Goal: Task Accomplishment & Management: Use online tool/utility

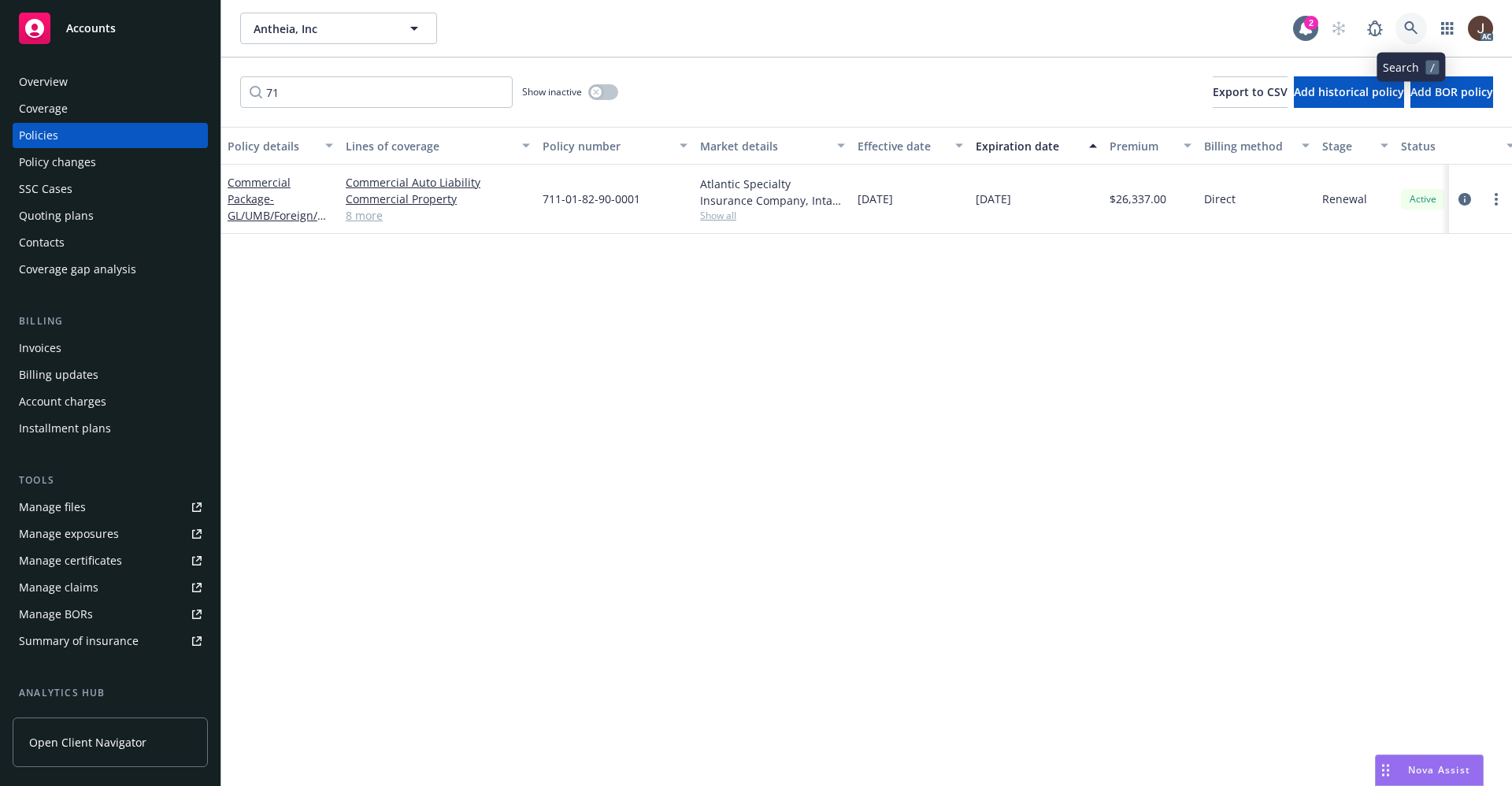
click at [1414, 31] on icon at bounding box center [1411, 28] width 13 height 13
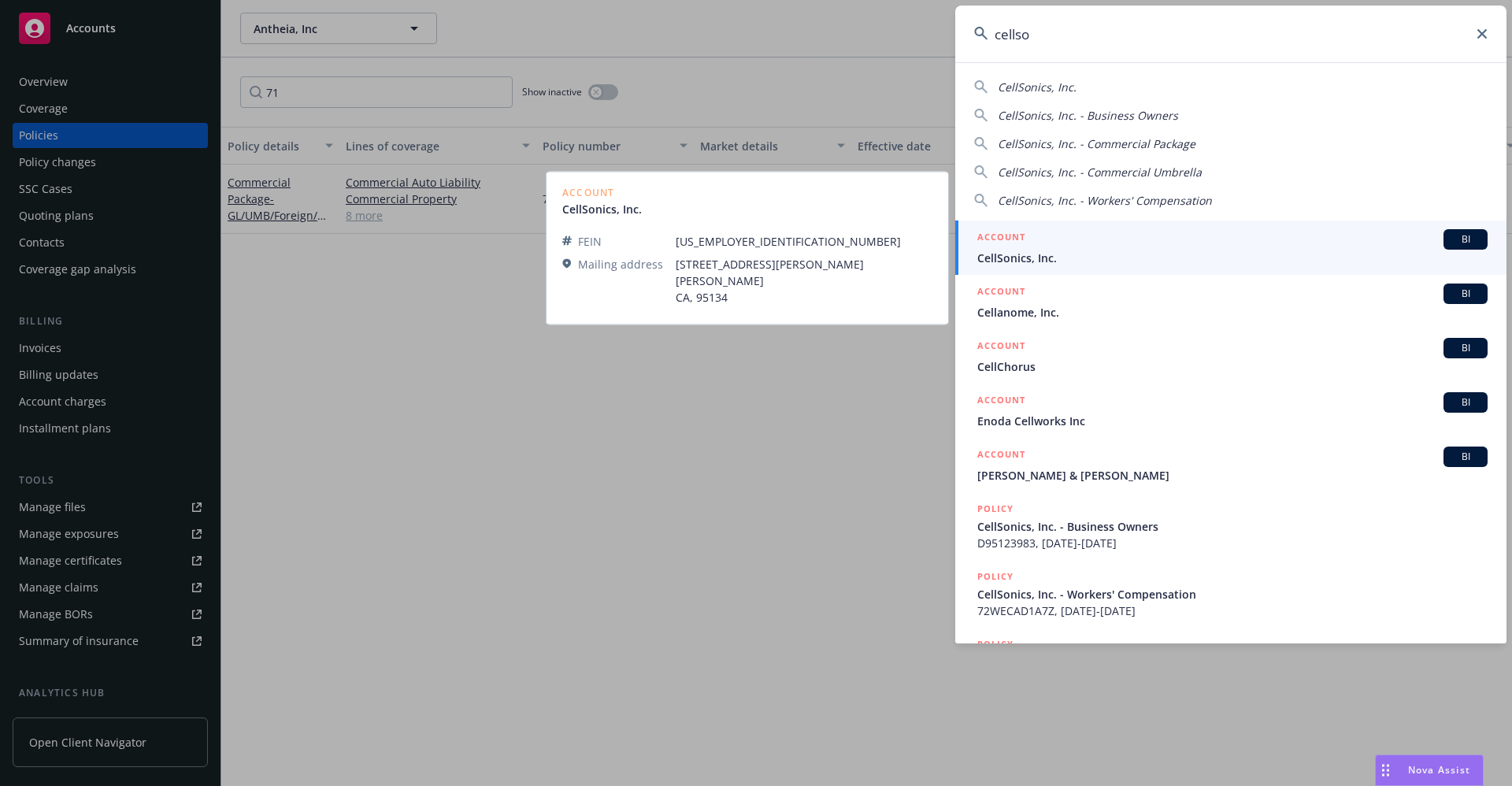
type input "cellso"
click at [1017, 263] on span "CellSonics, Inc." at bounding box center [1232, 258] width 510 height 17
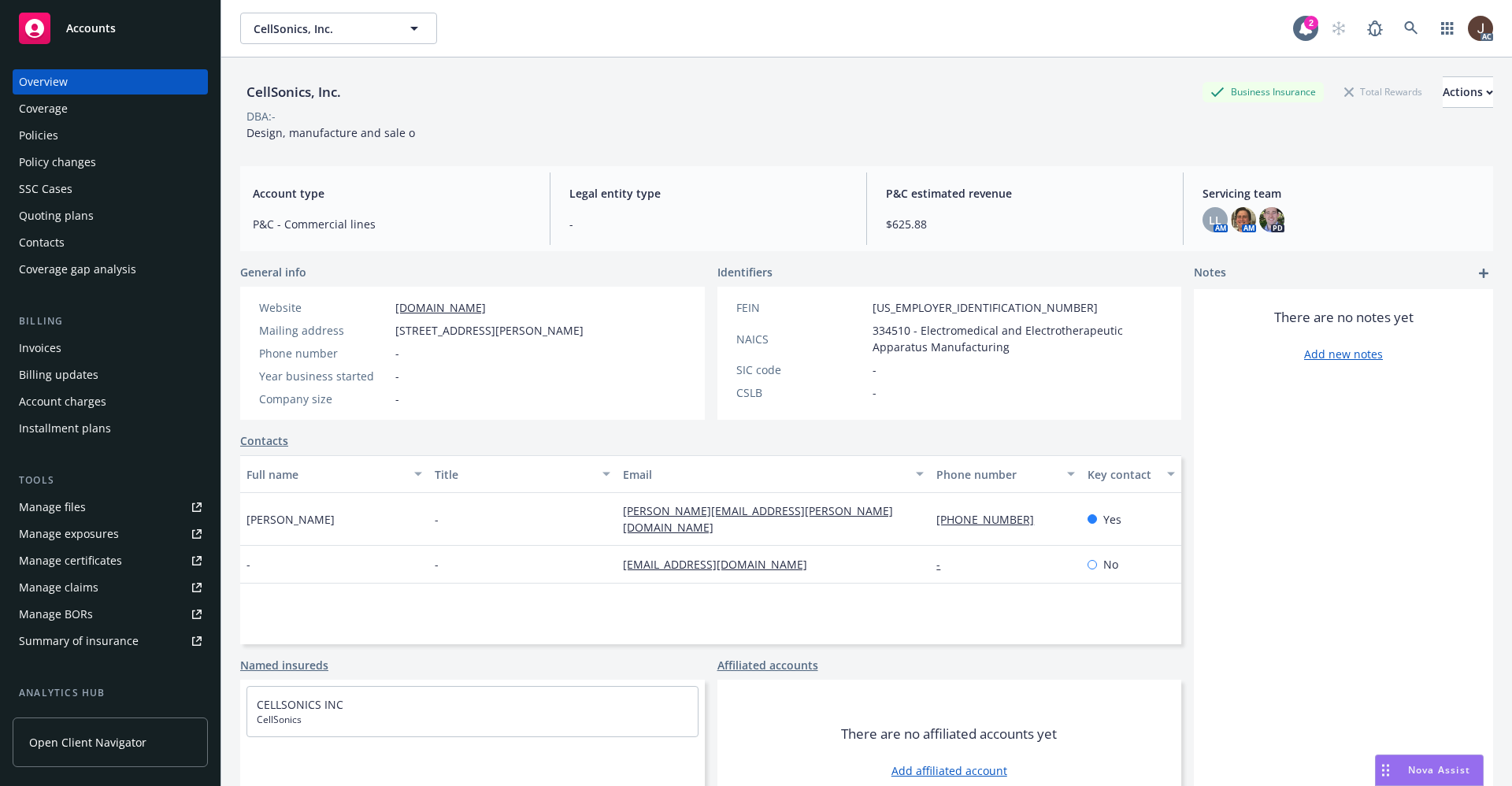
click at [31, 514] on div "Manage files" at bounding box center [52, 507] width 67 height 26
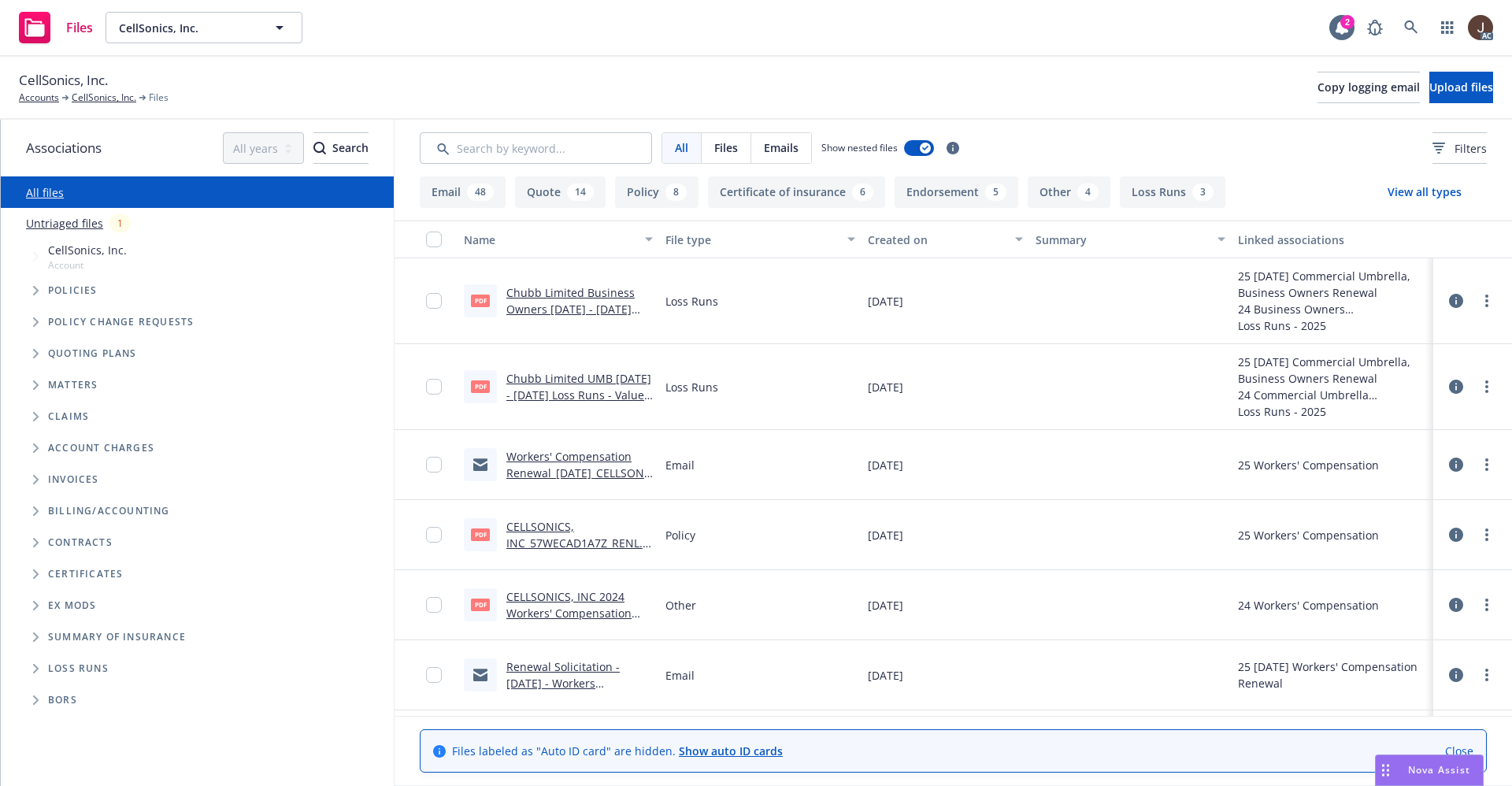
click at [67, 220] on link "Untriaged files" at bounding box center [65, 224] width 77 height 17
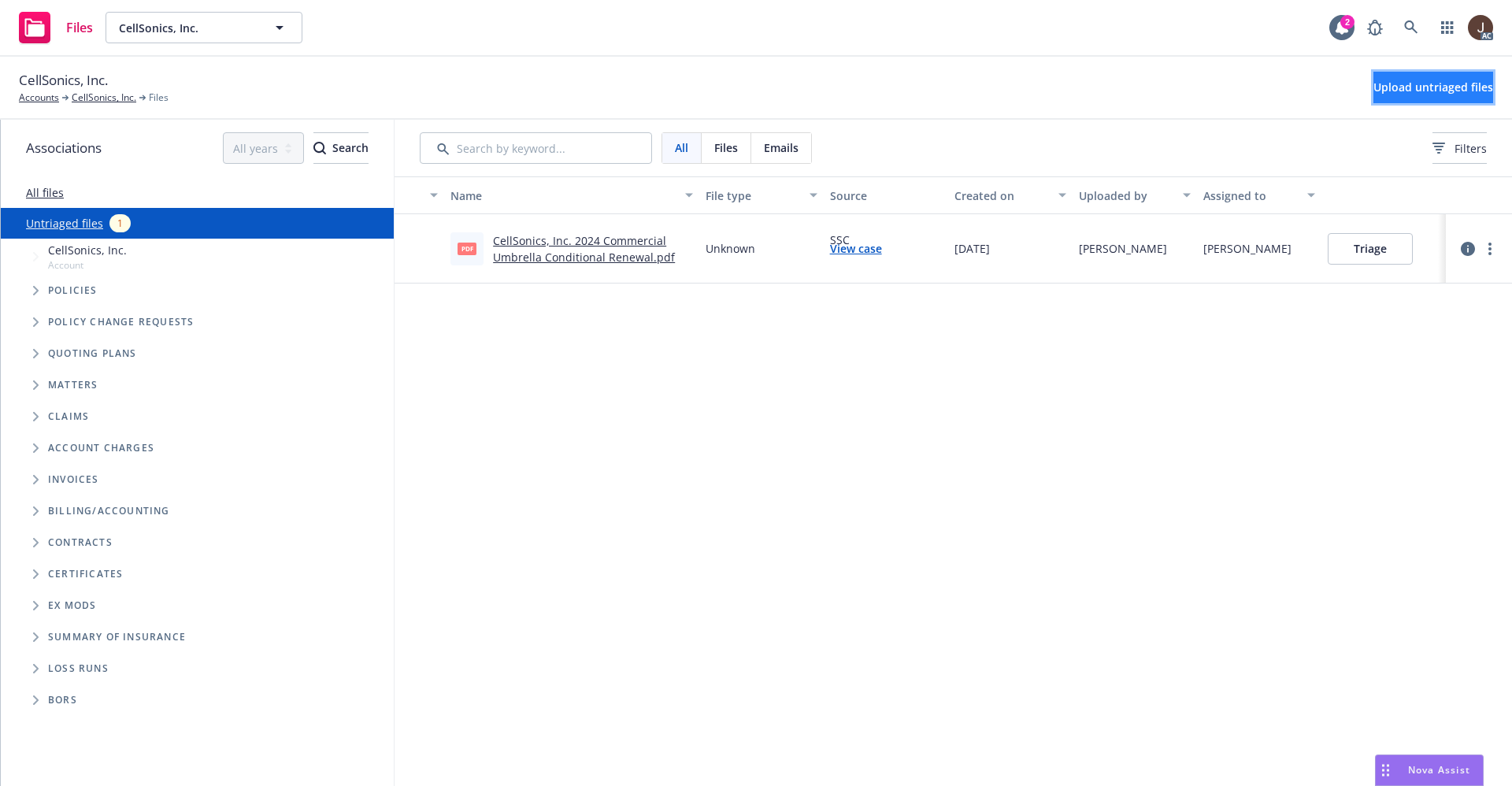
click at [1430, 88] on span "Upload untriaged files" at bounding box center [1433, 87] width 120 height 15
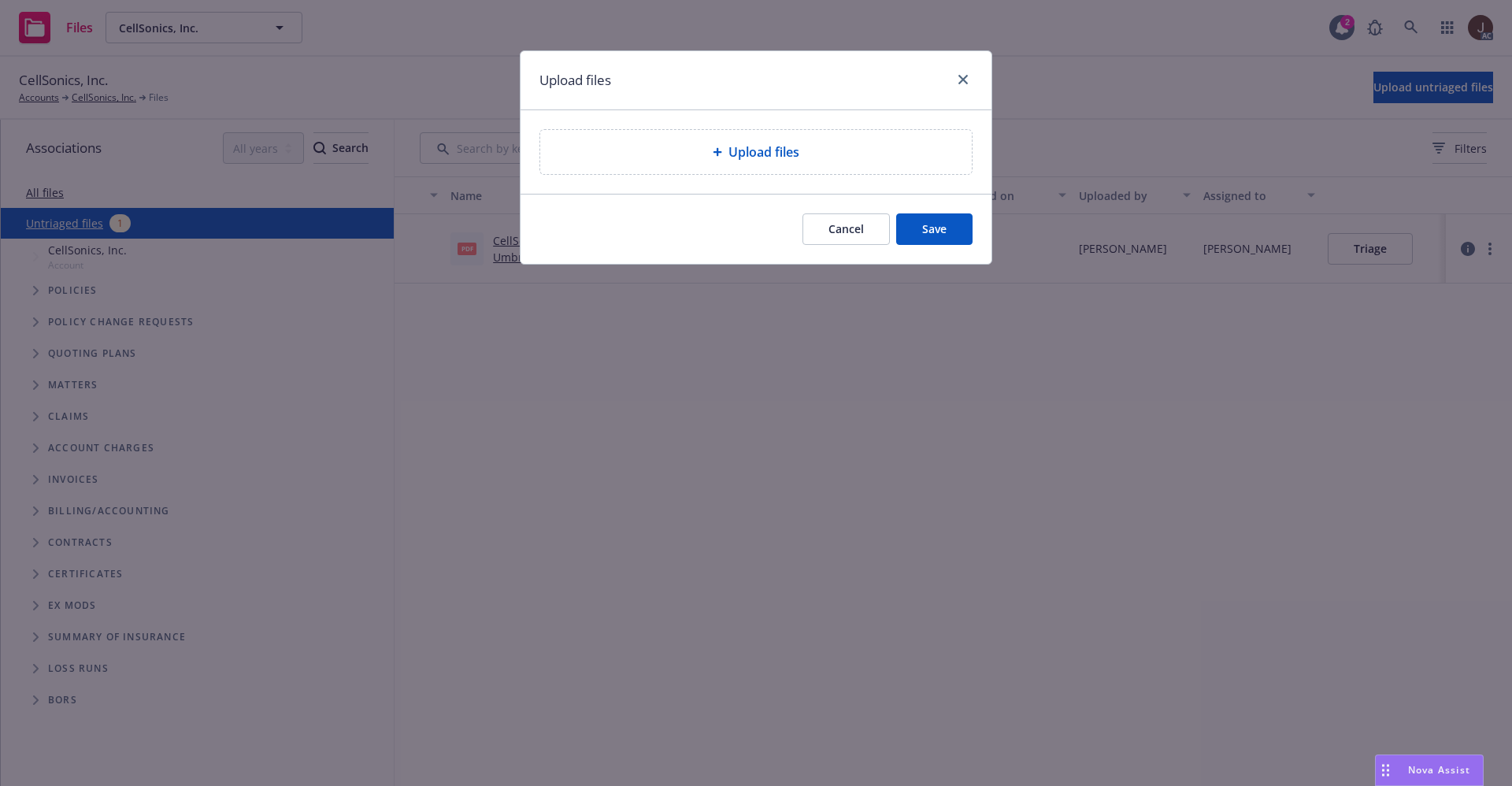
click at [774, 146] on span "Upload files" at bounding box center [763, 152] width 71 height 19
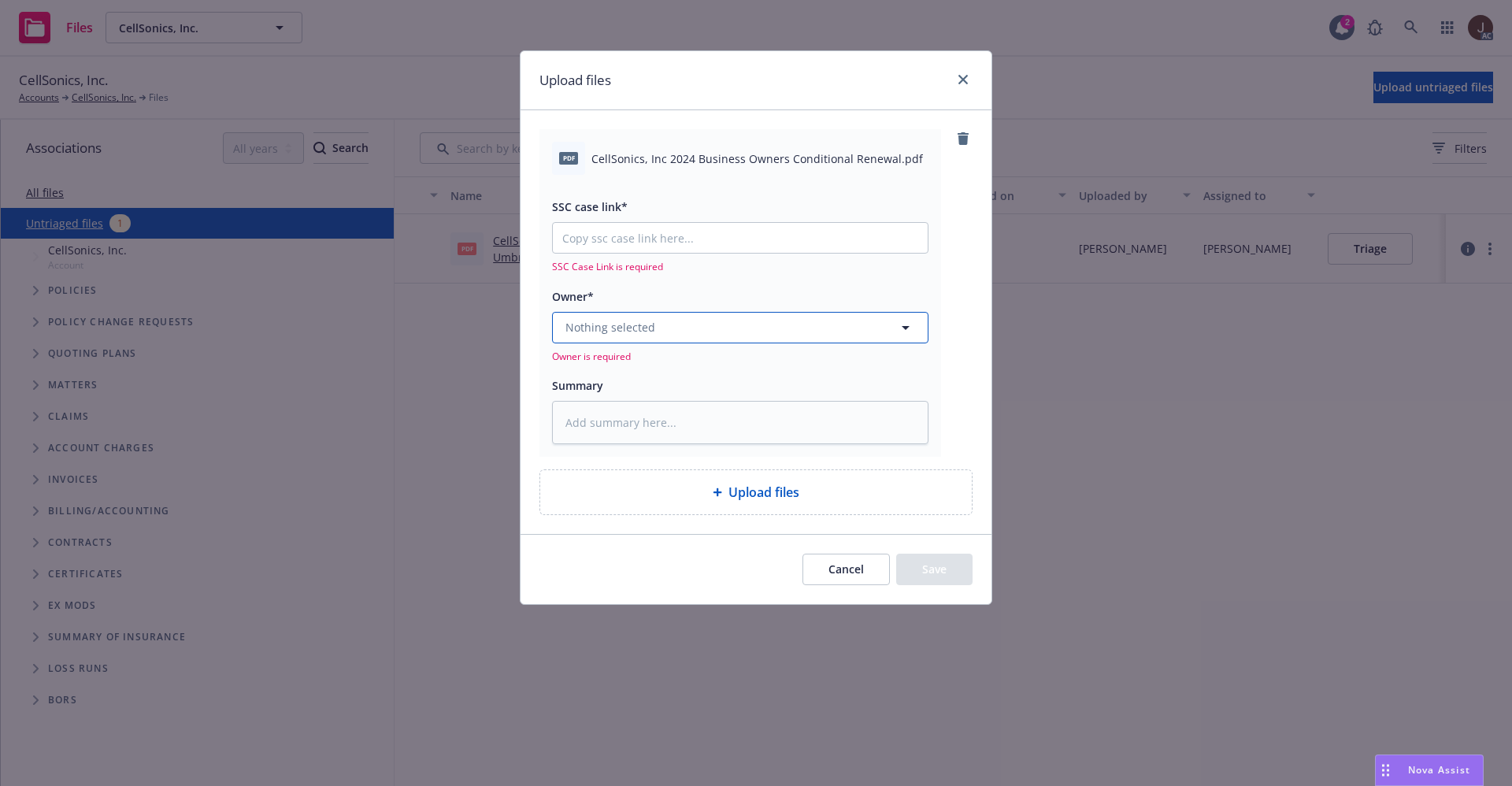
click at [694, 324] on button "Nothing selected" at bounding box center [739, 327] width 377 height 31
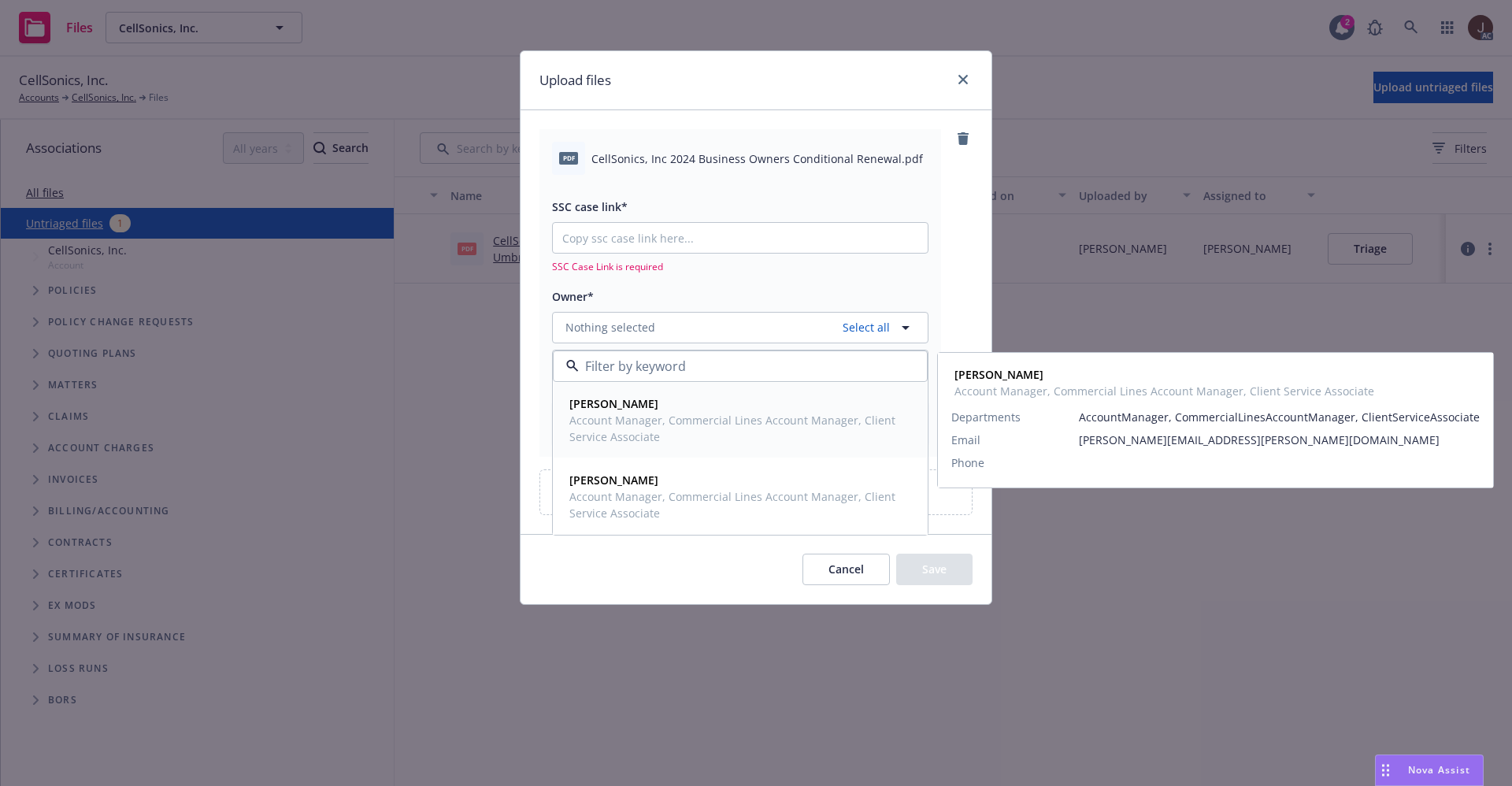
click at [654, 407] on span "Lacy Lipetzky" at bounding box center [739, 404] width 338 height 17
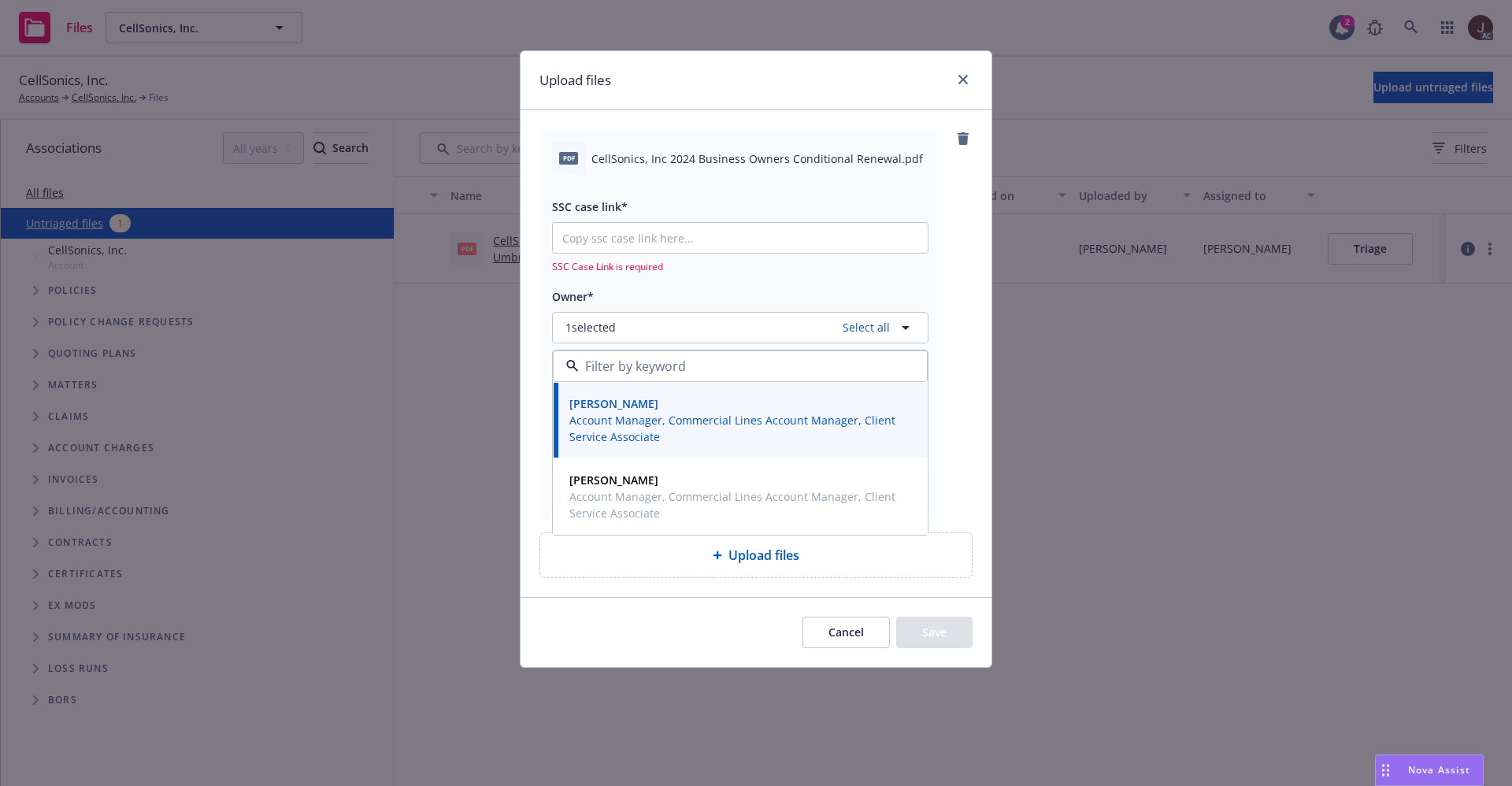
click at [691, 160] on span "CellSonics, Inc 2024 Business Owners Conditional Renewal.pdf" at bounding box center [756, 159] width 331 height 17
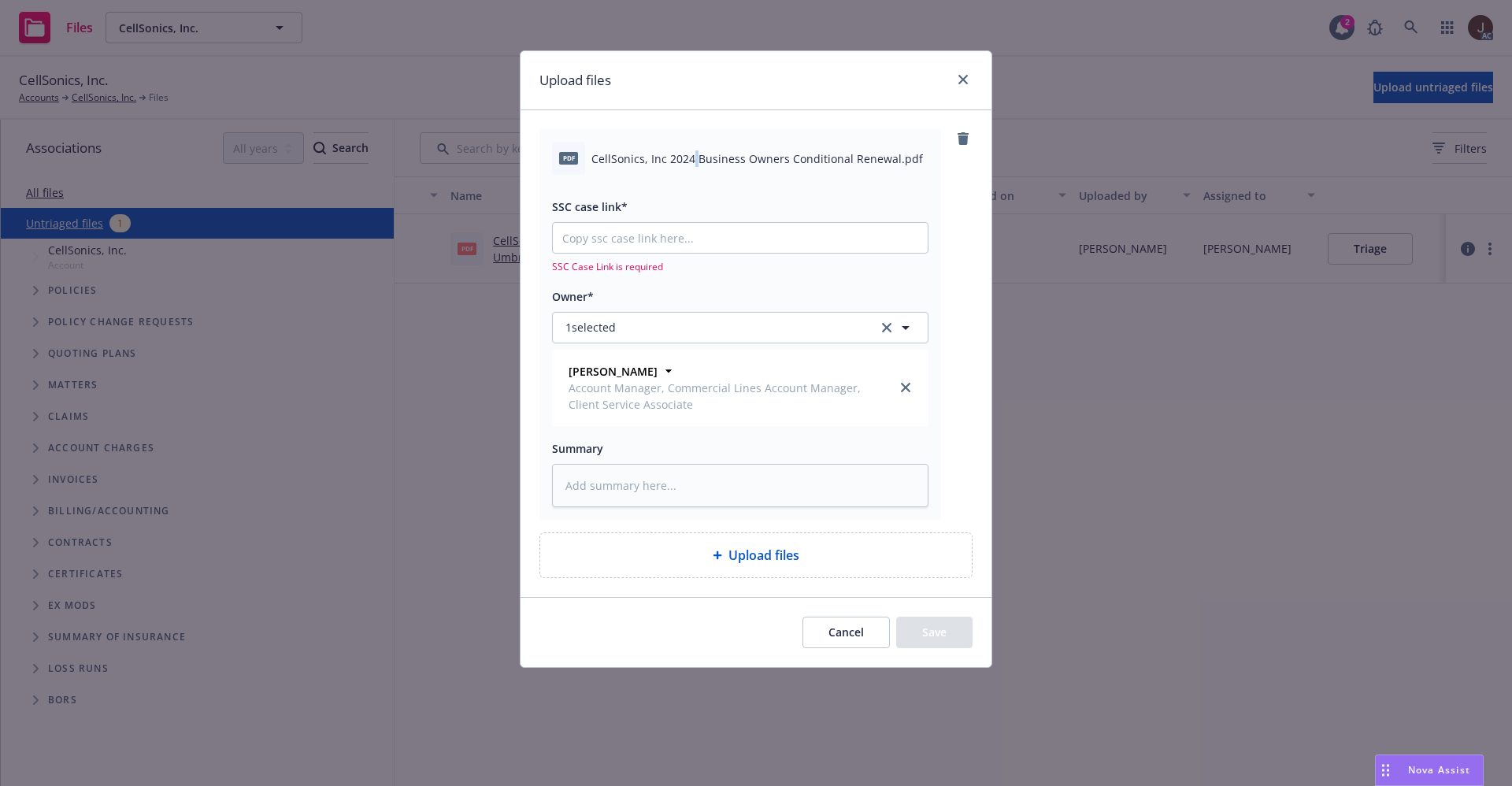
click at [691, 160] on span "CellSonics, Inc 2024 Business Owners Conditional Renewal.pdf" at bounding box center [756, 159] width 331 height 17
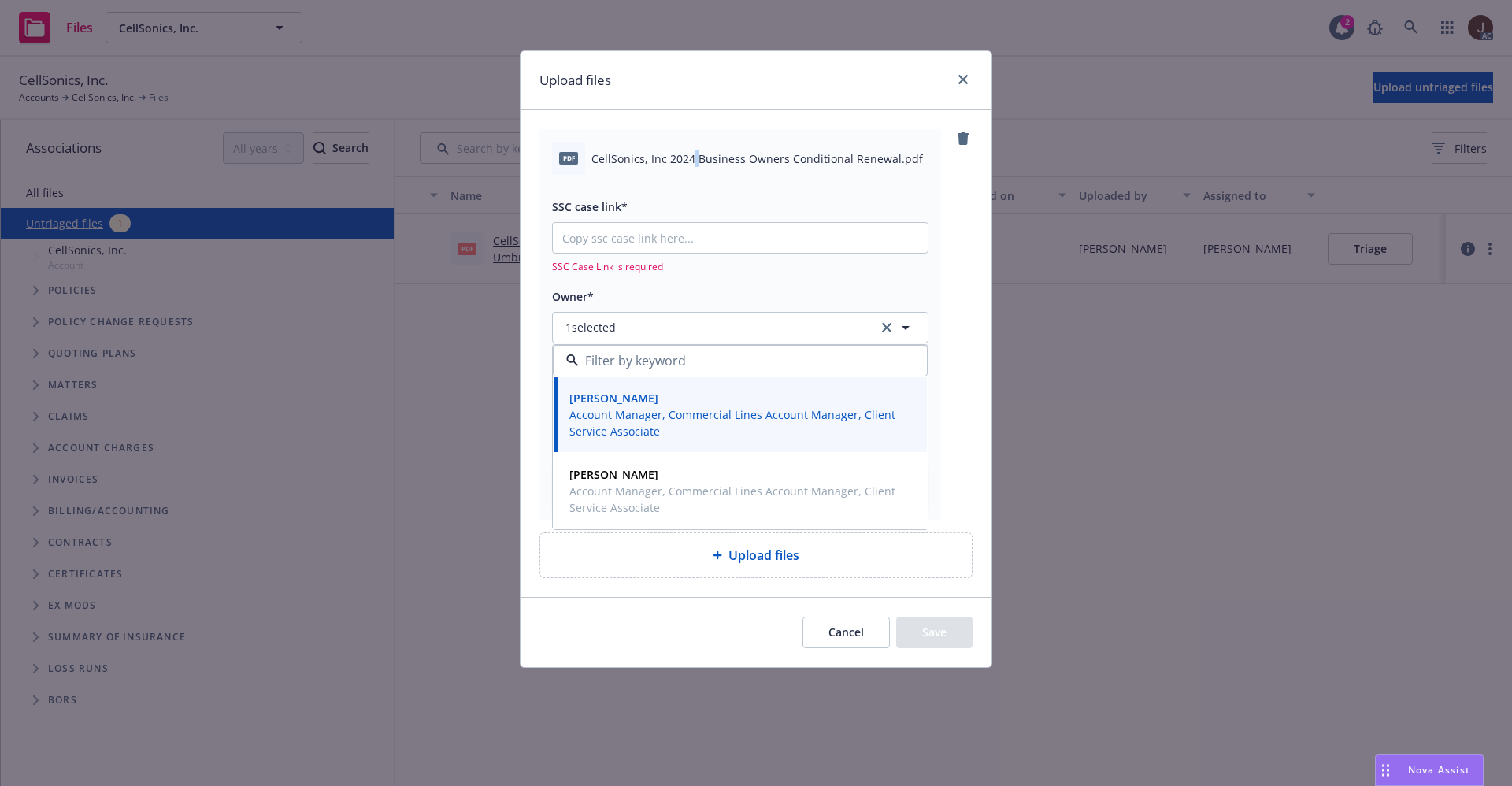
click at [691, 157] on span "CellSonics, Inc 2024 Business Owners Conditional Renewal.pdf" at bounding box center [756, 159] width 331 height 17
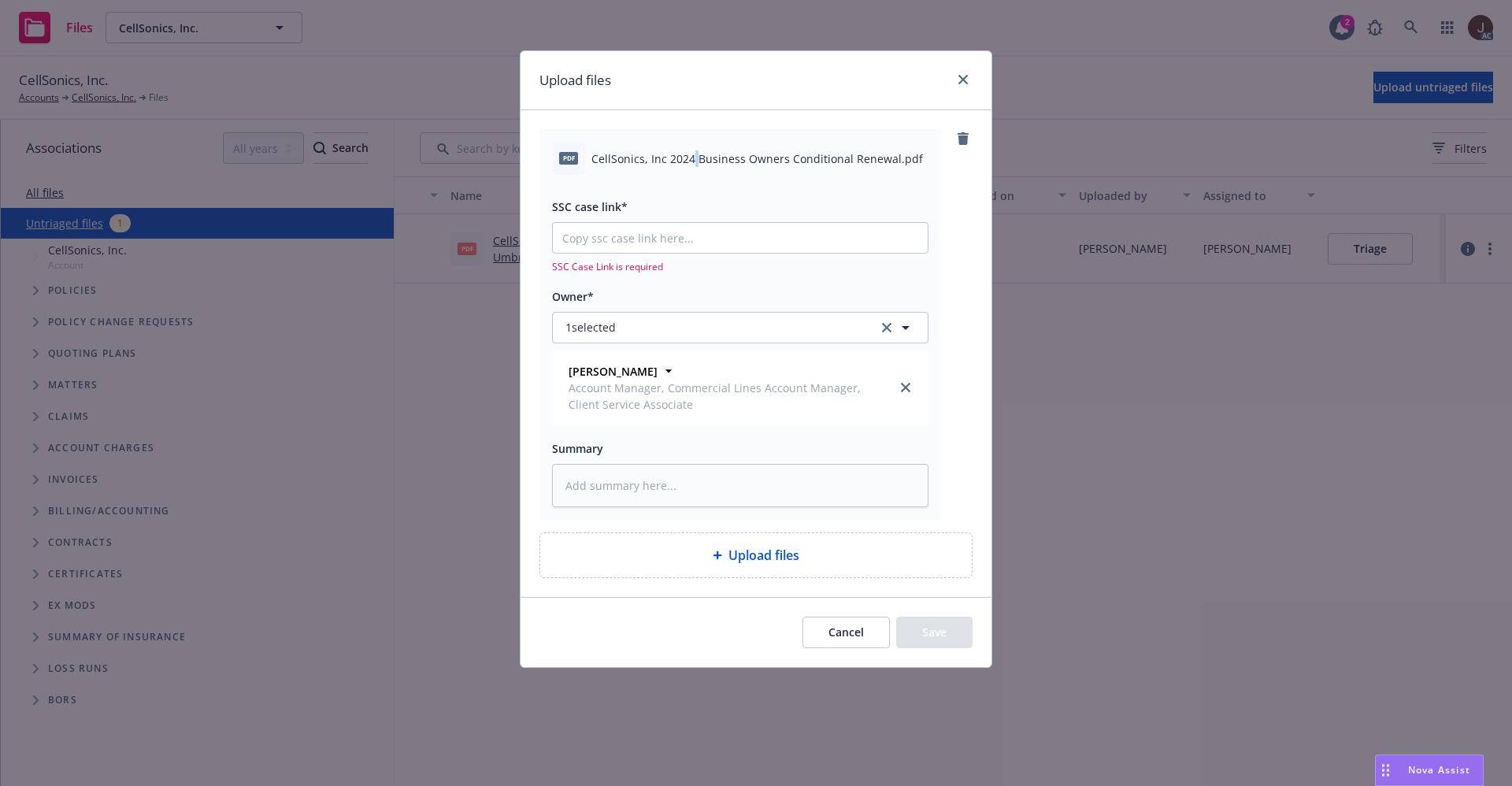
click at [691, 157] on span "CellSonics, Inc 2024 Business Owners Conditional Renewal.pdf" at bounding box center [756, 159] width 331 height 17
click at [686, 154] on span "CellSonics, Inc 2024 Business Owners Conditional Renewal.pdf" at bounding box center [756, 159] width 331 height 17
click at [718, 156] on span "CellSonics, Inc 2024 Business Owners Conditional Renewal.pdf" at bounding box center [756, 159] width 331 height 17
click at [718, 153] on span "CellSonics, Inc 2024 Business Owners Conditional Renewal.pdf" at bounding box center [756, 159] width 331 height 17
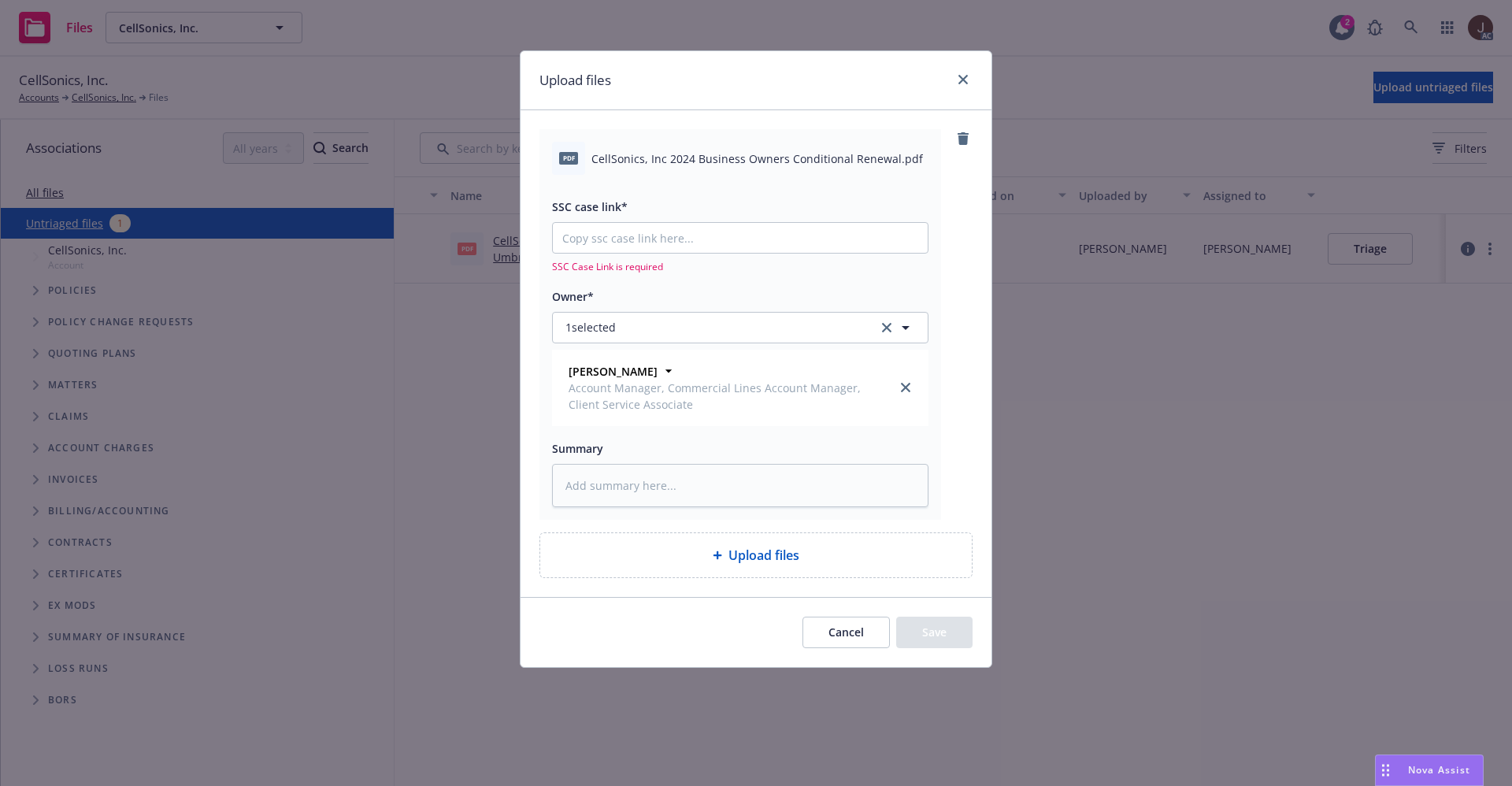
click at [718, 167] on div "pdf CellSonics, Inc 2024 Business Owners Conditional Renewal.pdf" at bounding box center [739, 158] width 377 height 33
click at [722, 146] on div "pdf CellSonics, Inc 2024 Business Owners Conditional Renewal.pdf" at bounding box center [739, 158] width 377 height 33
click at [622, 159] on span "CellSonics, Inc 2024 Business Owners Conditional Renewal.pdf" at bounding box center [756, 159] width 331 height 17
drag, startPoint x: 622, startPoint y: 159, endPoint x: 623, endPoint y: 150, distance: 9.1
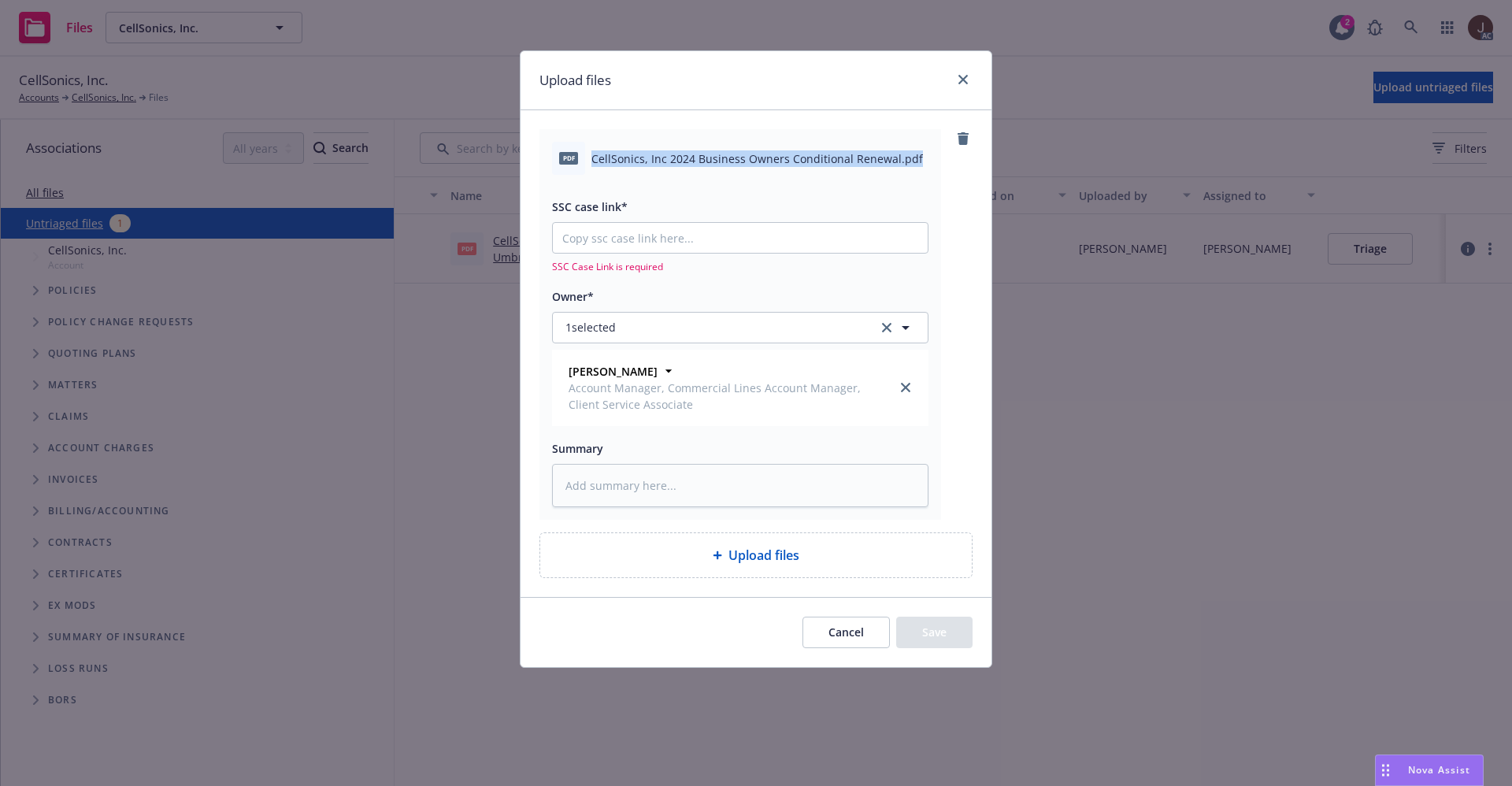
click at [623, 154] on span "CellSonics, Inc 2024 Business Owners Conditional Renewal.pdf" at bounding box center [756, 159] width 331 height 17
copy div "CellSonics, Inc 2024 Business Owners Conditional Renewal.pdf"
click at [603, 459] on div "Summary" at bounding box center [739, 472] width 377 height 69
click at [598, 487] on textarea at bounding box center [739, 486] width 377 height 43
paste textarea "CellSonics, Inc 2024 Business Owners Conditional Renewal.pdf"
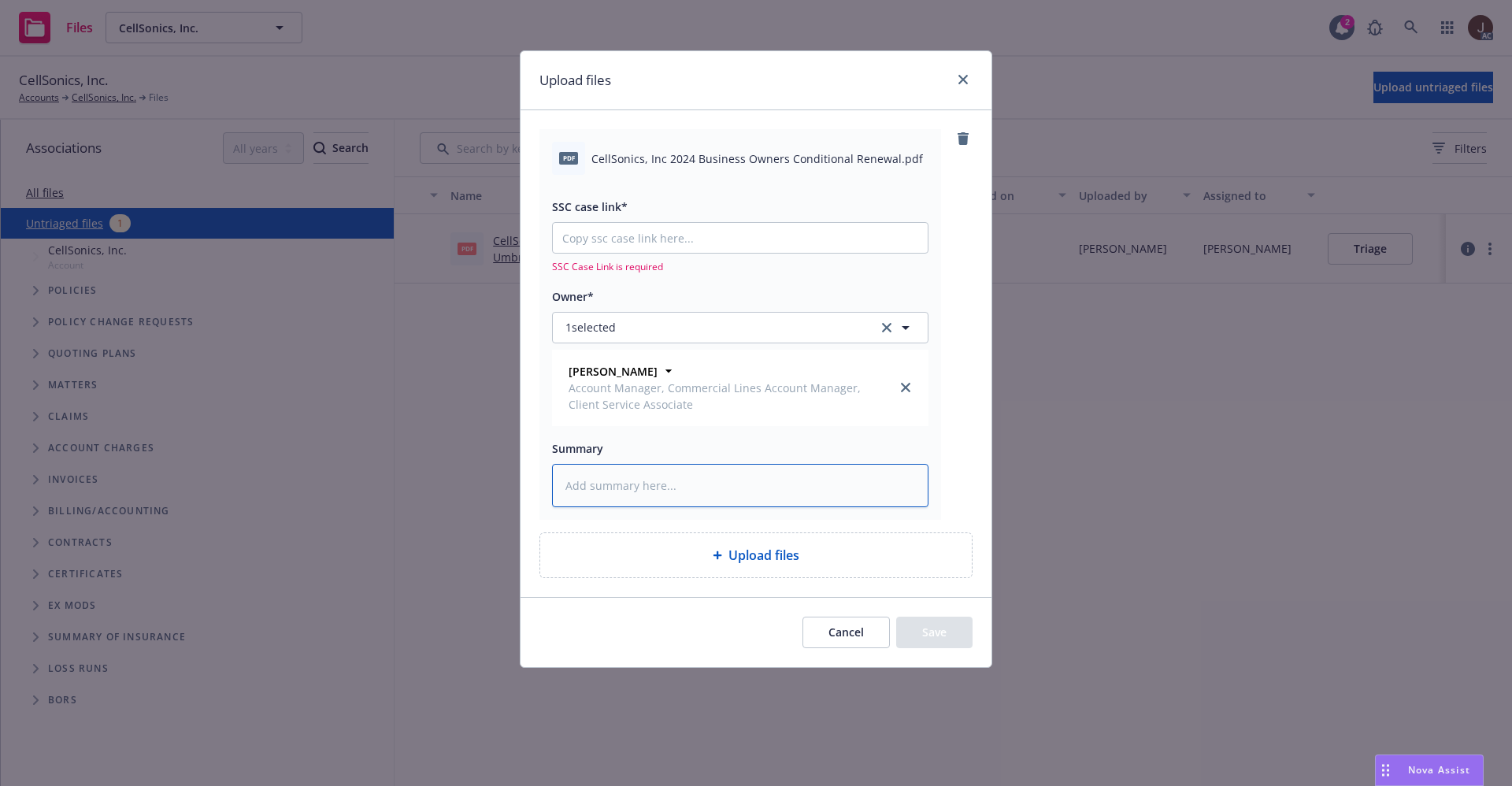
type textarea "x"
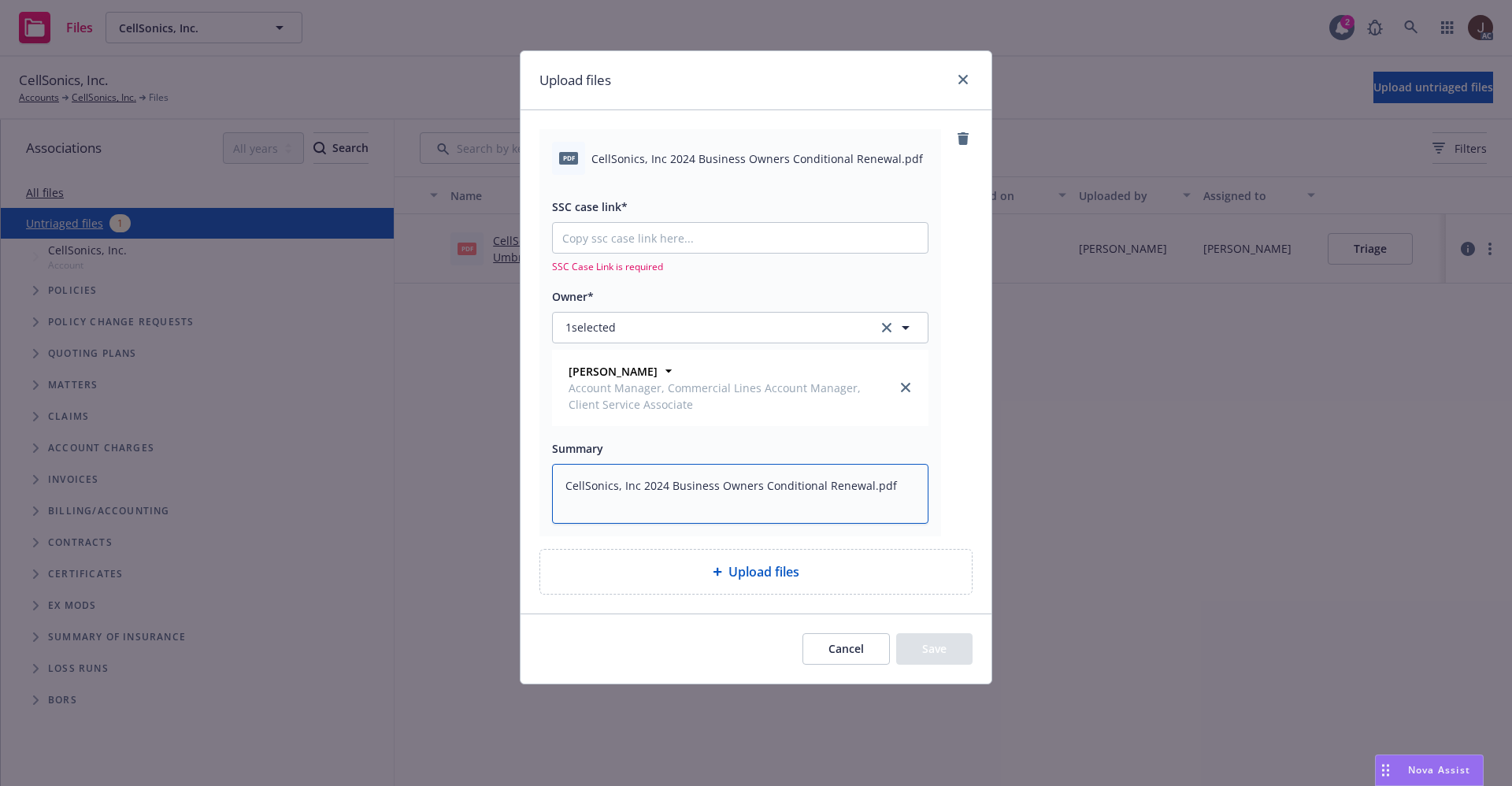
type textarea "CellSonics, Inc 2024 Business Owners Conditional Renewal.pdf"
click at [952, 434] on div "pdf CellSonics, Inc 2024 Business Owners Conditional Renewal.pdf SSC case link*…" at bounding box center [756, 333] width 433 height 406
click at [648, 234] on input "SSC case link*" at bounding box center [739, 238] width 375 height 30
paste input "NOT_ALLOWED"
type textarea "x"
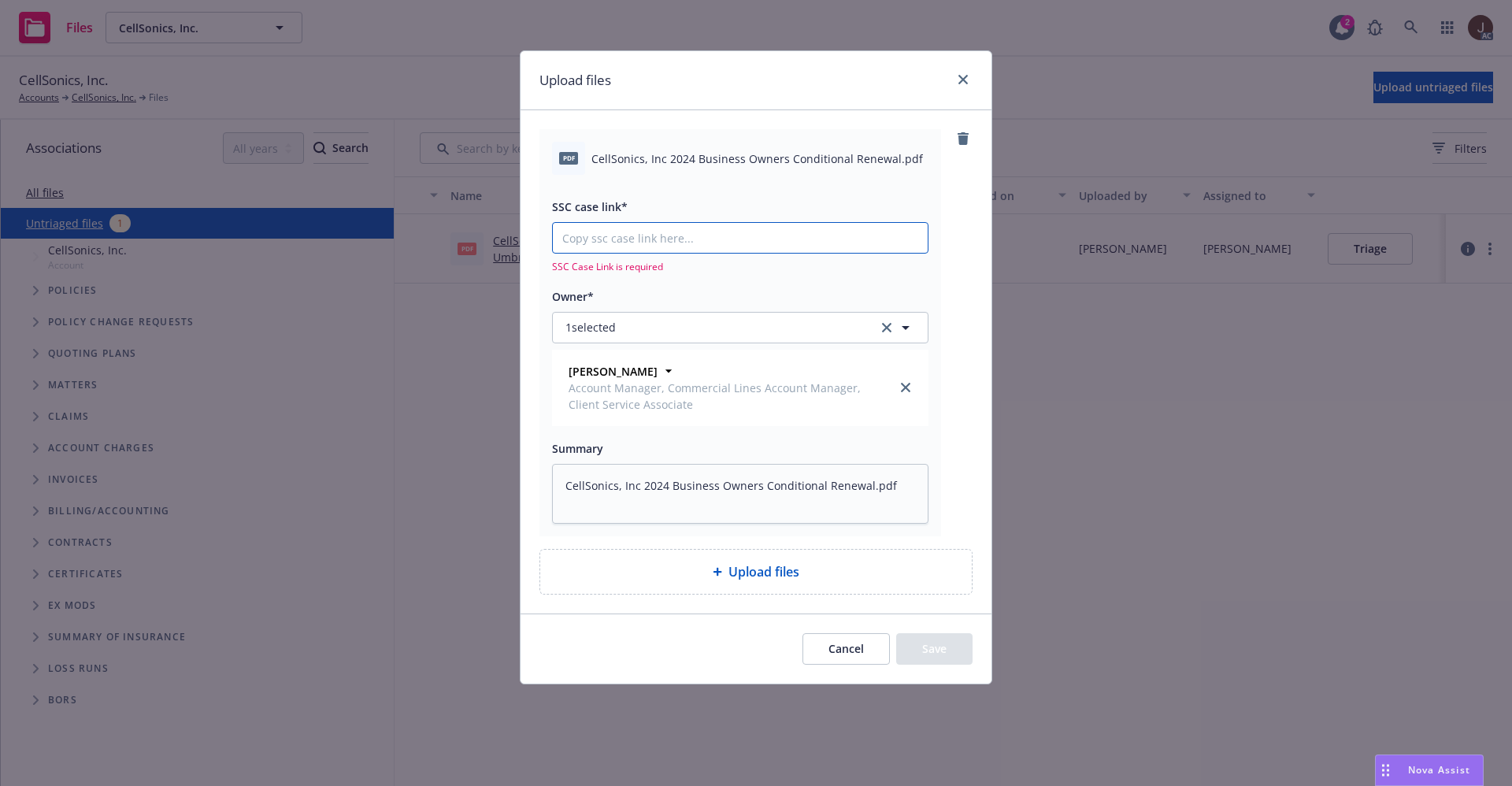
type input "NOT_ALLOWED"
drag, startPoint x: 644, startPoint y: 242, endPoint x: 501, endPoint y: 237, distance: 143.1
click at [492, 242] on div "Upload files pdf CellSonics, Inc 2024 Business Owners Conditional Renewal.pdf S…" at bounding box center [756, 393] width 1512 height 786
type textarea "x"
click at [963, 80] on icon "close" at bounding box center [963, 79] width 9 height 9
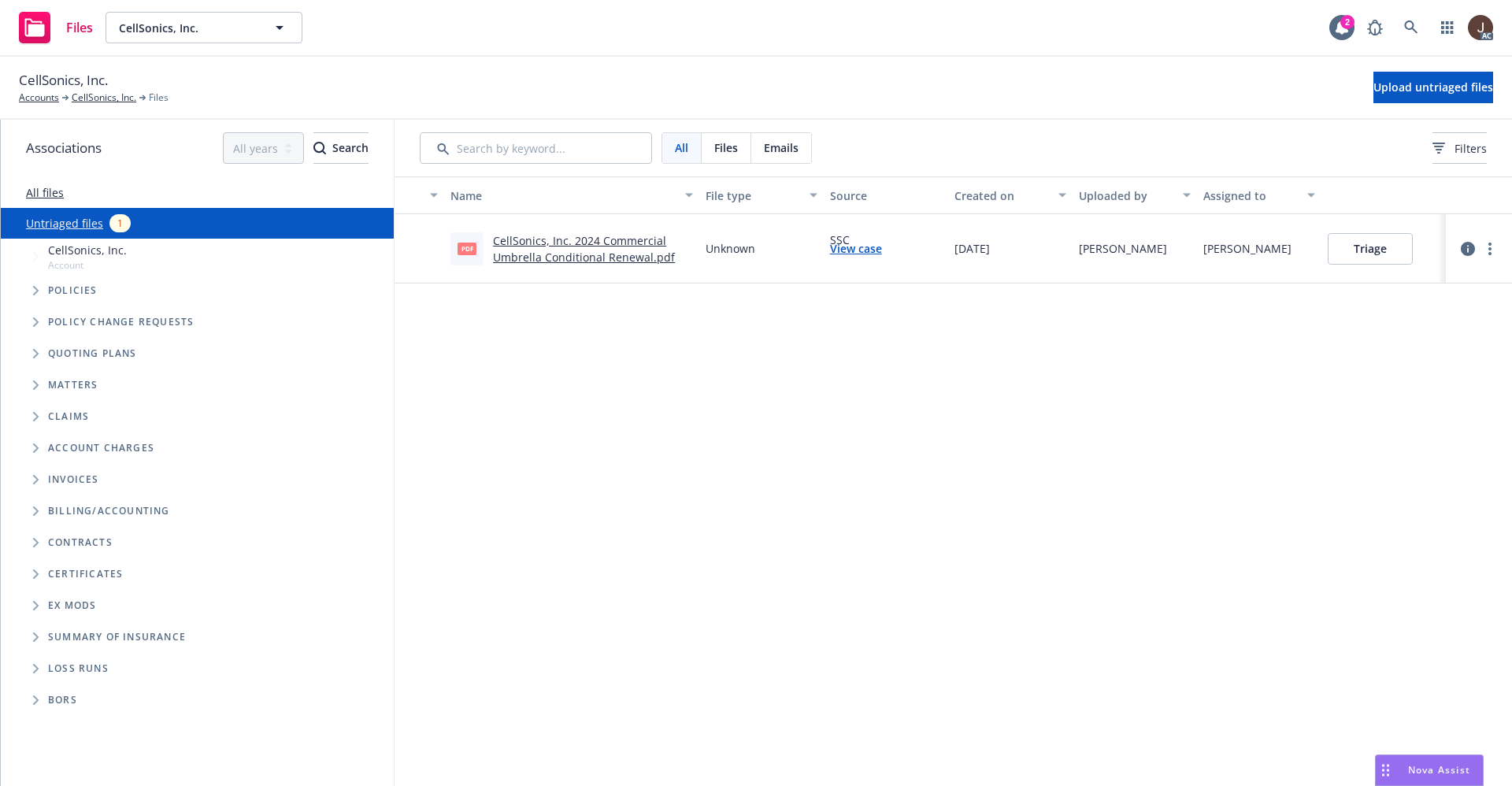
click at [882, 500] on div "Name File type Source Created on Uploaded by Assigned to pdf CellSonics, Inc. 2…" at bounding box center [953, 481] width 1117 height 609
click at [1416, 79] on span "Upload untriaged files" at bounding box center [1433, 87] width 120 height 15
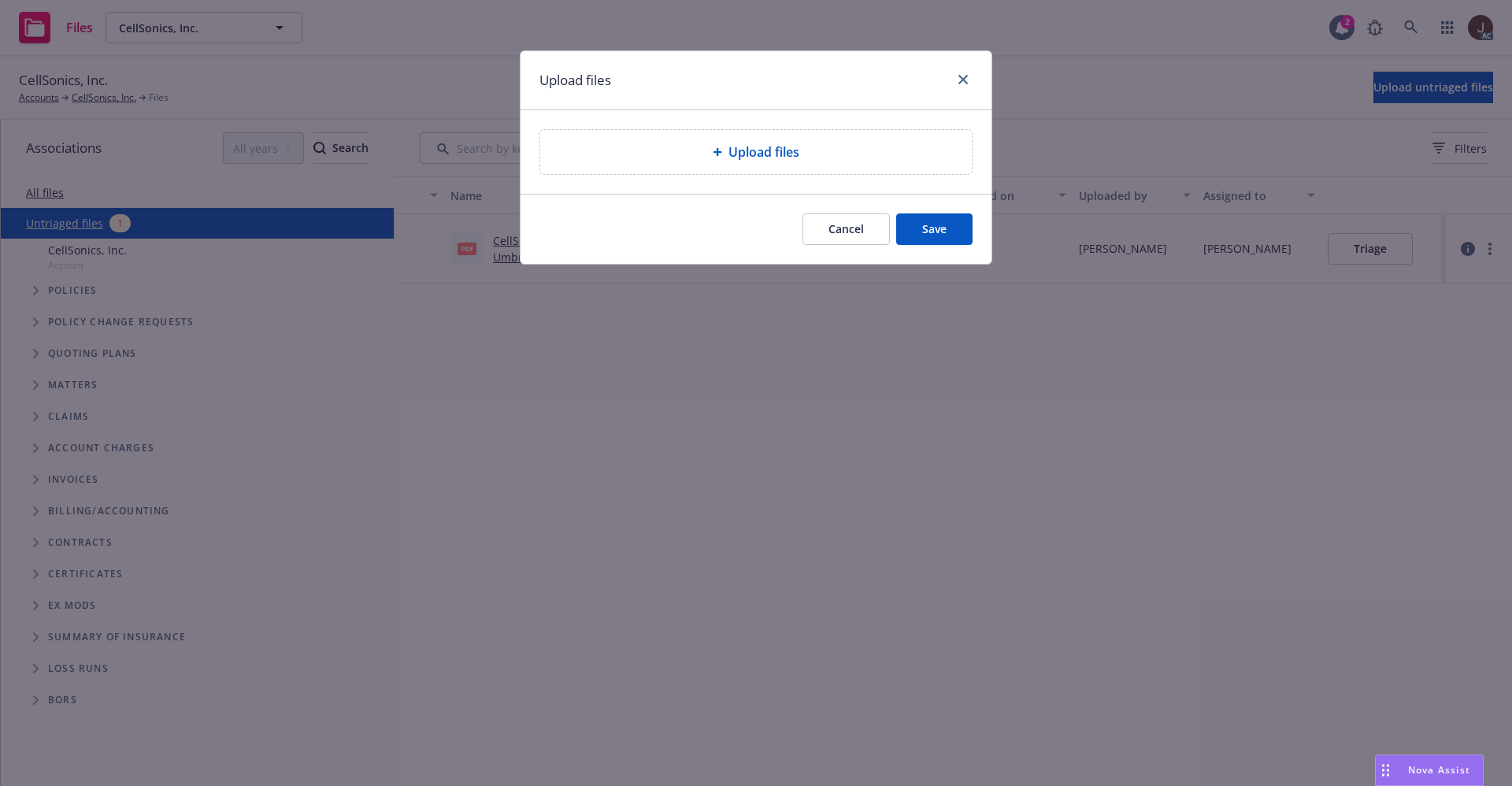
click at [758, 148] on span "Upload files" at bounding box center [763, 152] width 71 height 19
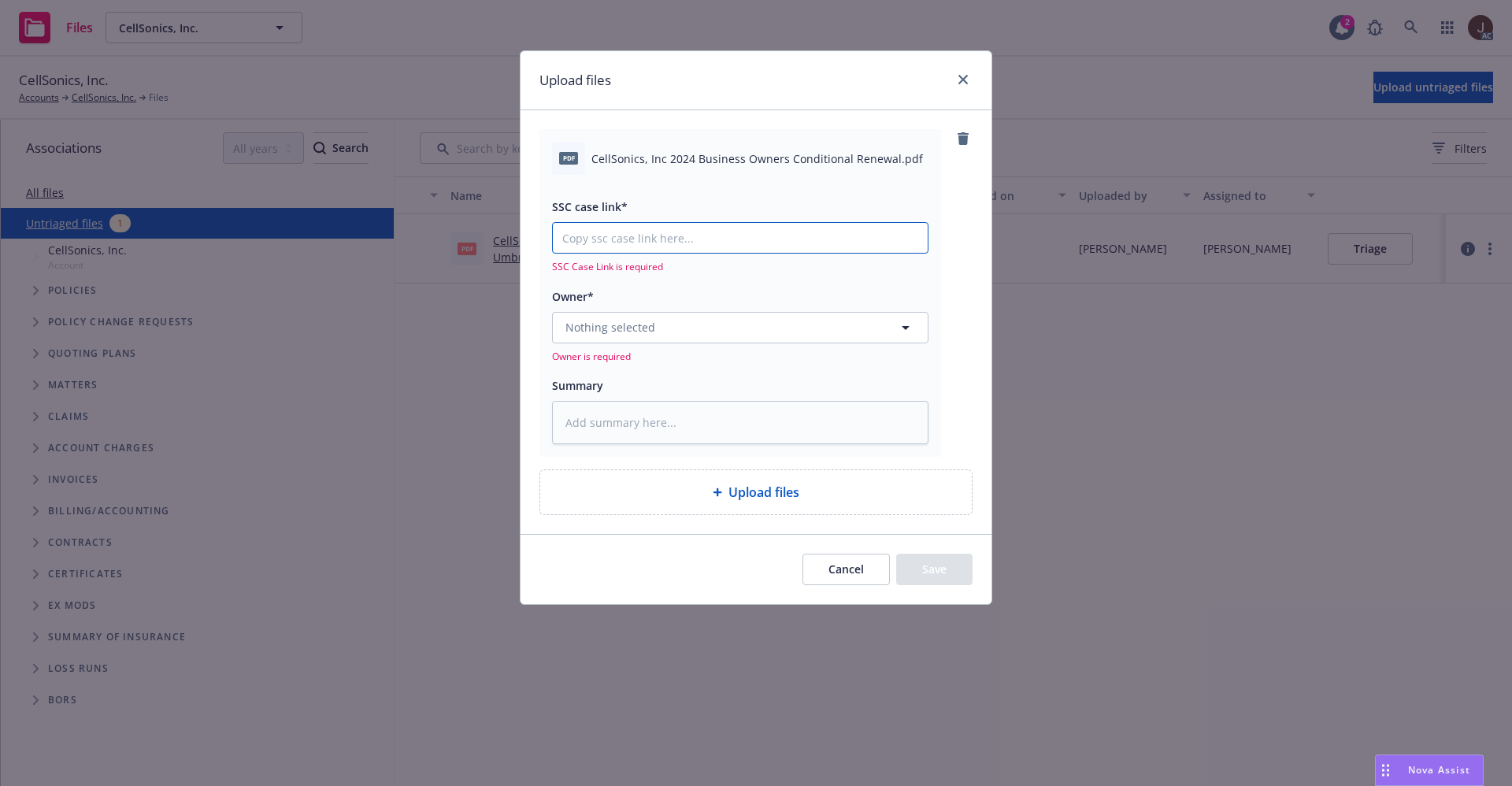
click at [614, 240] on input "SSC case link*" at bounding box center [739, 238] width 375 height 30
paste input "[URL][DOMAIN_NAME]"
type textarea "x"
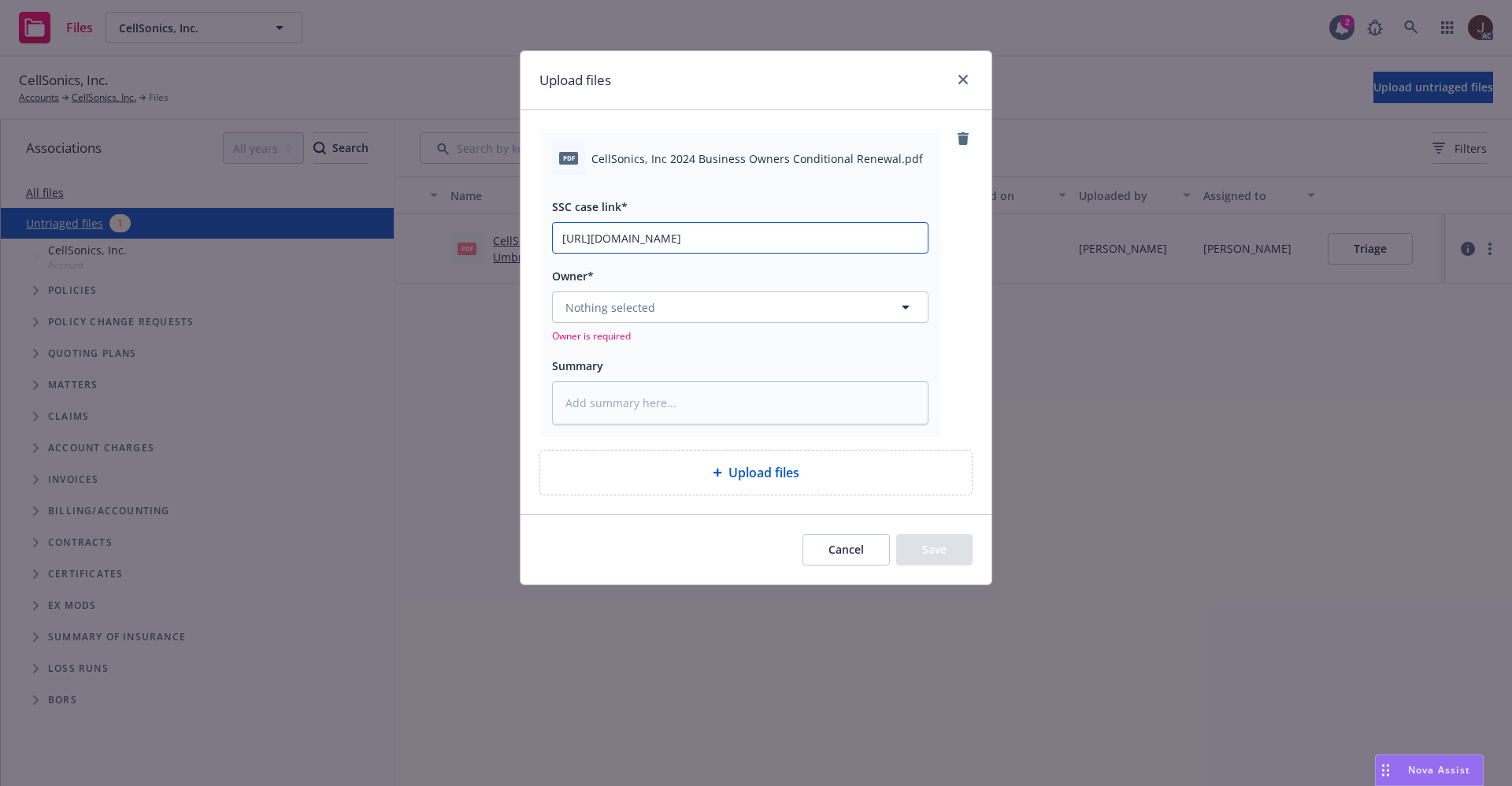
scroll to position [0, 79]
type input "https://newfront-ssc.lightning.force.com/lightning/r/Case/500Vz00000QxGTFIA3/vi…"
click at [947, 202] on div "pdf CellSonics, Inc 2024 Business Owners Conditional Renewal.pdf SSC case link*…" at bounding box center [756, 282] width 433 height 307
click at [780, 169] on div "pdf CellSonics, Inc 2024 Business Owners Conditional Renewal.pdf" at bounding box center [739, 158] width 377 height 33
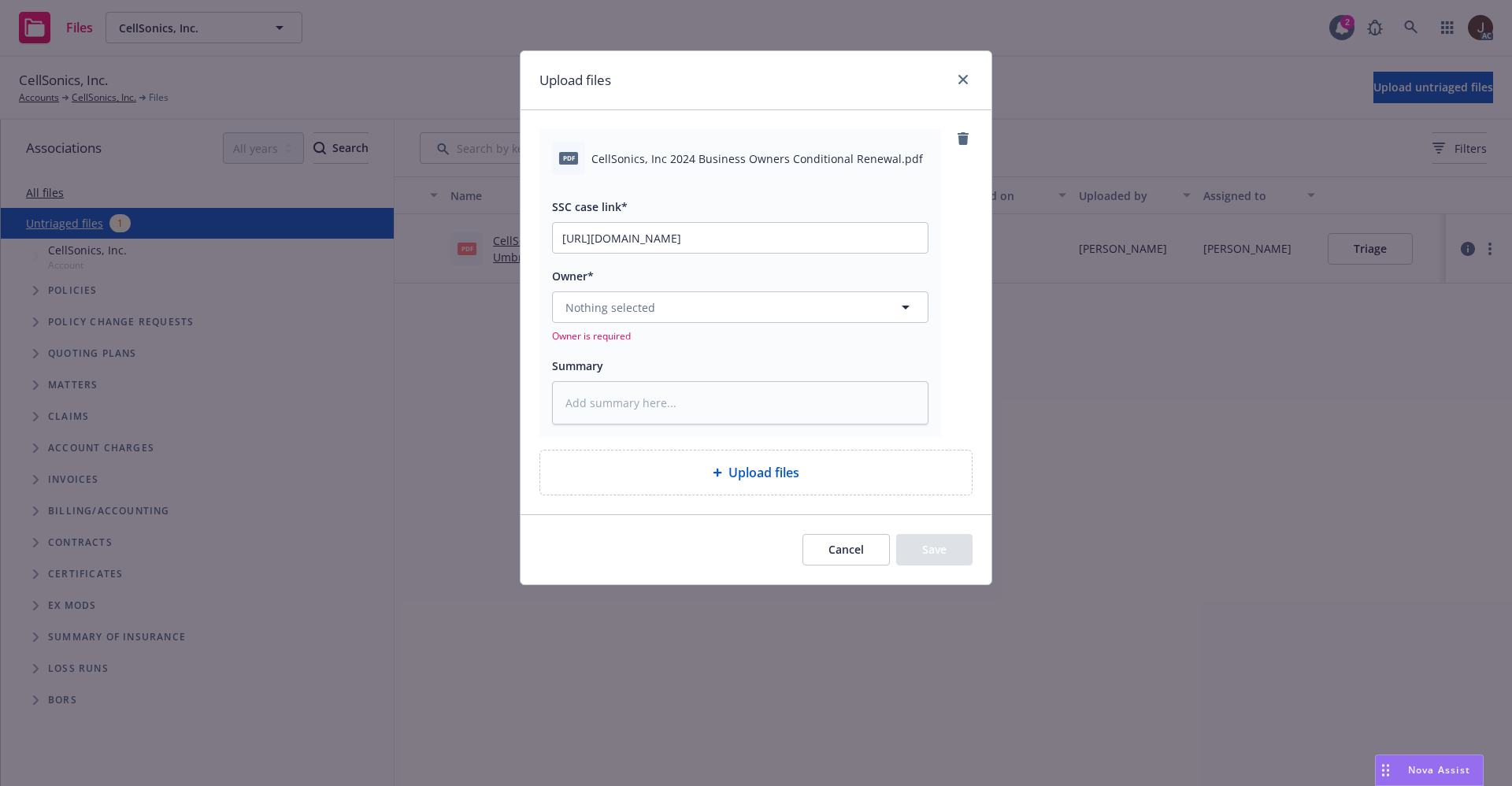
click at [760, 154] on span "CellSonics, Inc 2024 Business Owners Conditional Renewal.pdf" at bounding box center [756, 159] width 331 height 17
copy div "CellSonics, Inc 2024 Business Owners Conditional Renewal.pdf"
click at [665, 404] on textarea at bounding box center [739, 403] width 377 height 43
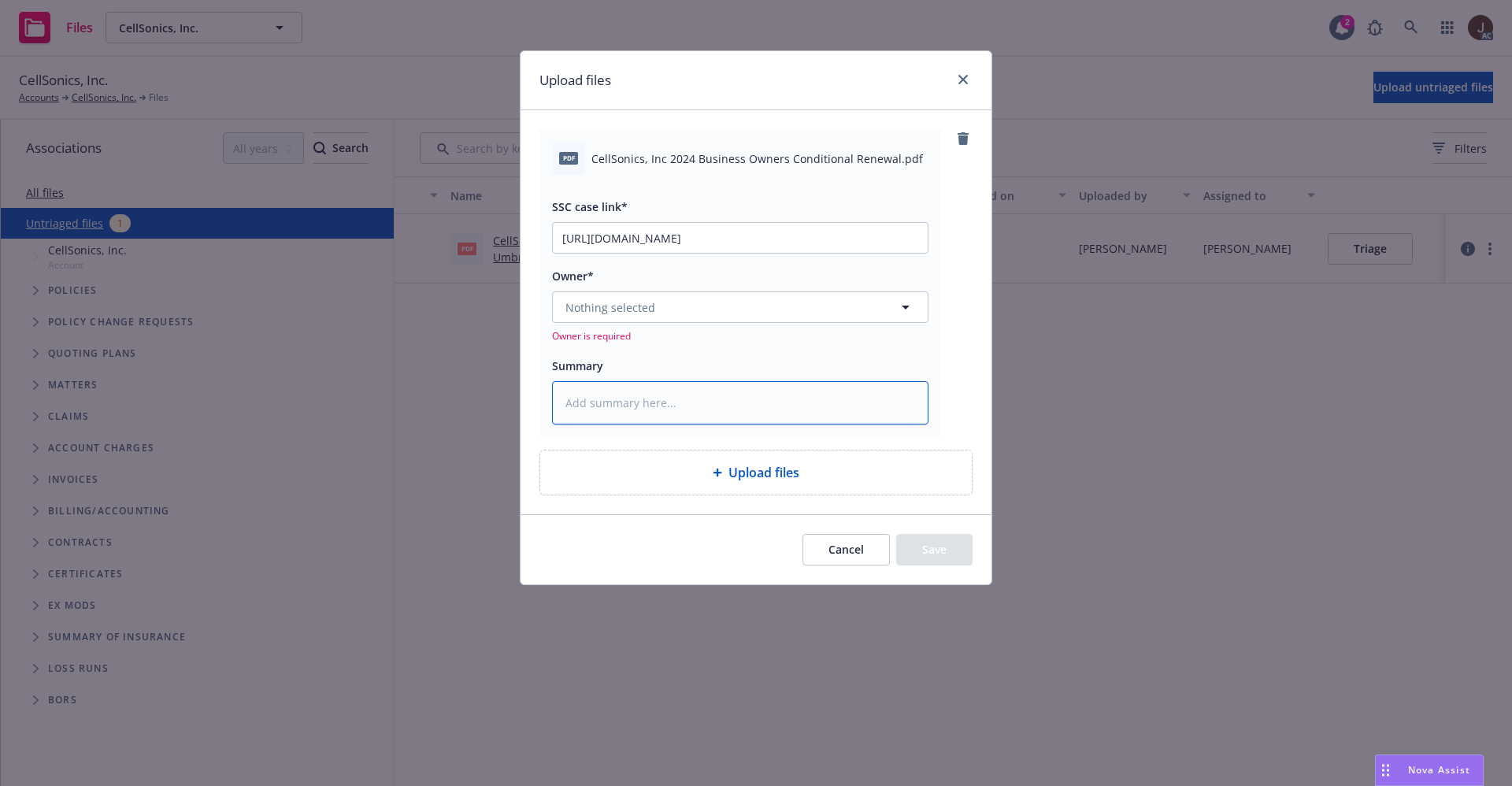
paste textarea "NOT_ALLOWED"
type textarea "x"
type textarea "NOT_ALLOWED"
click at [667, 394] on textarea "NOT_ALLOWED" at bounding box center [739, 403] width 377 height 43
drag, startPoint x: 665, startPoint y: 399, endPoint x: 462, endPoint y: 405, distance: 203.1
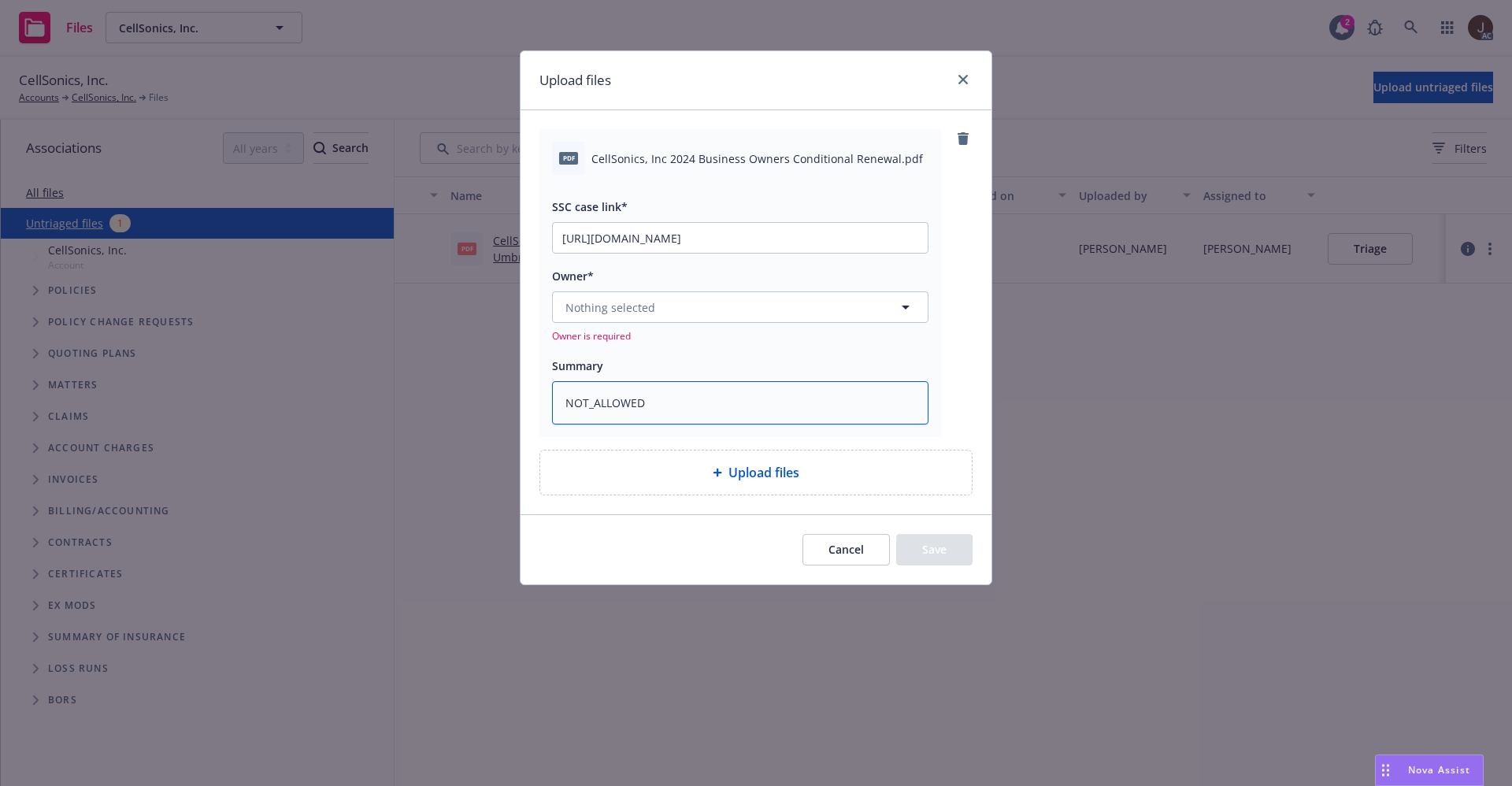
click at [462, 405] on div "Upload files pdf CellSonics, Inc 2024 Business Owners Conditional Renewal.pdf S…" at bounding box center [756, 393] width 1512 height 786
type textarea "x"
click at [953, 188] on div "pdf CellSonics, Inc 2024 Business Owners Conditional Renewal.pdf SSC case link*…" at bounding box center [756, 282] width 433 height 307
click at [622, 412] on textarea at bounding box center [739, 403] width 377 height 43
paste textarea "CellSonics, Inc 2024 Business Owners Conditional Renewal"
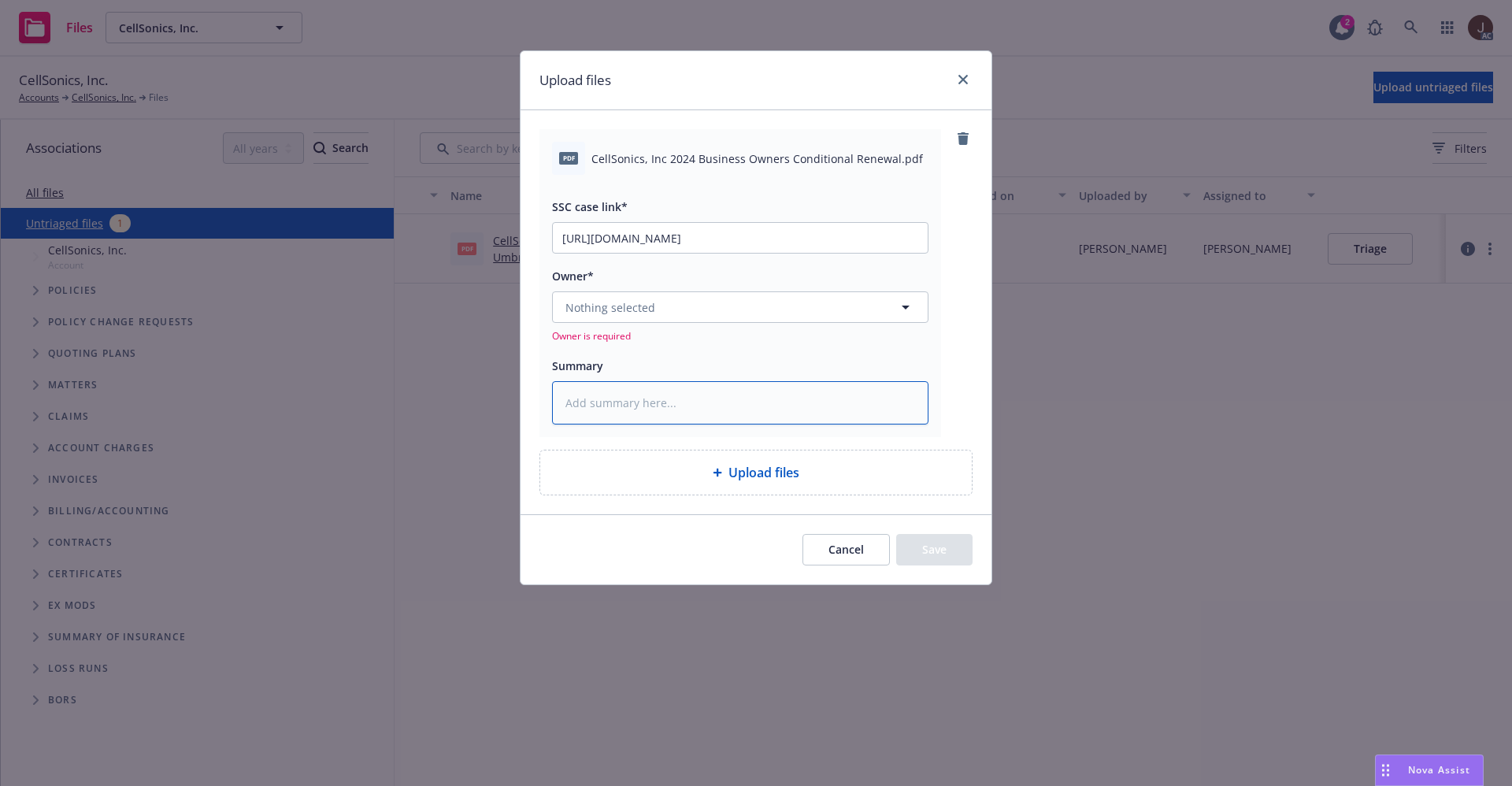
type textarea "x"
type textarea "CellSonics, Inc 2024 Business Owners Conditional Renewal"
click at [967, 333] on div "pdf CellSonics, Inc 2024 Business Owners Conditional Renewal.pdf SSC case link*…" at bounding box center [756, 282] width 433 height 307
click at [859, 305] on button "Nothing selected" at bounding box center [739, 306] width 377 height 31
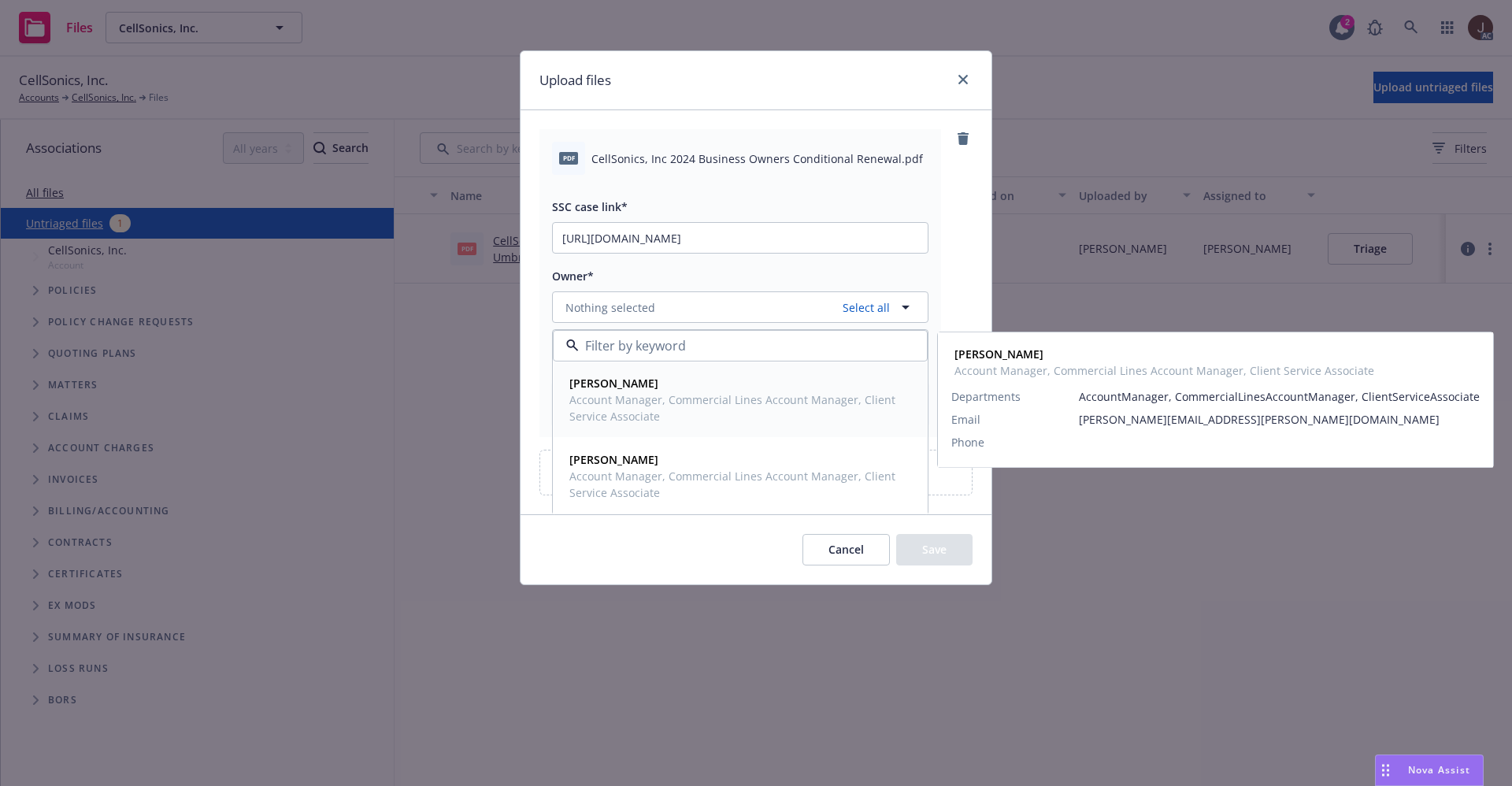
click at [621, 381] on strong "Lacy Lipetzky" at bounding box center [614, 384] width 89 height 15
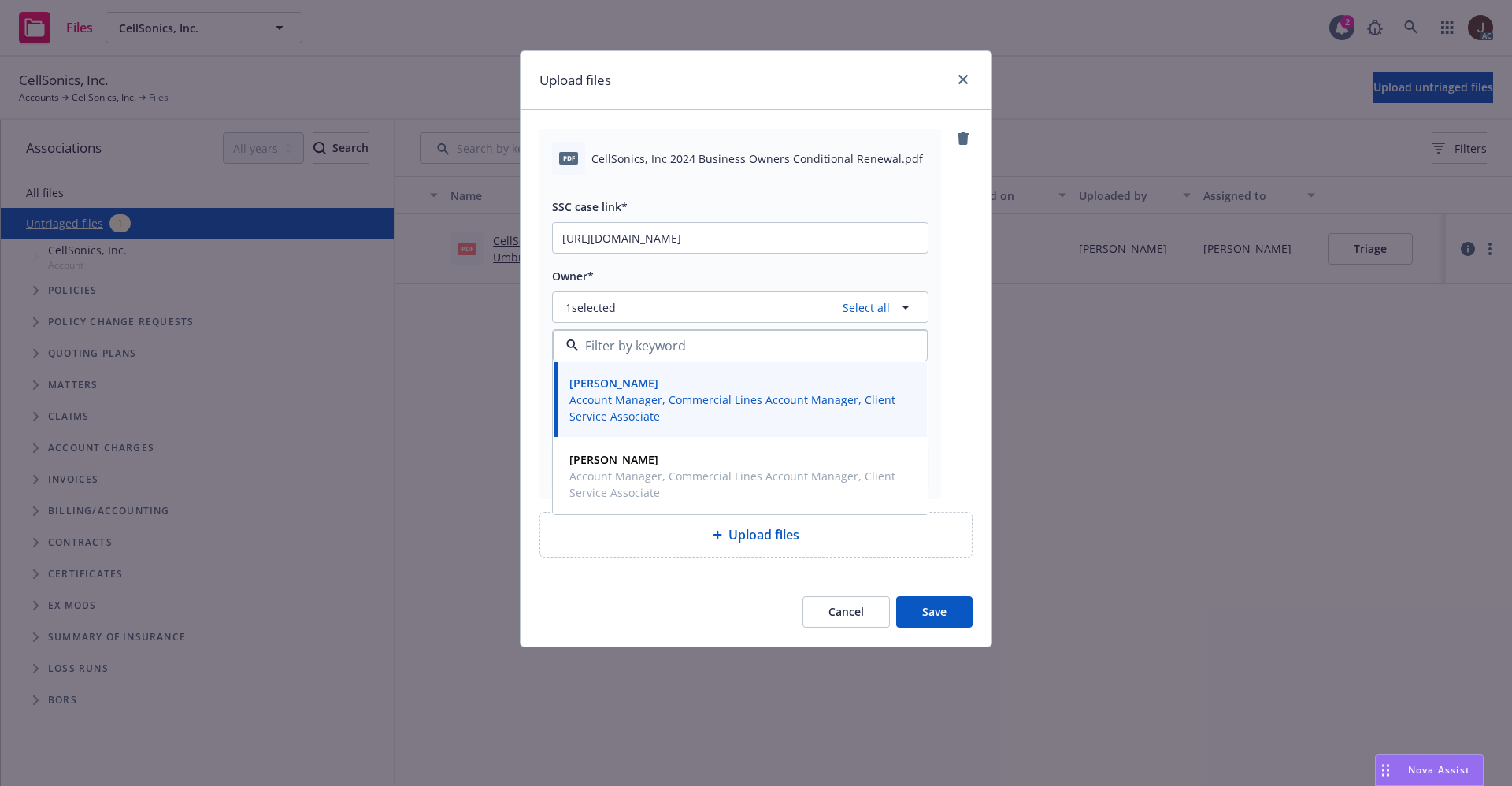
click at [943, 613] on button "Save" at bounding box center [934, 611] width 76 height 31
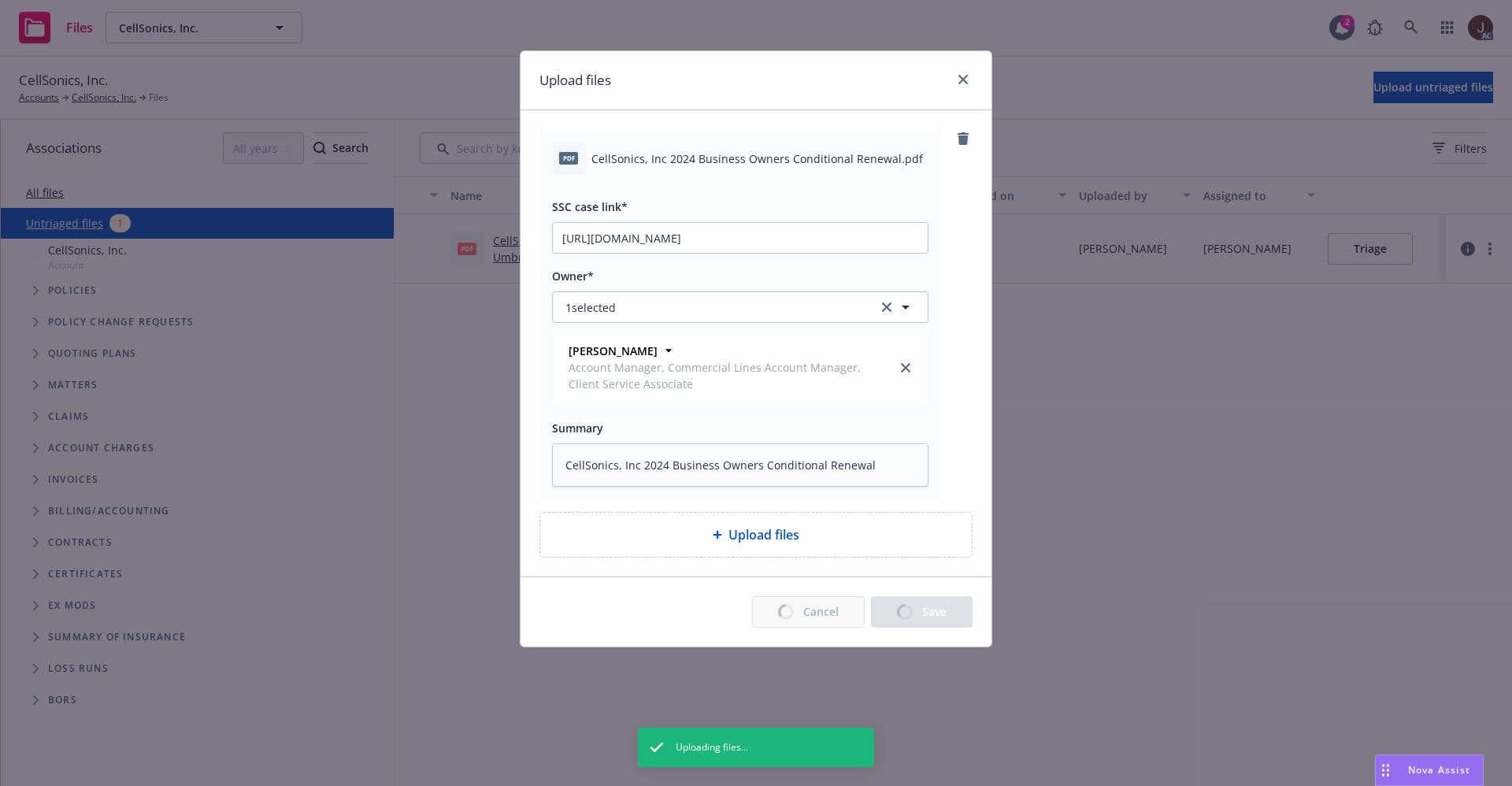
type textarea "x"
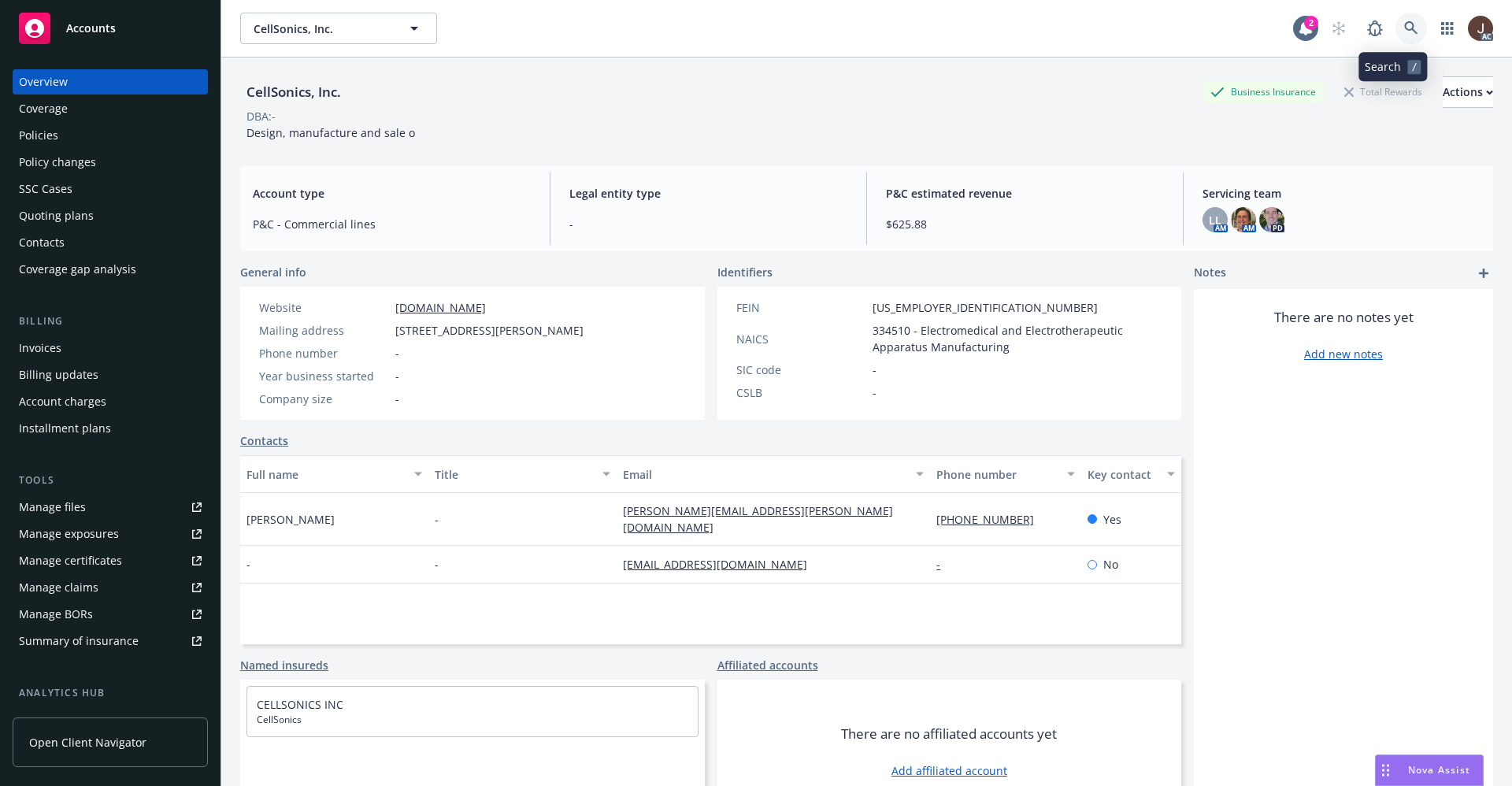
click at [1402, 26] on link at bounding box center [1410, 27] width 31 height 31
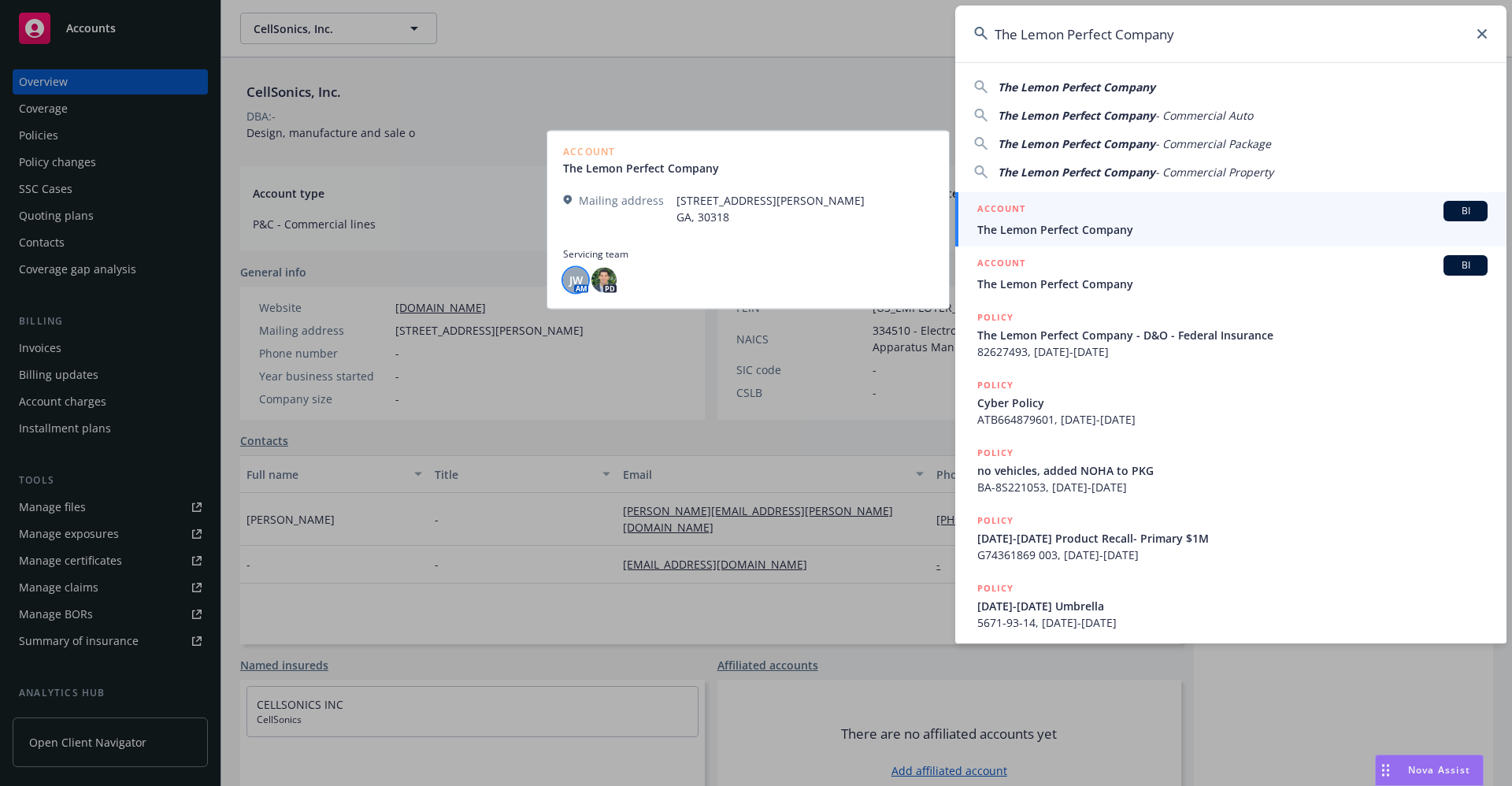
type input "The Lemon Perfect Company"
drag, startPoint x: 567, startPoint y: 277, endPoint x: 570, endPoint y: 287, distance: 10.4
click at [566, 282] on div "JW" at bounding box center [575, 280] width 25 height 26
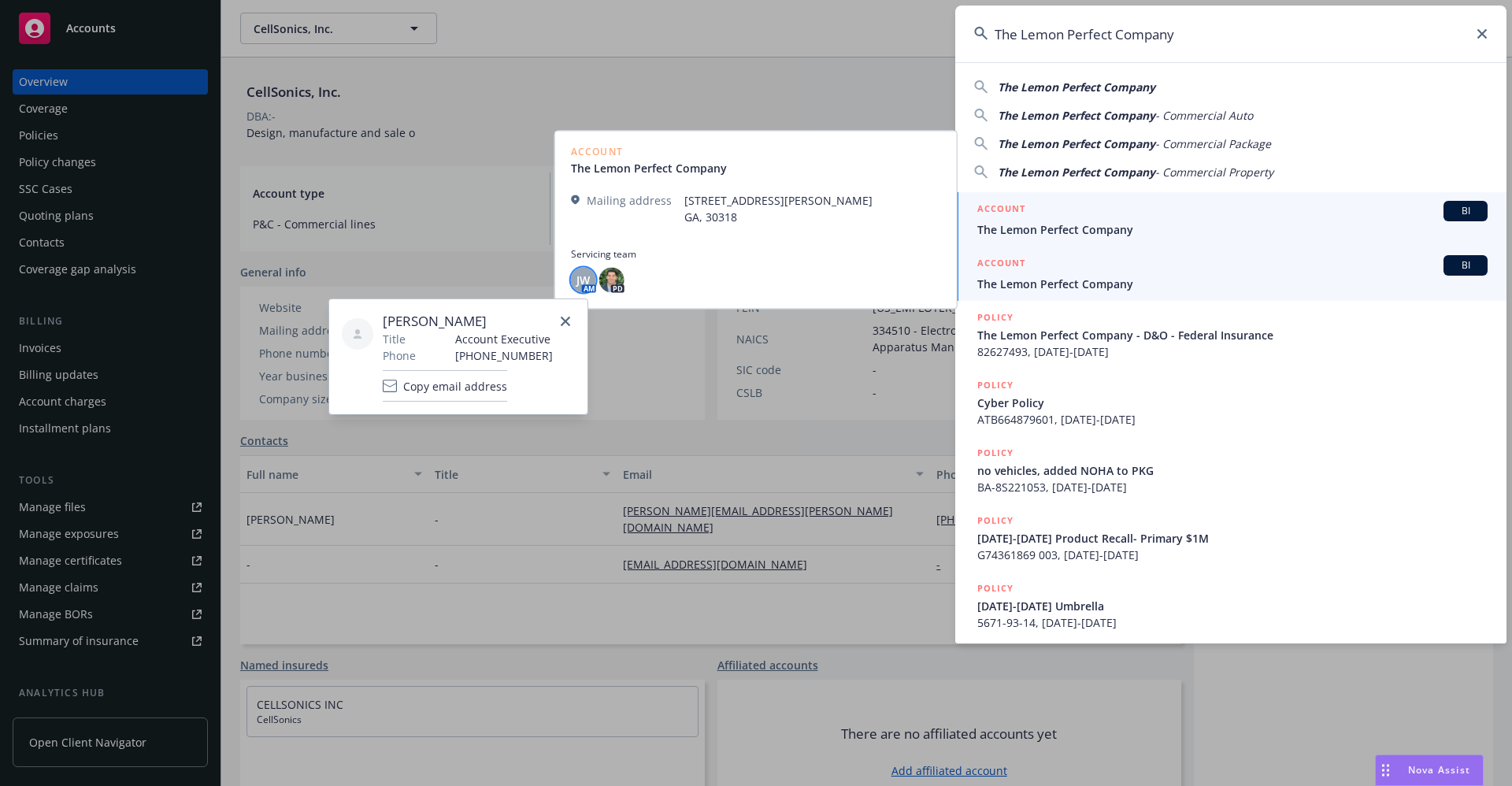
click at [1035, 288] on span "The Lemon Perfect Company" at bounding box center [1232, 284] width 510 height 17
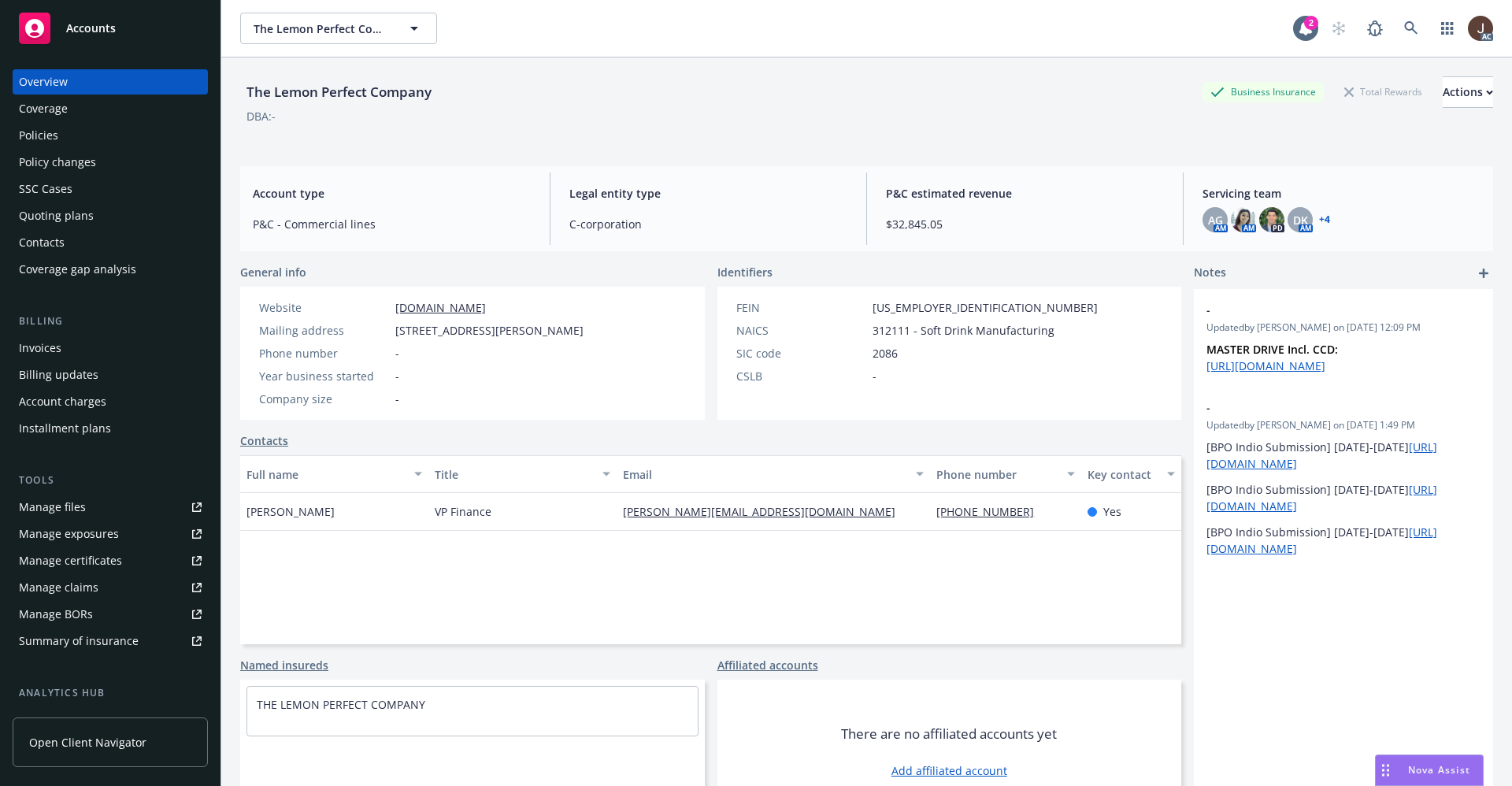
click at [35, 138] on div "Policies" at bounding box center [39, 135] width 40 height 26
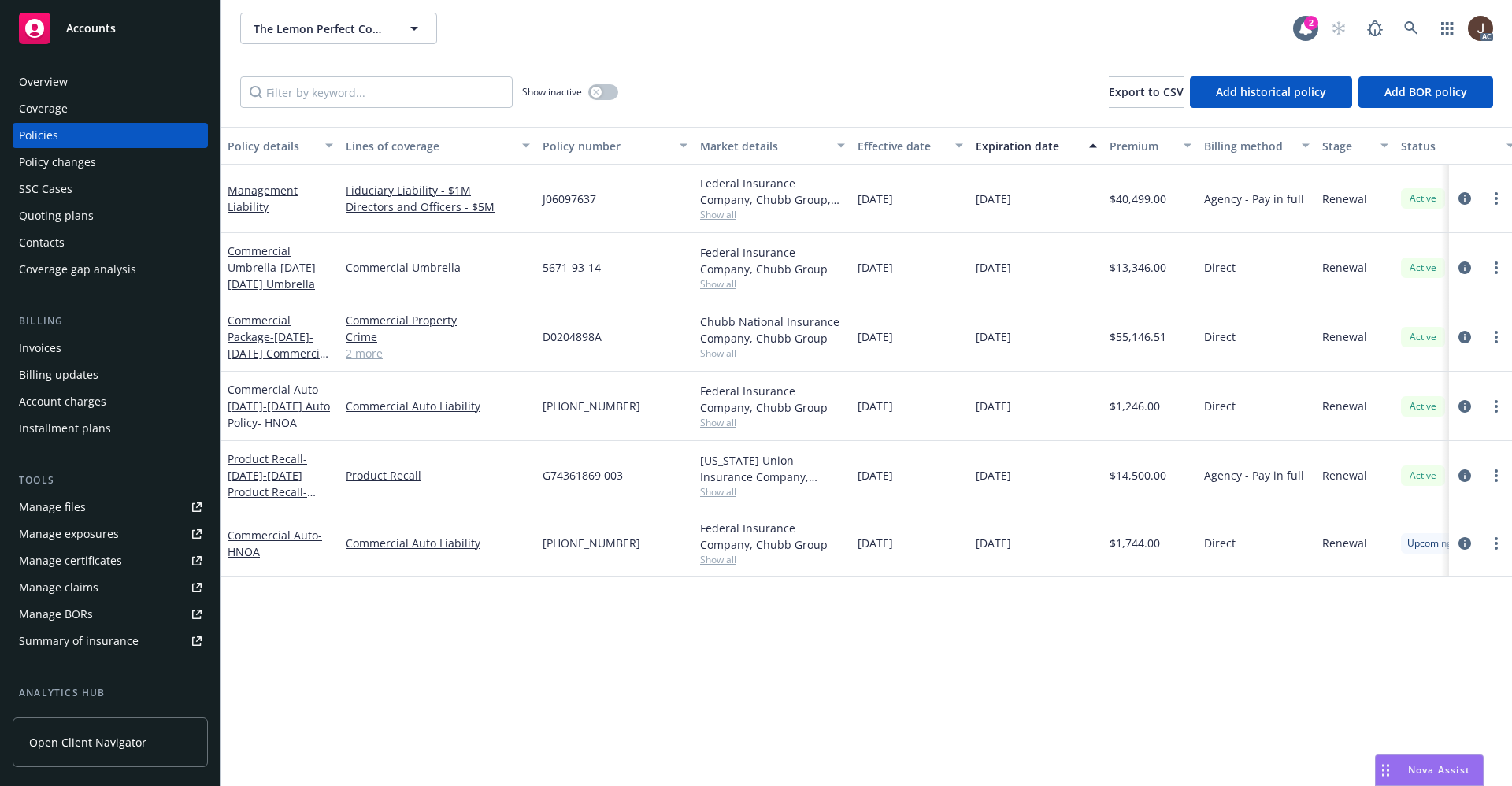
scroll to position [0, 209]
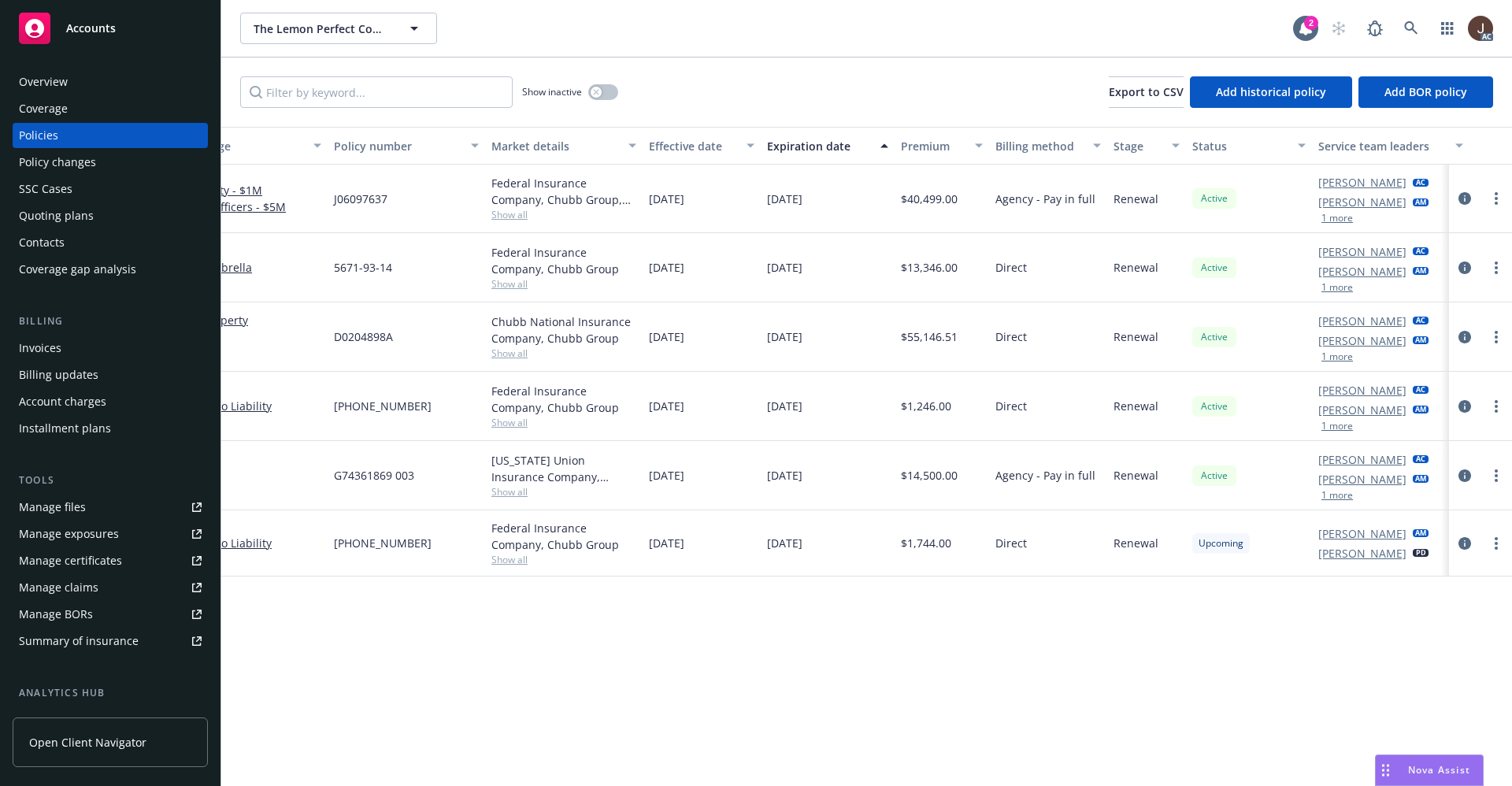
click at [55, 511] on div "Manage files" at bounding box center [52, 507] width 67 height 26
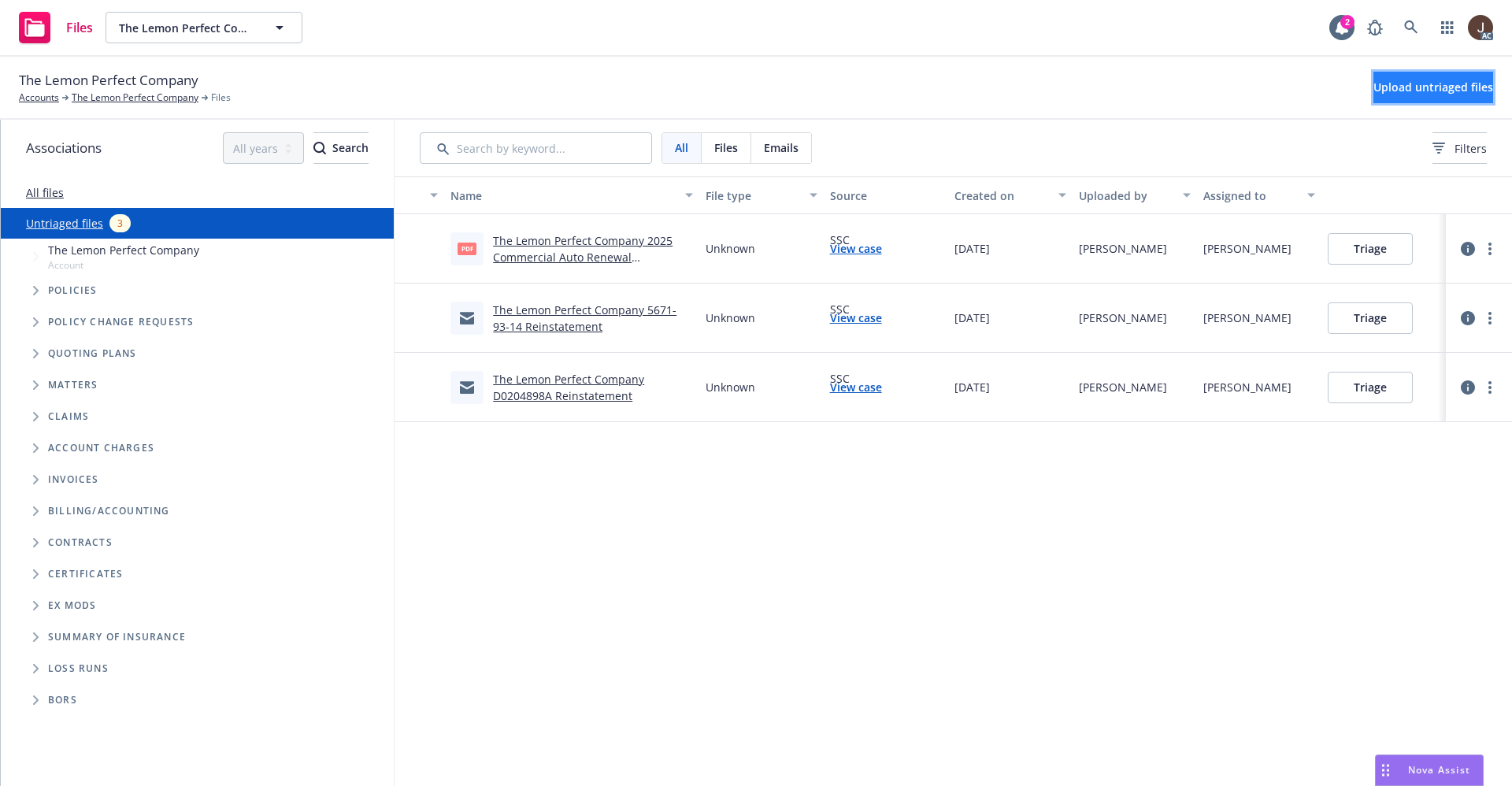
click at [1410, 94] on span "Upload untriaged files" at bounding box center [1433, 87] width 120 height 15
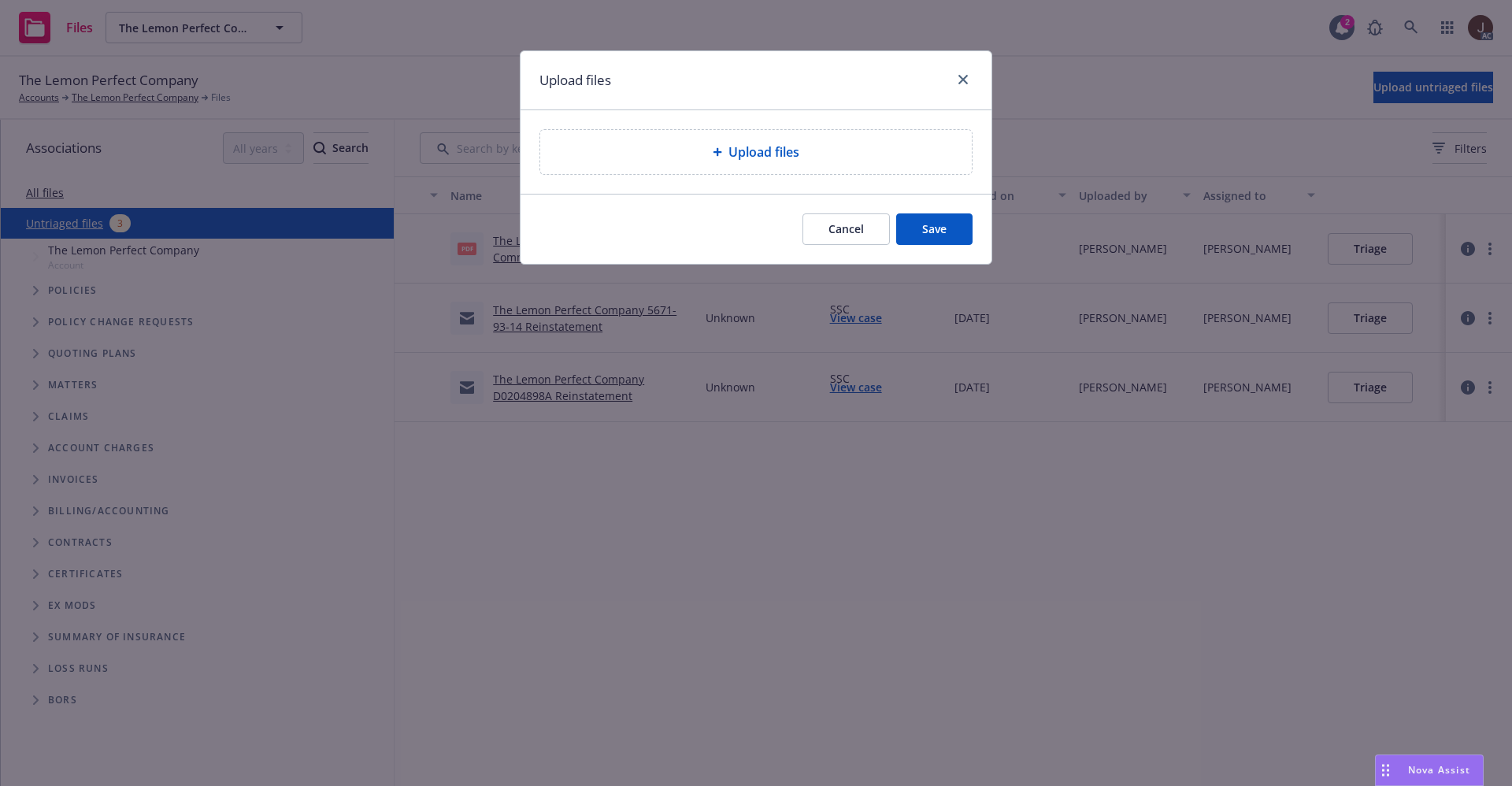
click at [724, 165] on div "Upload files" at bounding box center [756, 152] width 432 height 44
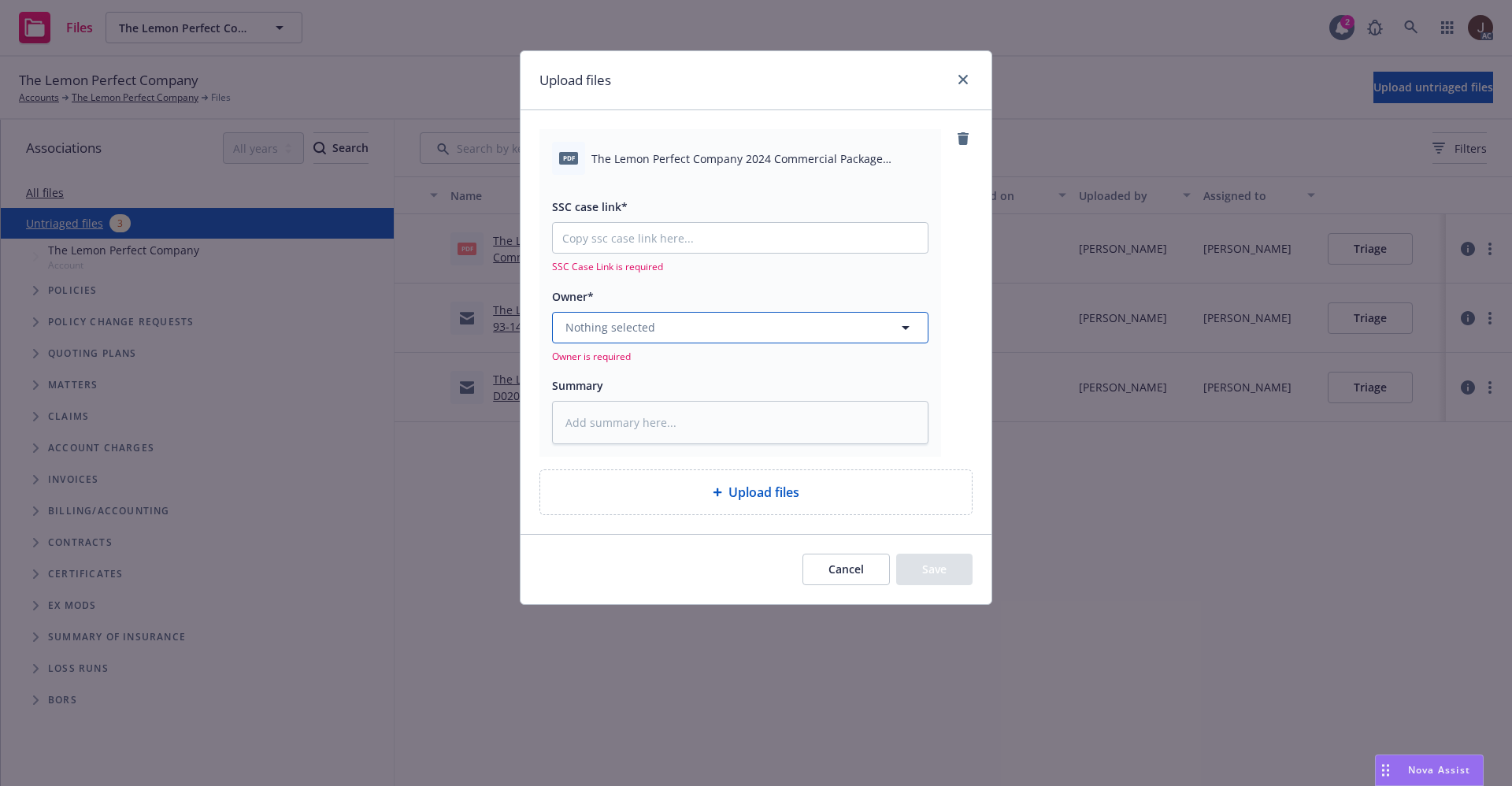
click at [665, 334] on button "Nothing selected" at bounding box center [739, 327] width 377 height 31
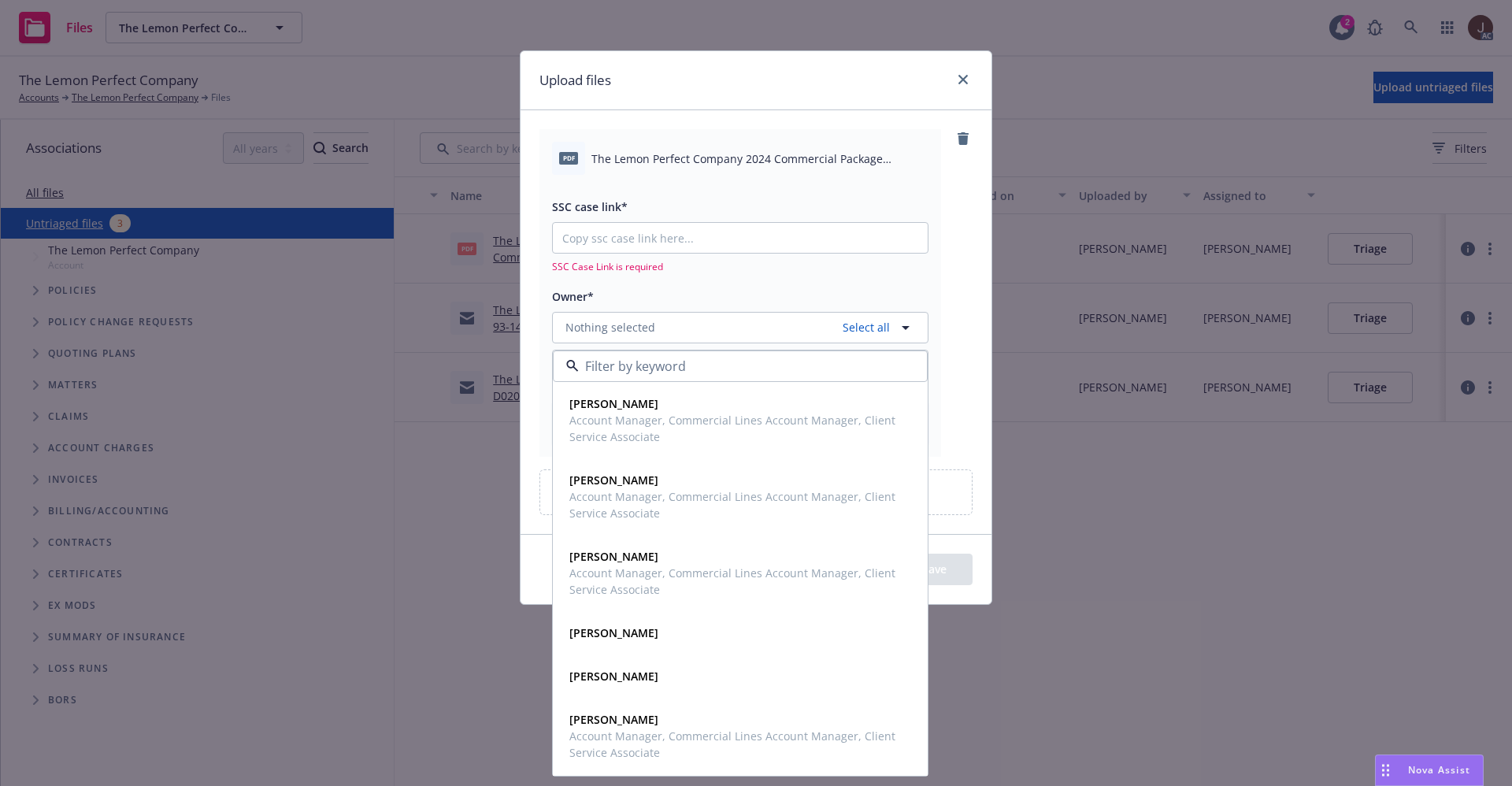
drag, startPoint x: 998, startPoint y: 205, endPoint x: 987, endPoint y: 199, distance: 12.5
click at [998, 203] on div "Upload files pdf The Lemon Perfect Company 2024 Commercial Package Conditional …" at bounding box center [756, 393] width 1512 height 786
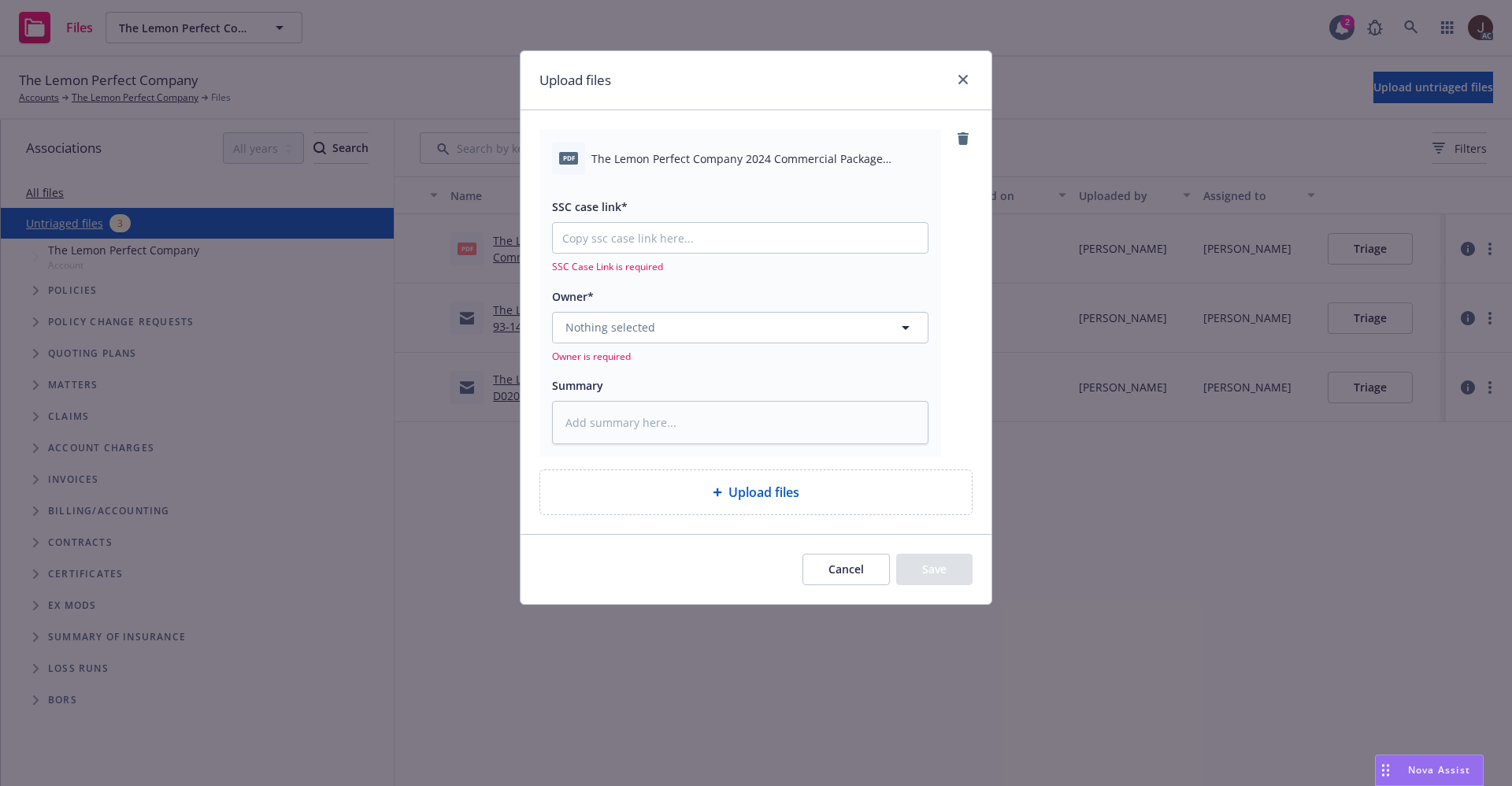
click at [722, 162] on span "The Lemon Perfect Company 2024 Commercial Package Conditional Renewal.pdf" at bounding box center [759, 159] width 337 height 17
copy div "The Lemon Perfect Company 2024 Commercial Package Conditional Renewal.pdf"
click at [663, 438] on textarea at bounding box center [739, 422] width 377 height 43
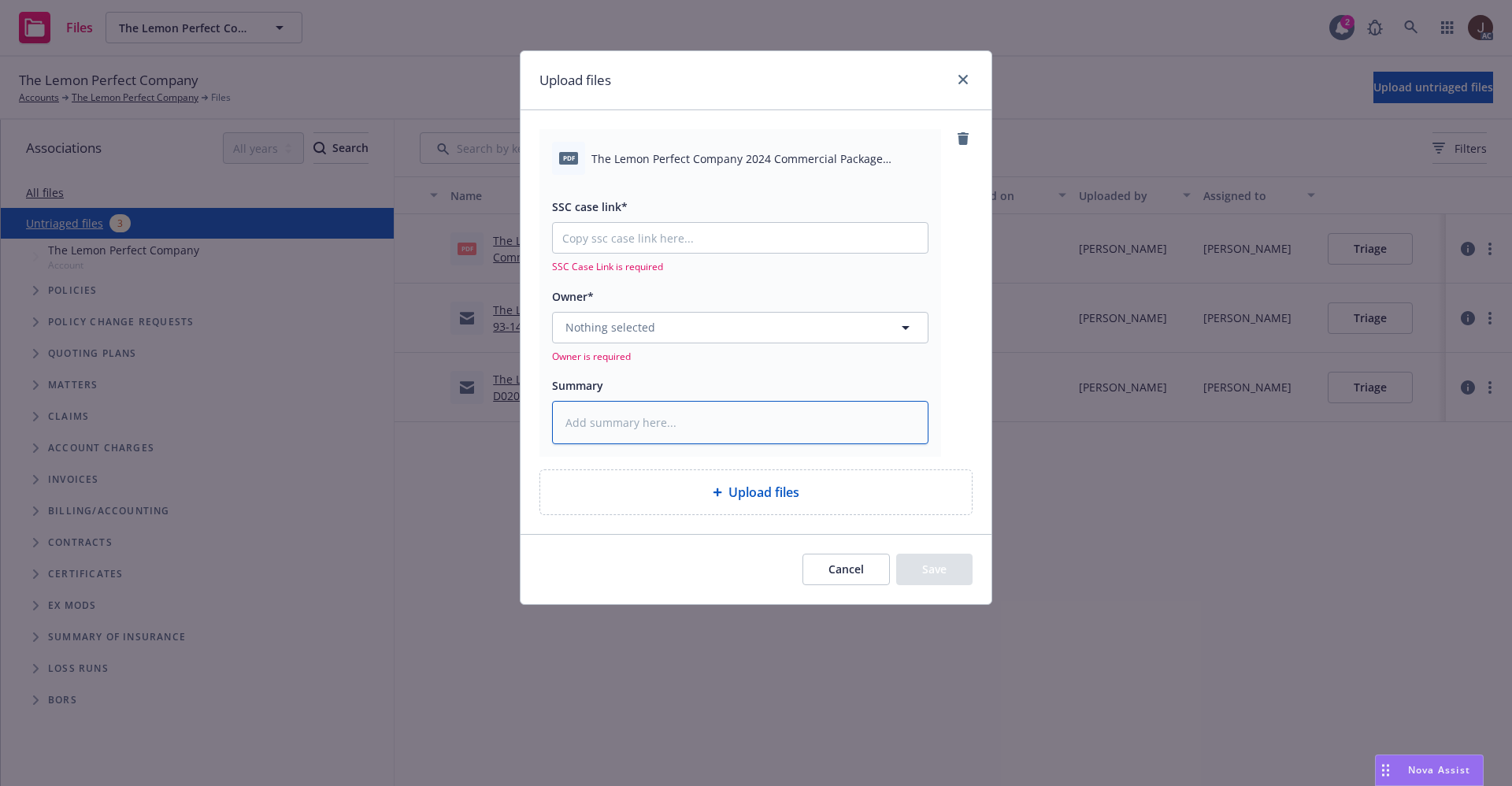
paste textarea "The Lemon Perfect Company 2024 Commercial Package Conditional Renewal.pdf"
type textarea "x"
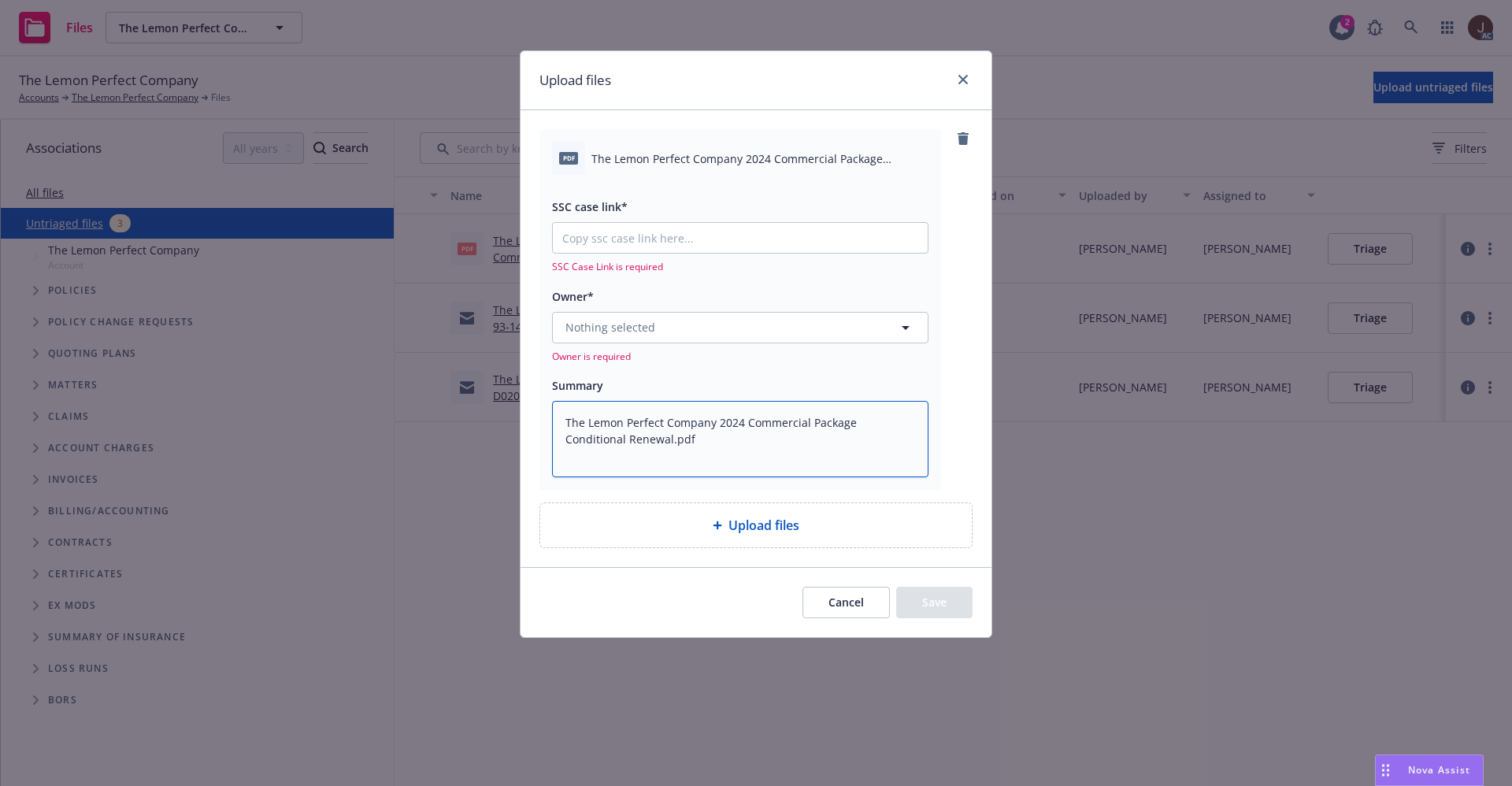
type textarea "The Lemon Perfect Company 2024 Commercial Package Conditional Renewal.pdf"
drag, startPoint x: 946, startPoint y: 282, endPoint x: 859, endPoint y: 235, distance: 98.9
click at [947, 281] on div "pdf The Lemon Perfect Company 2024 Commercial Package Conditional Renewal.pdf S…" at bounding box center [756, 309] width 433 height 360
click at [638, 238] on input "SSC case link*" at bounding box center [739, 238] width 375 height 30
paste input "NOT_ALLOWED"
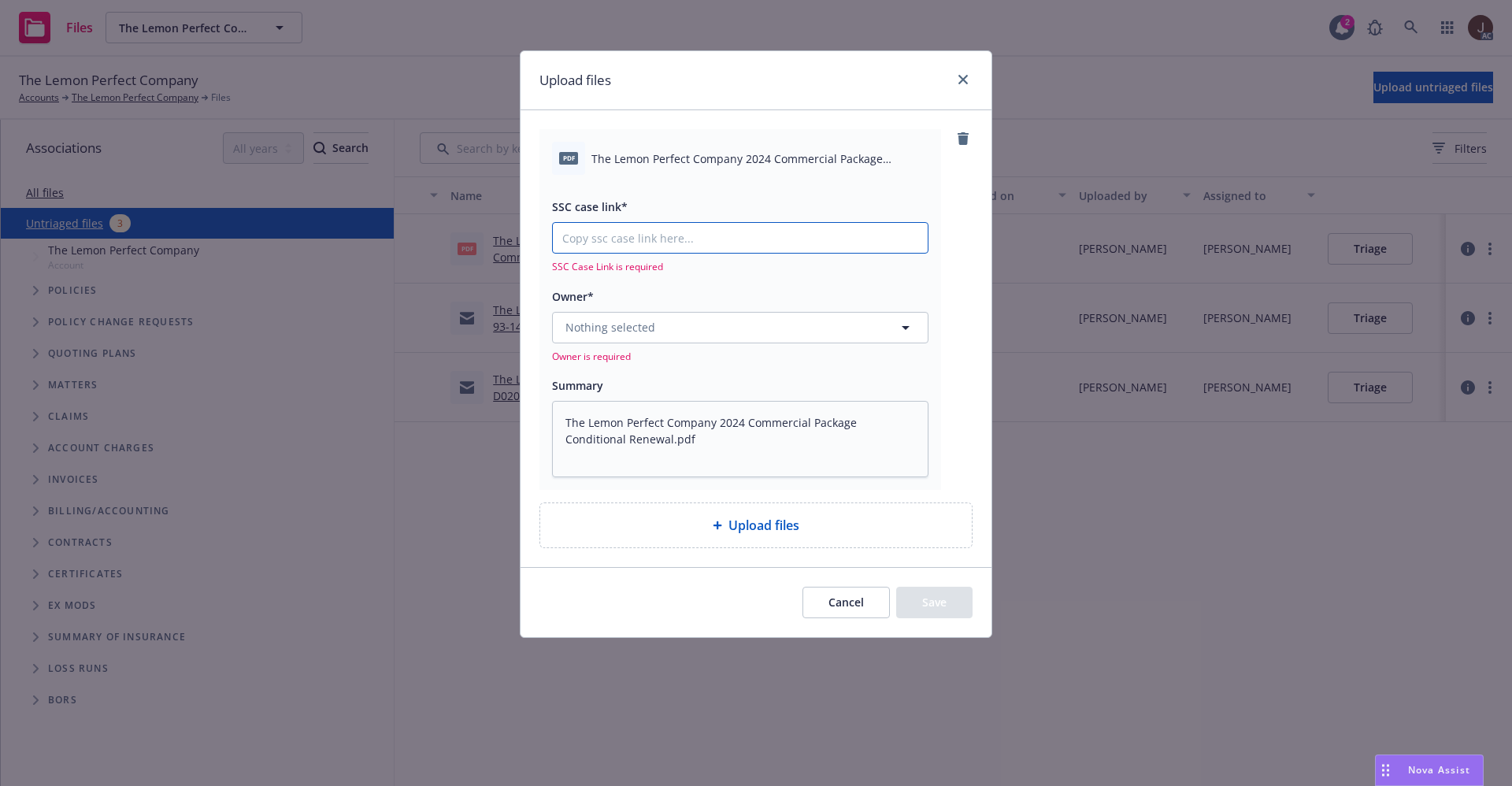
type textarea "x"
click at [685, 243] on input "NOT_ALLOWED" at bounding box center [739, 238] width 375 height 30
type input "NOT_ALLOWE"
type textarea "x"
type input "NOT_ALLOW"
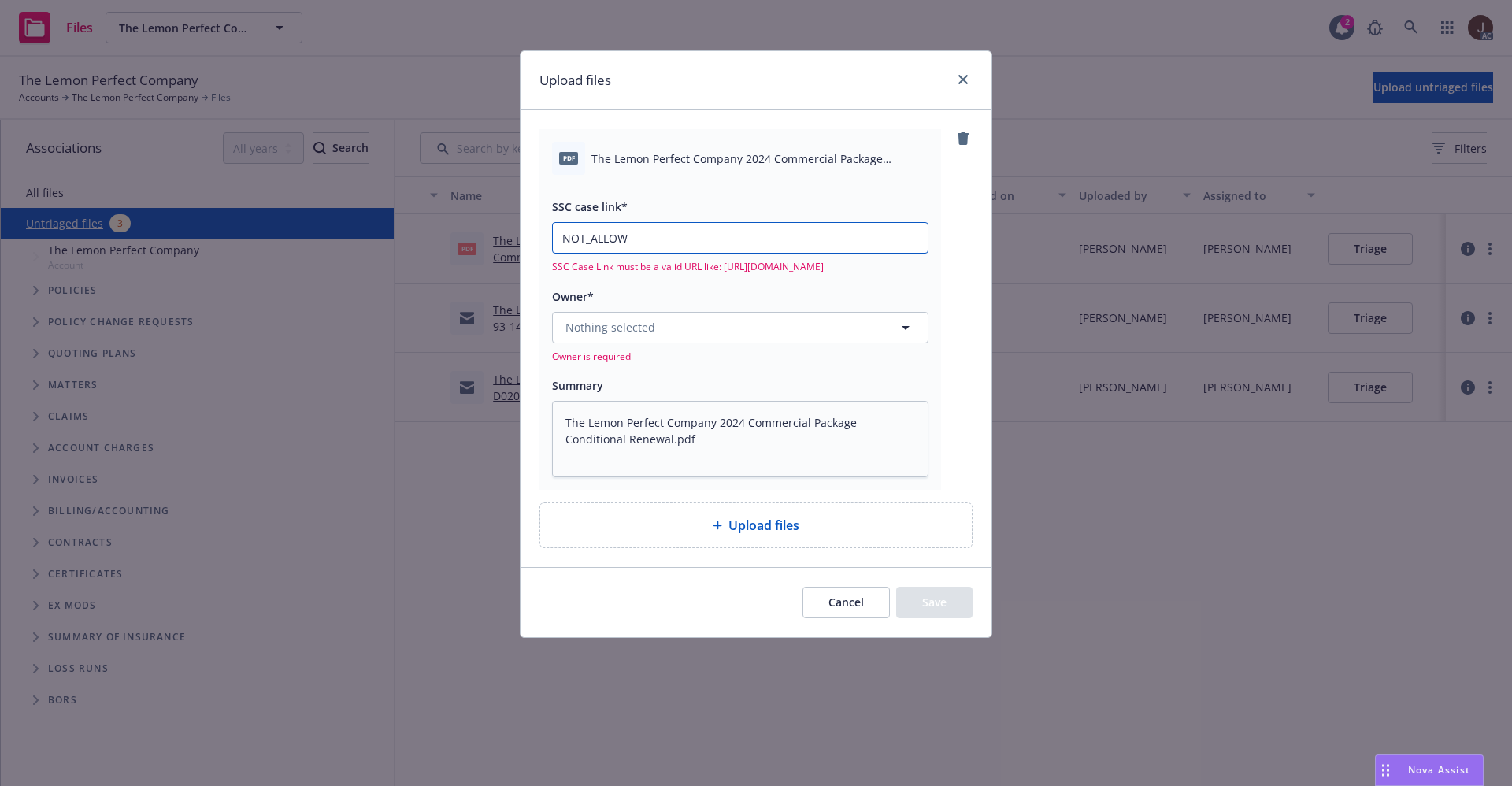
type textarea "x"
type input "NOT_ALLO"
type textarea "x"
type input "NOT_ALL"
type textarea "x"
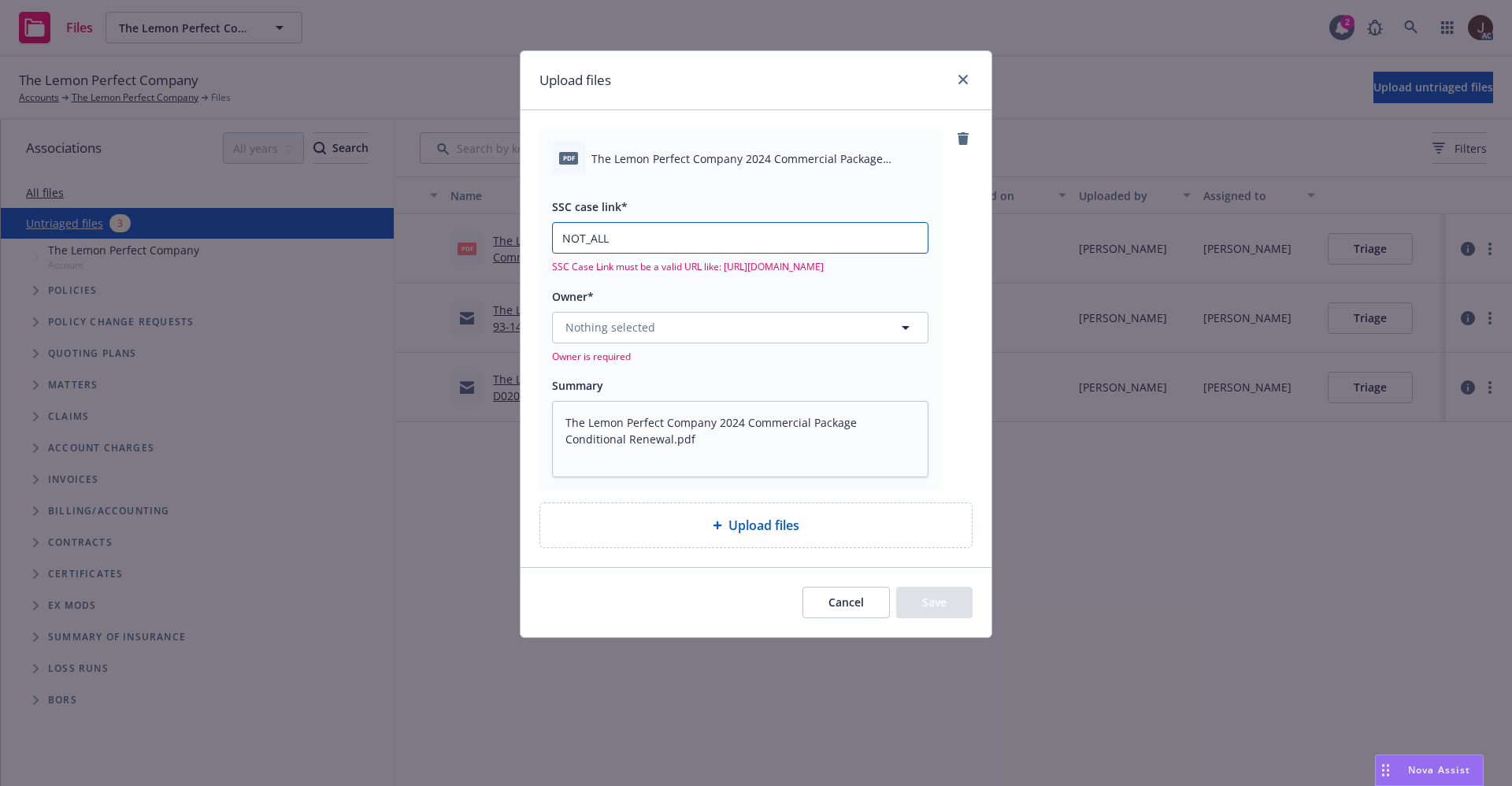
type input "NOT_AL"
type textarea "x"
type input "NOT_A"
type textarea "x"
type input "NOT_"
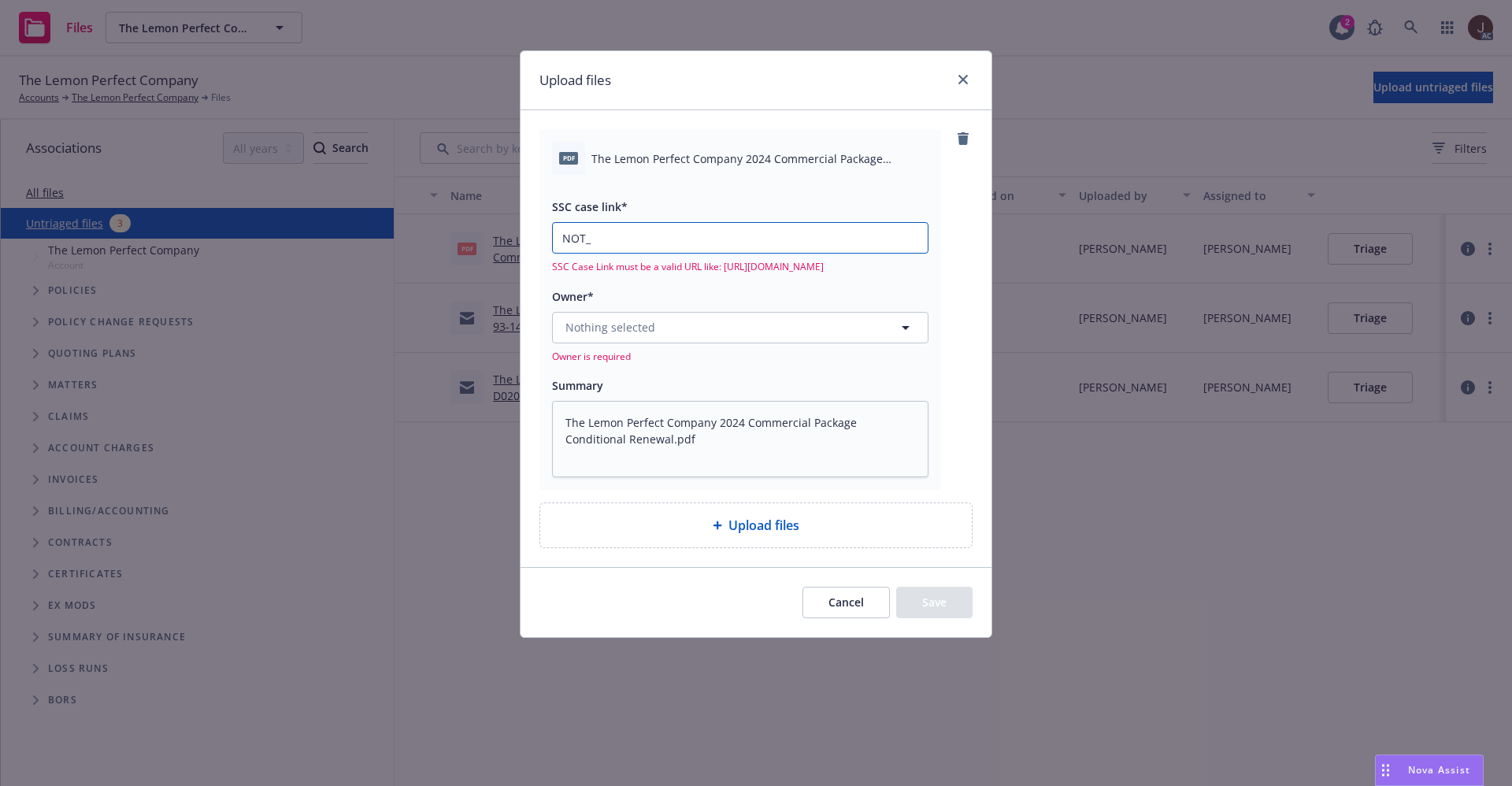
type textarea "x"
type input "NOT"
type textarea "x"
type input "NO"
type textarea "x"
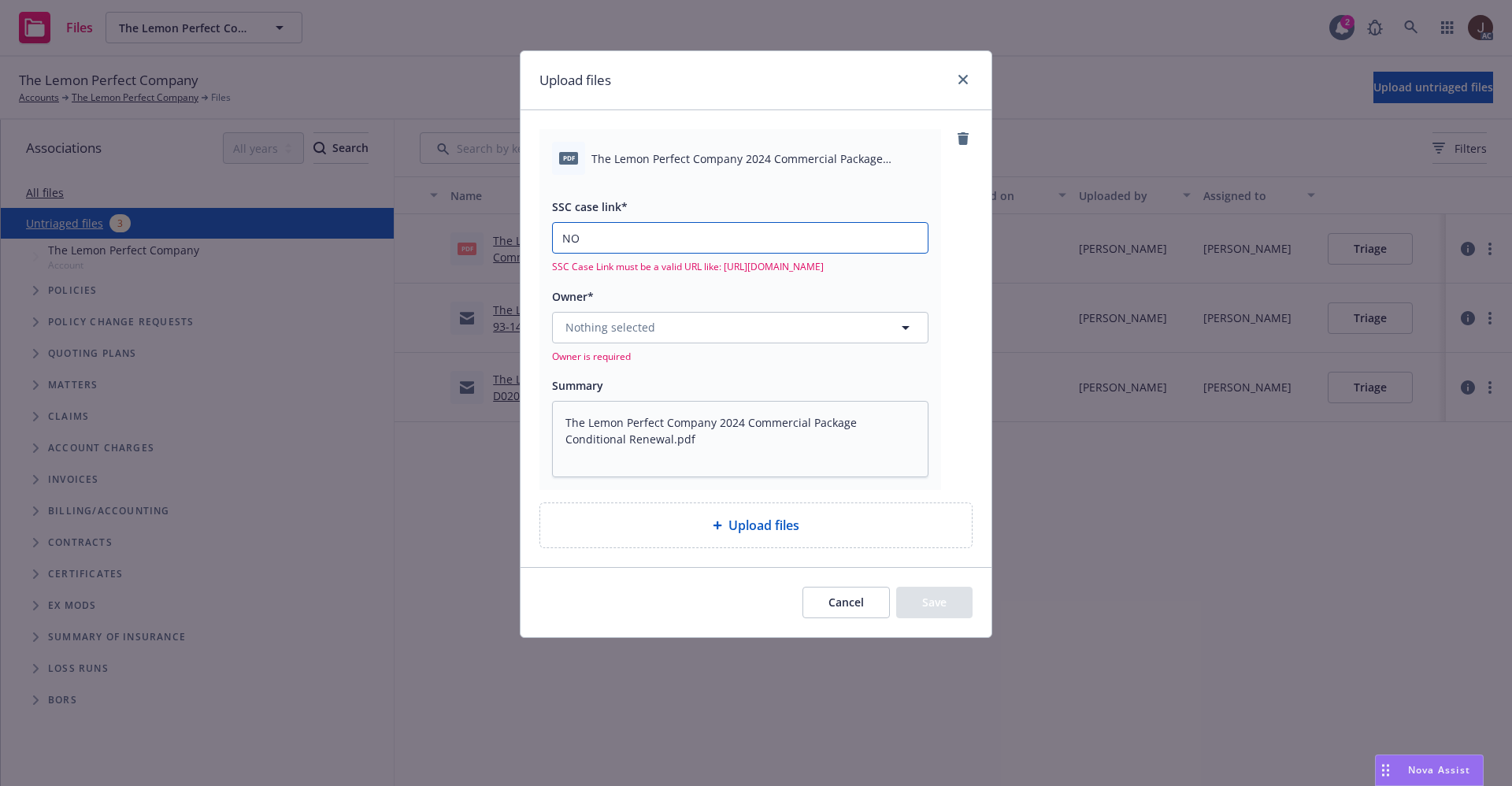
type input "N"
type textarea "x"
click at [631, 227] on input "SSC case link*" at bounding box center [739, 238] width 375 height 30
paste input "NOT_ALLOWED"
type textarea "x"
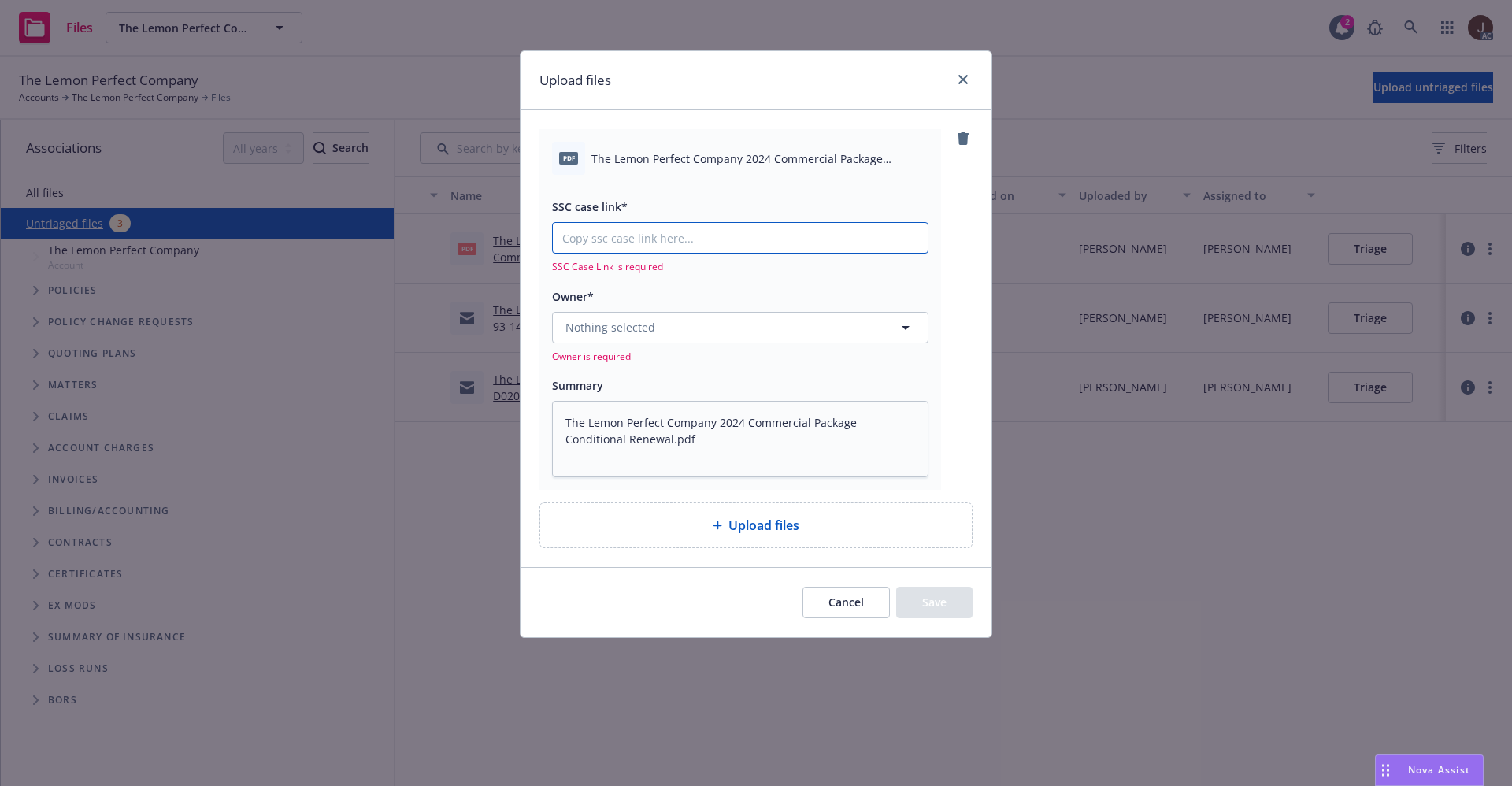
type input "NOT_ALLOWED"
click at [660, 245] on input "NOT_ALLOWED" at bounding box center [739, 238] width 375 height 30
type textarea "x"
type input "NOT_ALLOWE"
type textarea "x"
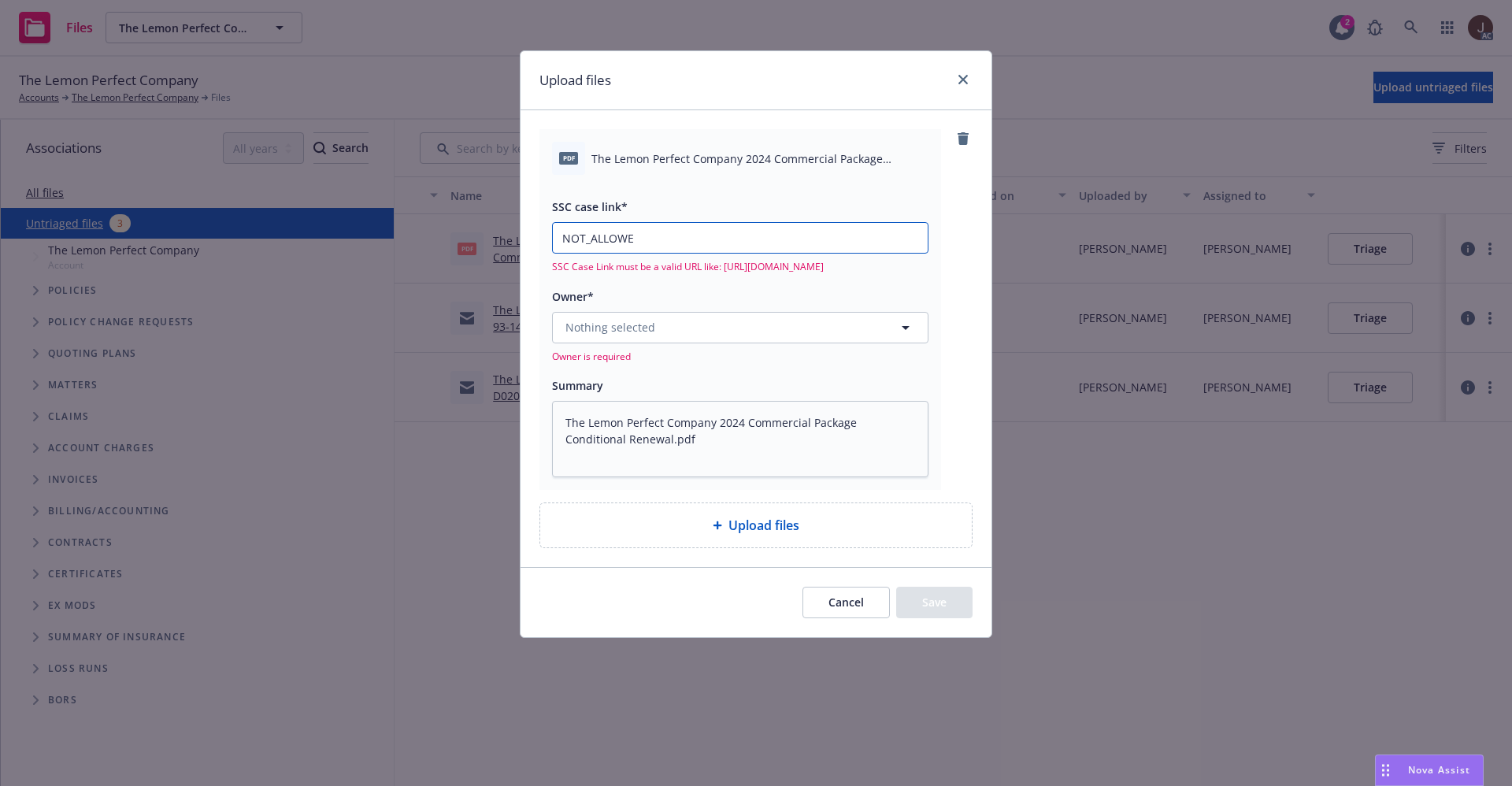
type input "NOT_ALLOW"
type textarea "x"
type input "NOT_ALLO"
type textarea "x"
type input "NOT_ALL"
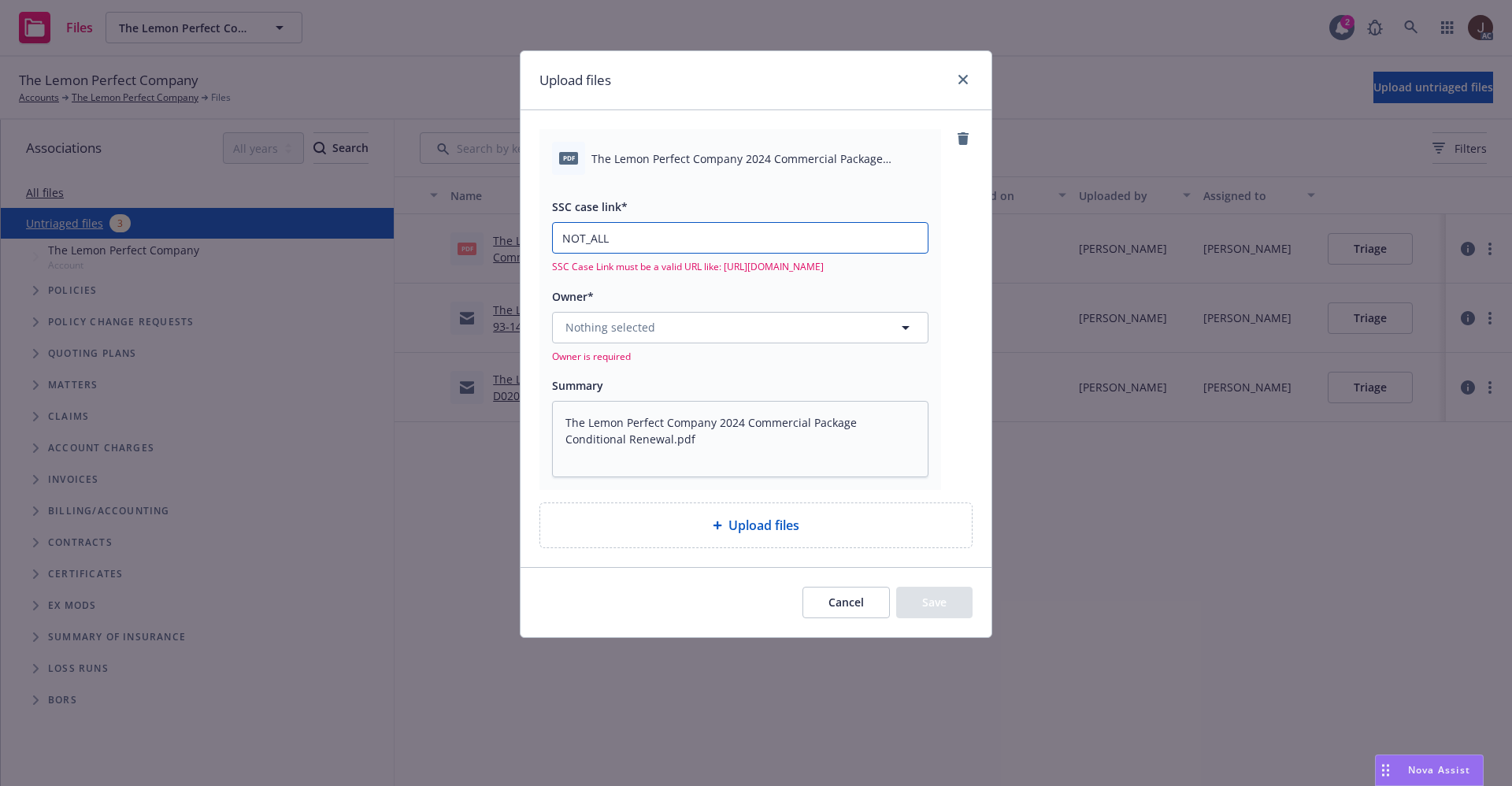
type textarea "x"
type input "NOT_AL"
type textarea "x"
type input "NOT_A"
type textarea "x"
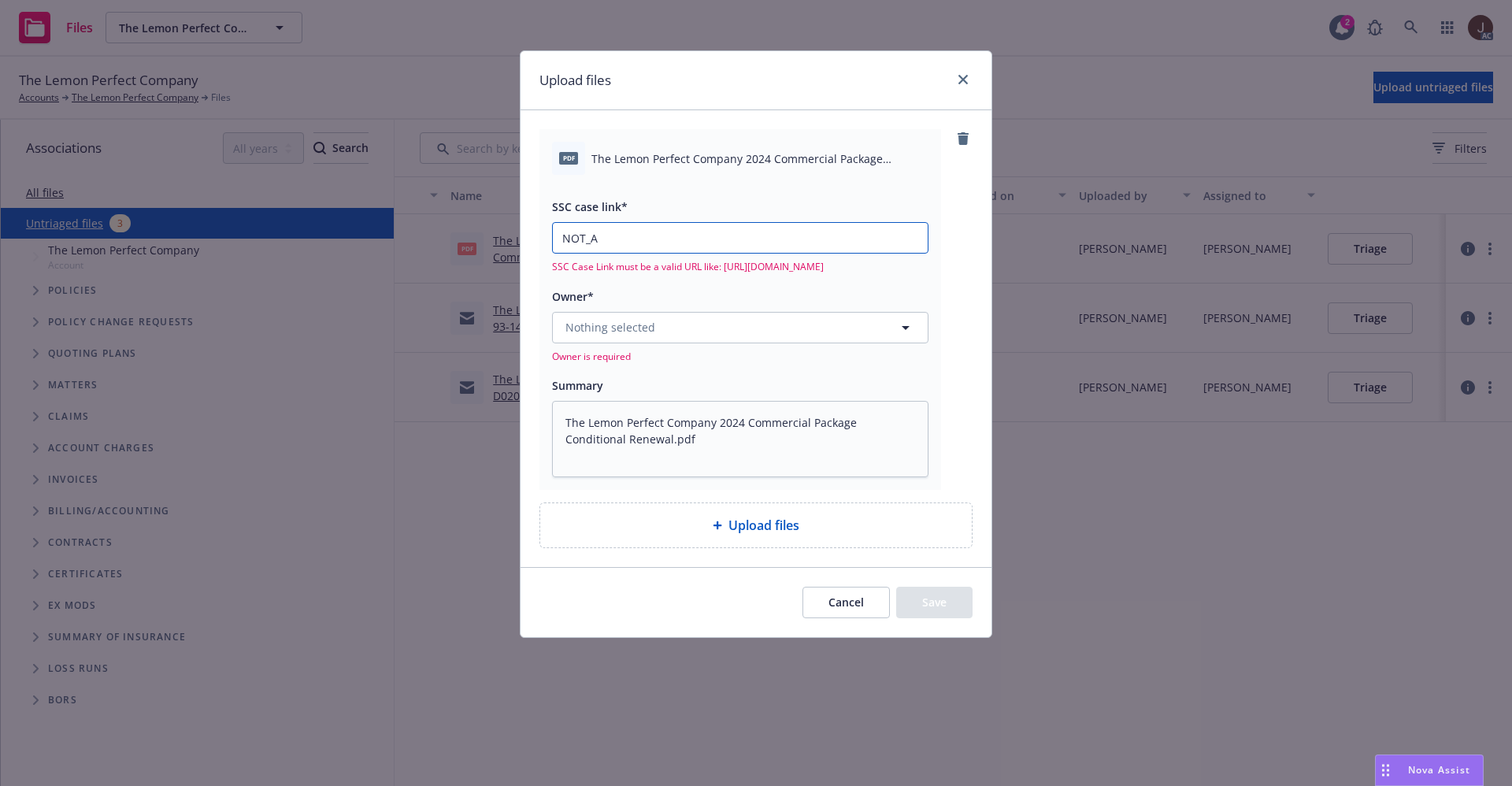
type input "NOT_"
type textarea "x"
type input "NOT"
type textarea "x"
type input "NO"
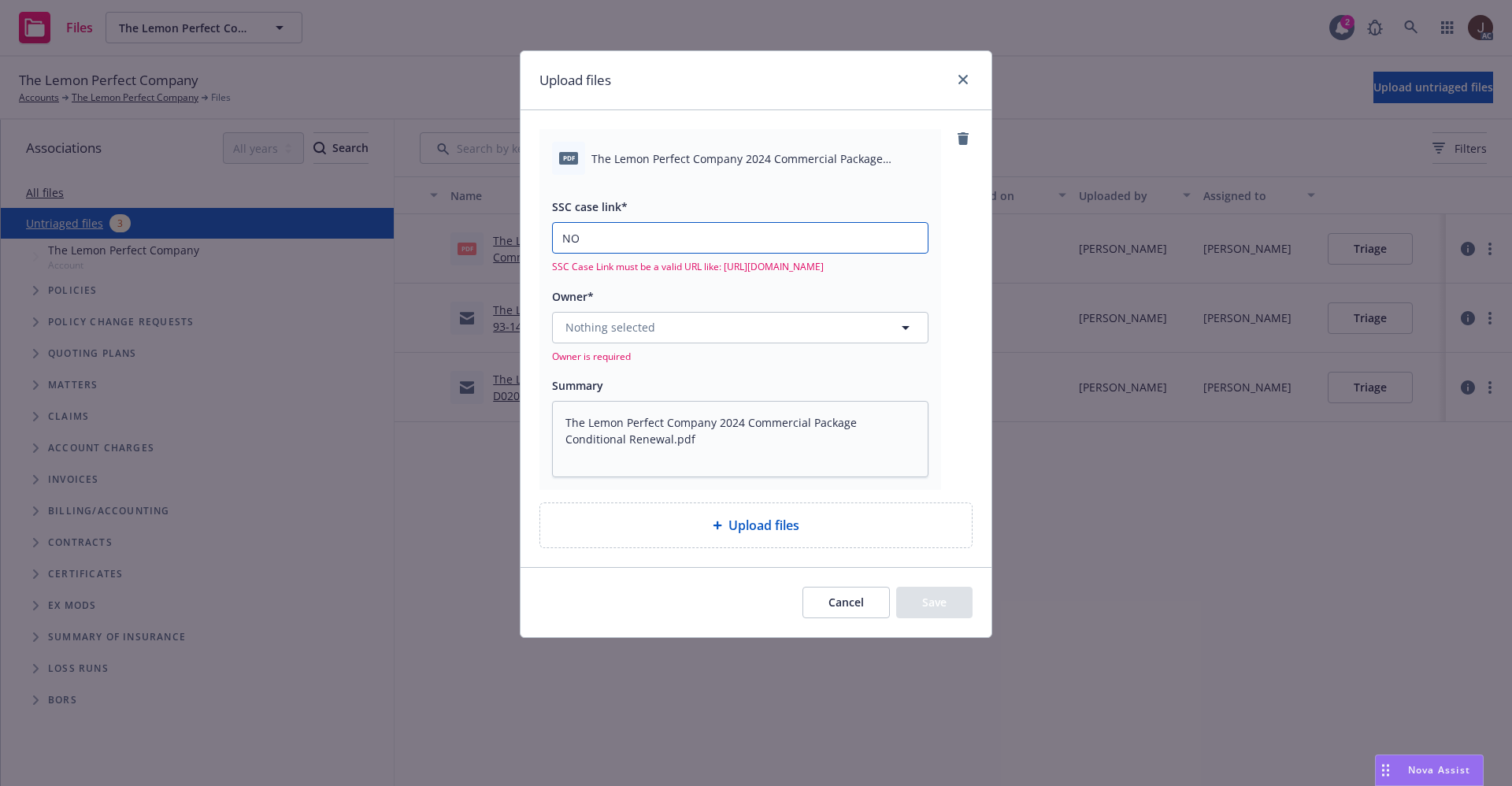
type textarea "x"
type input "N"
type textarea "x"
click at [974, 280] on div "pdf The Lemon Perfect Company 2024 Commercial Package Conditional Renewal.pdf S…" at bounding box center [756, 338] width 471 height 456
click at [668, 325] on button "Nothing selected" at bounding box center [739, 327] width 377 height 31
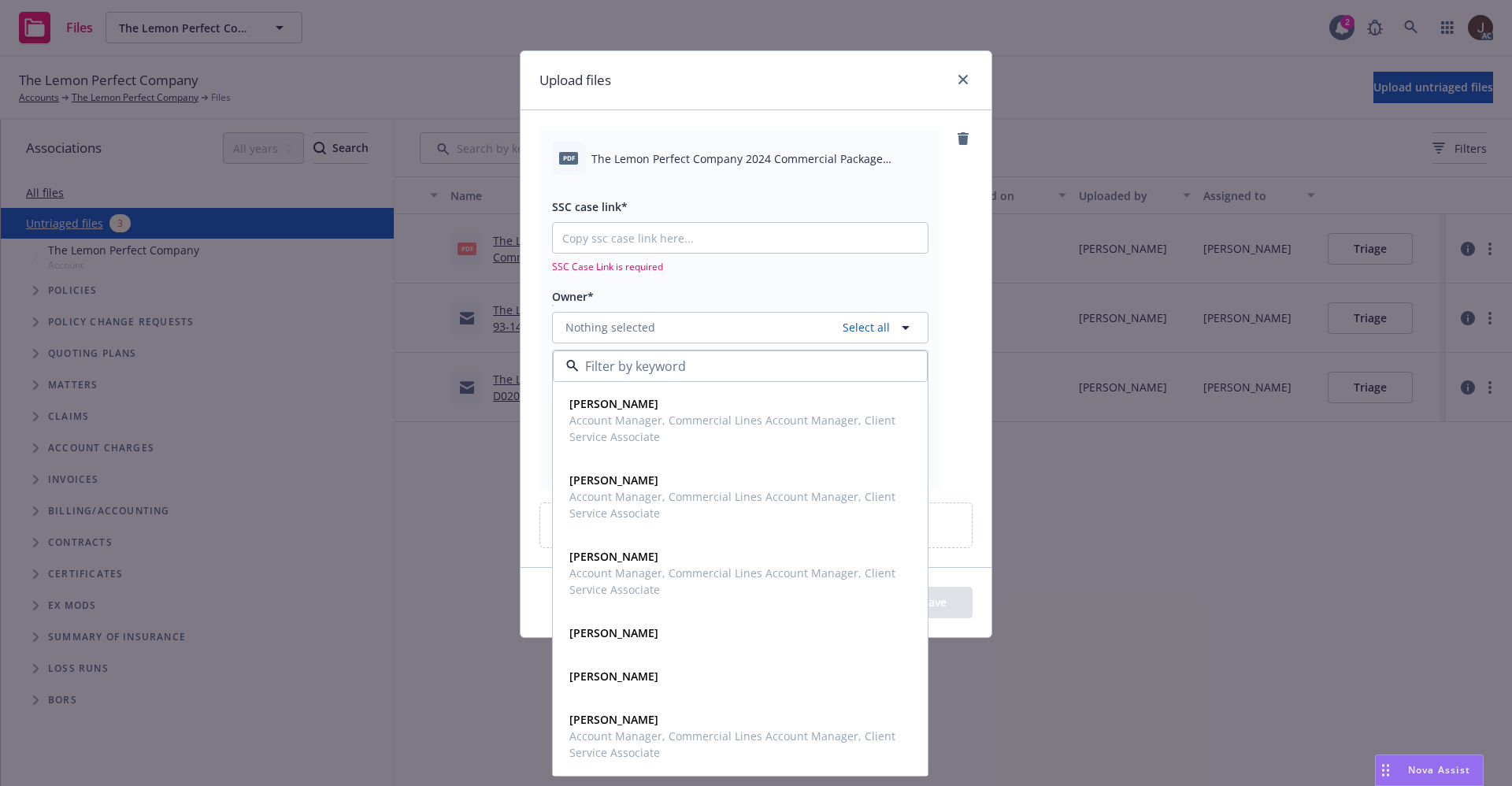
click at [955, 211] on div "pdf The Lemon Perfect Company 2024 Commercial Package Conditional Renewal.pdf S…" at bounding box center [756, 309] width 433 height 360
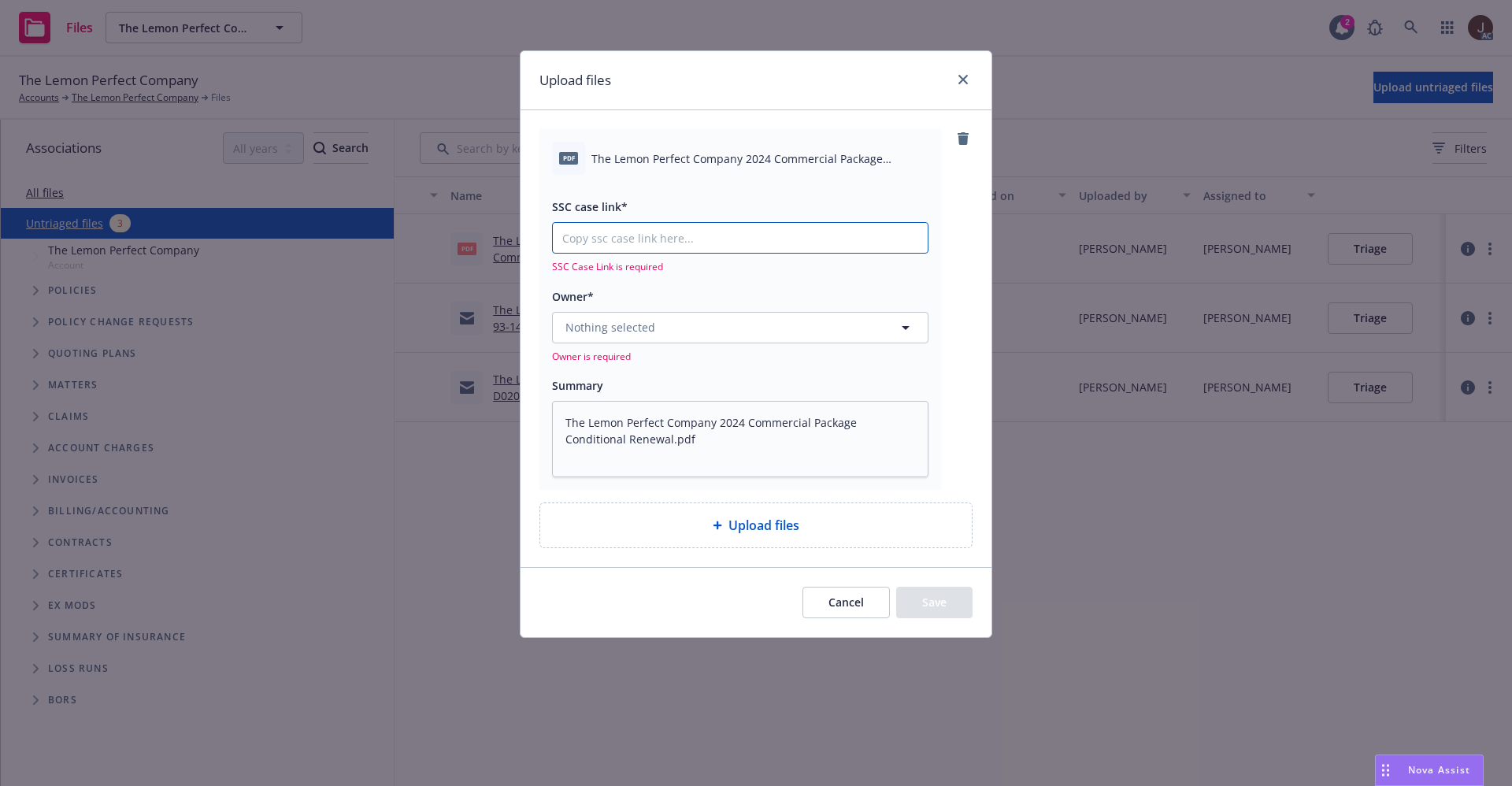
click at [615, 231] on input "SSC case link*" at bounding box center [739, 238] width 375 height 30
paste input "NOT_ALLOWED"
type textarea "x"
type input "NOT_ALLOWED"
click at [615, 231] on input "NOT_ALLOWED" at bounding box center [739, 238] width 375 height 30
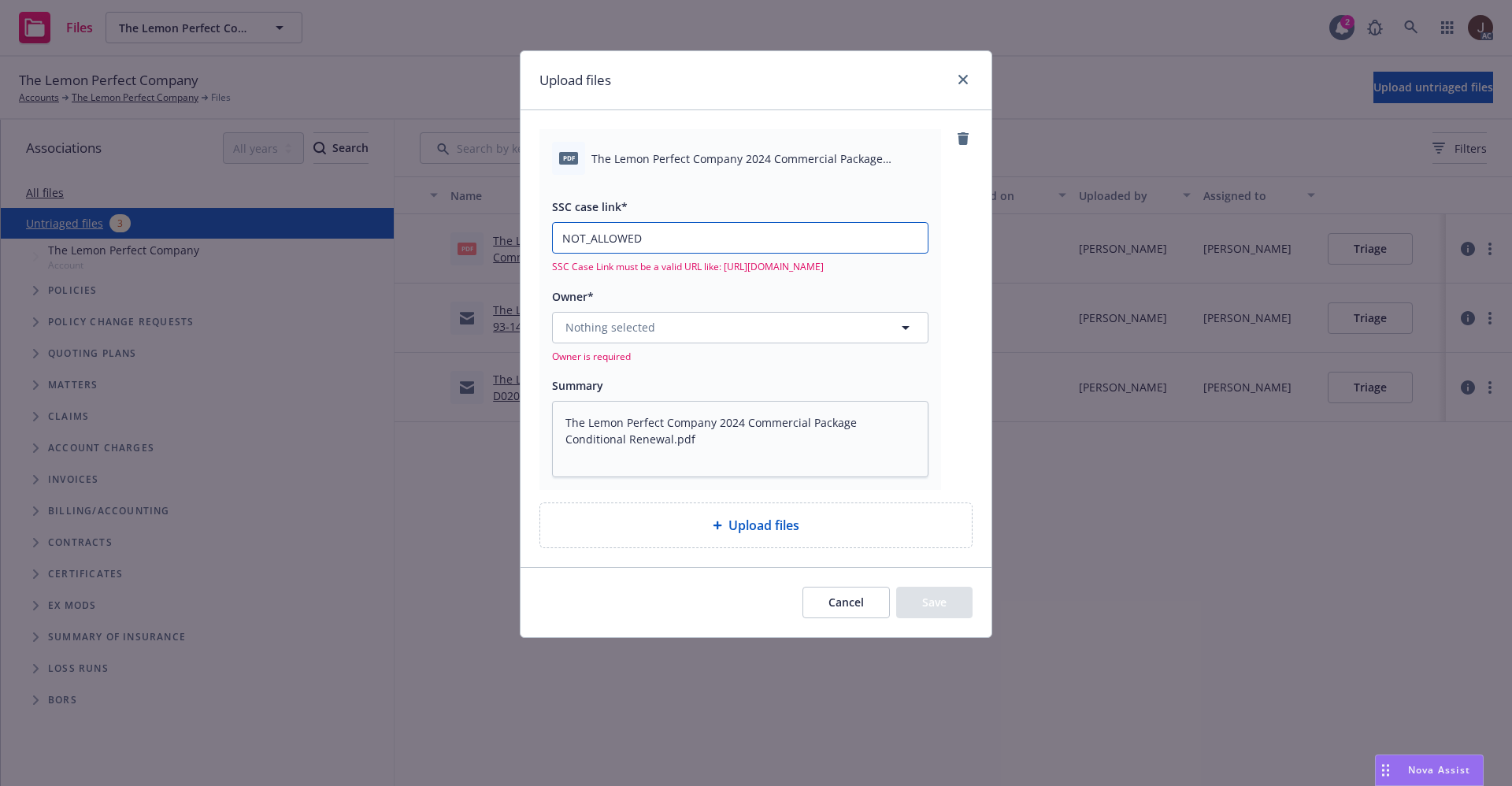
type textarea "x"
type input "NOT_ALLWED"
type textarea "x"
type input "NOT_ALWED"
type textarea "x"
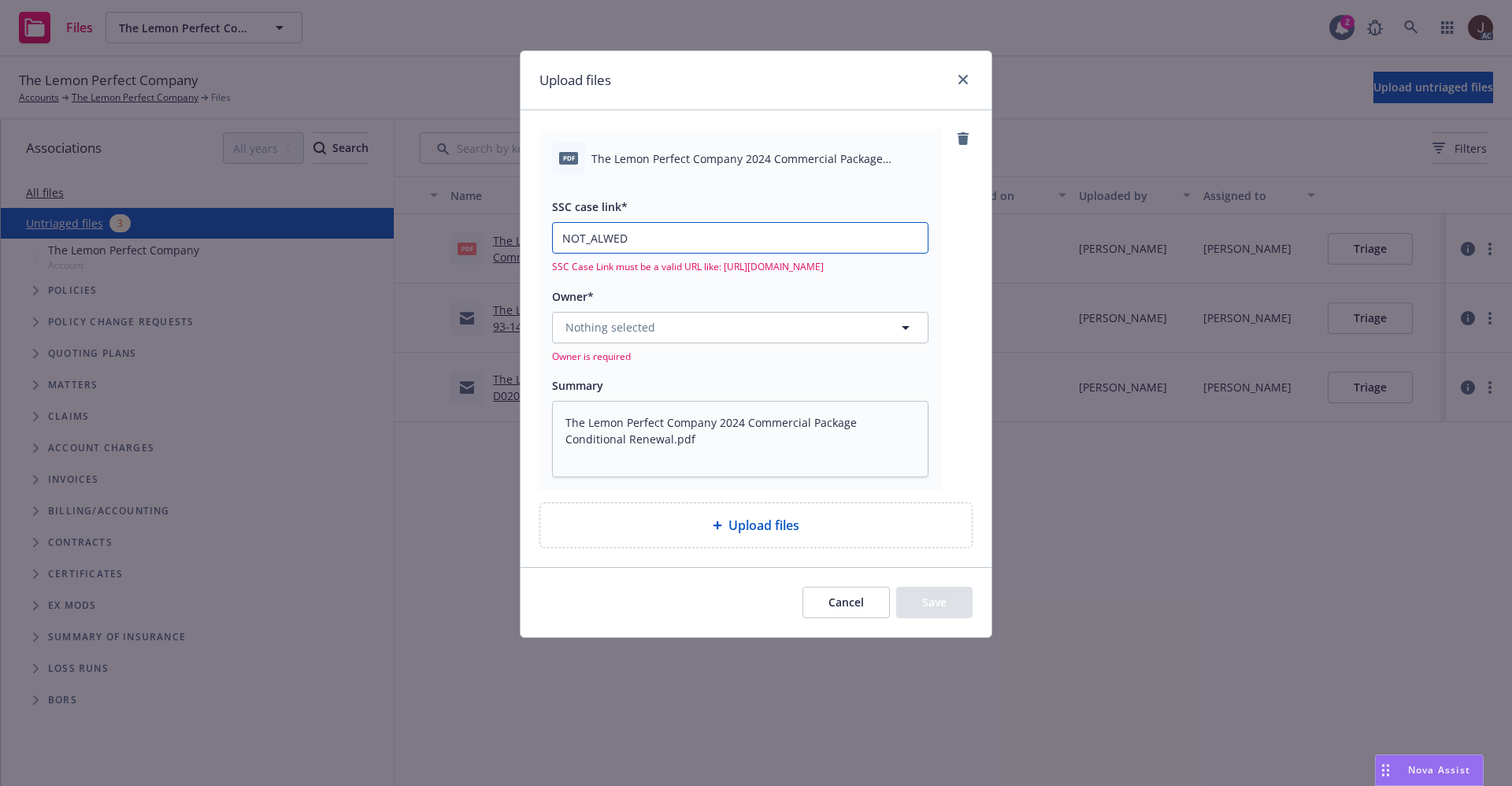
type input "NOT_AWED"
type textarea "x"
type input "NOT_WED"
type textarea "x"
type input "NOTWED"
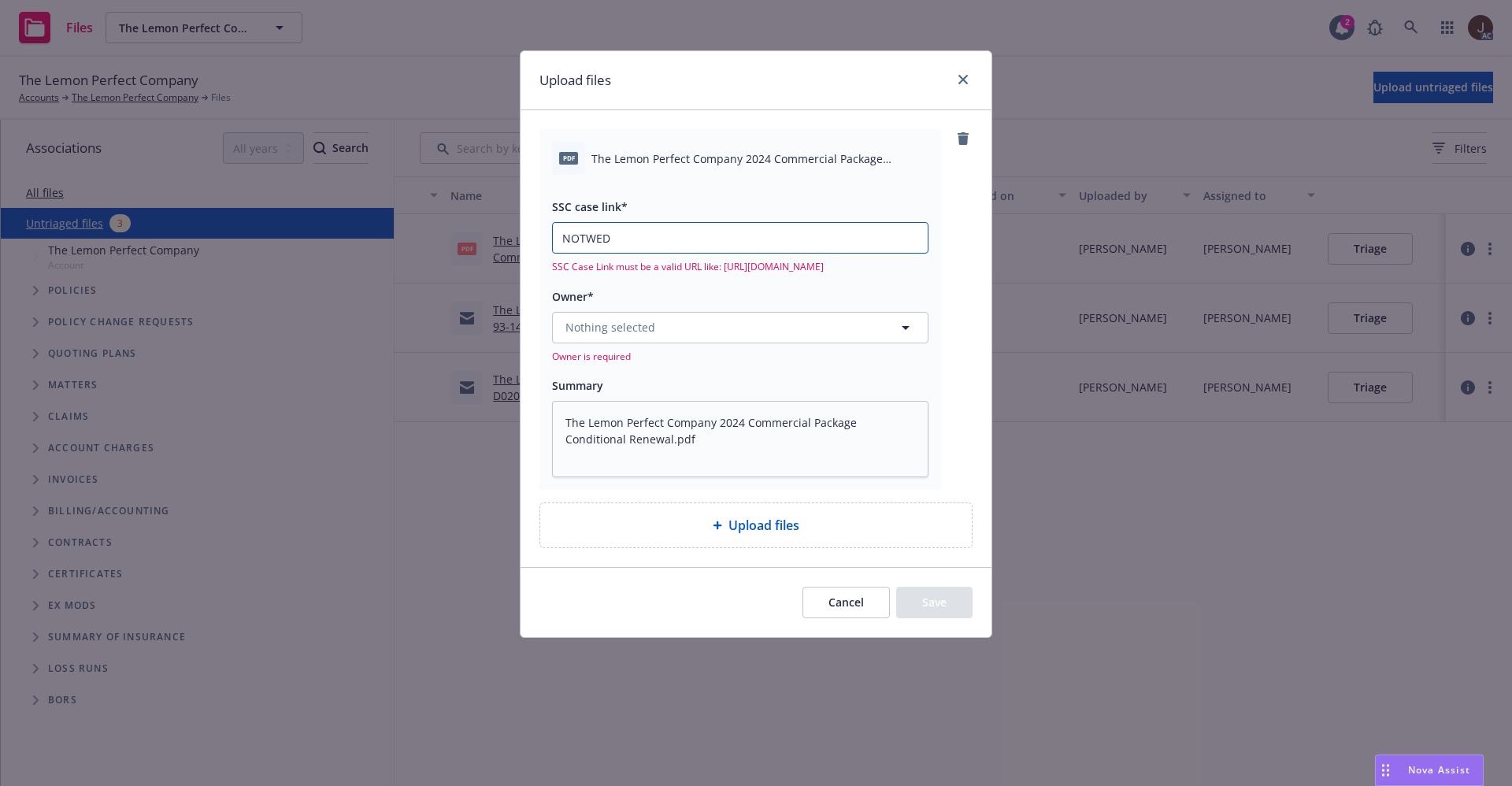
type textarea "x"
type input "NOWED"
type textarea "x"
type input "NWED"
type textarea "x"
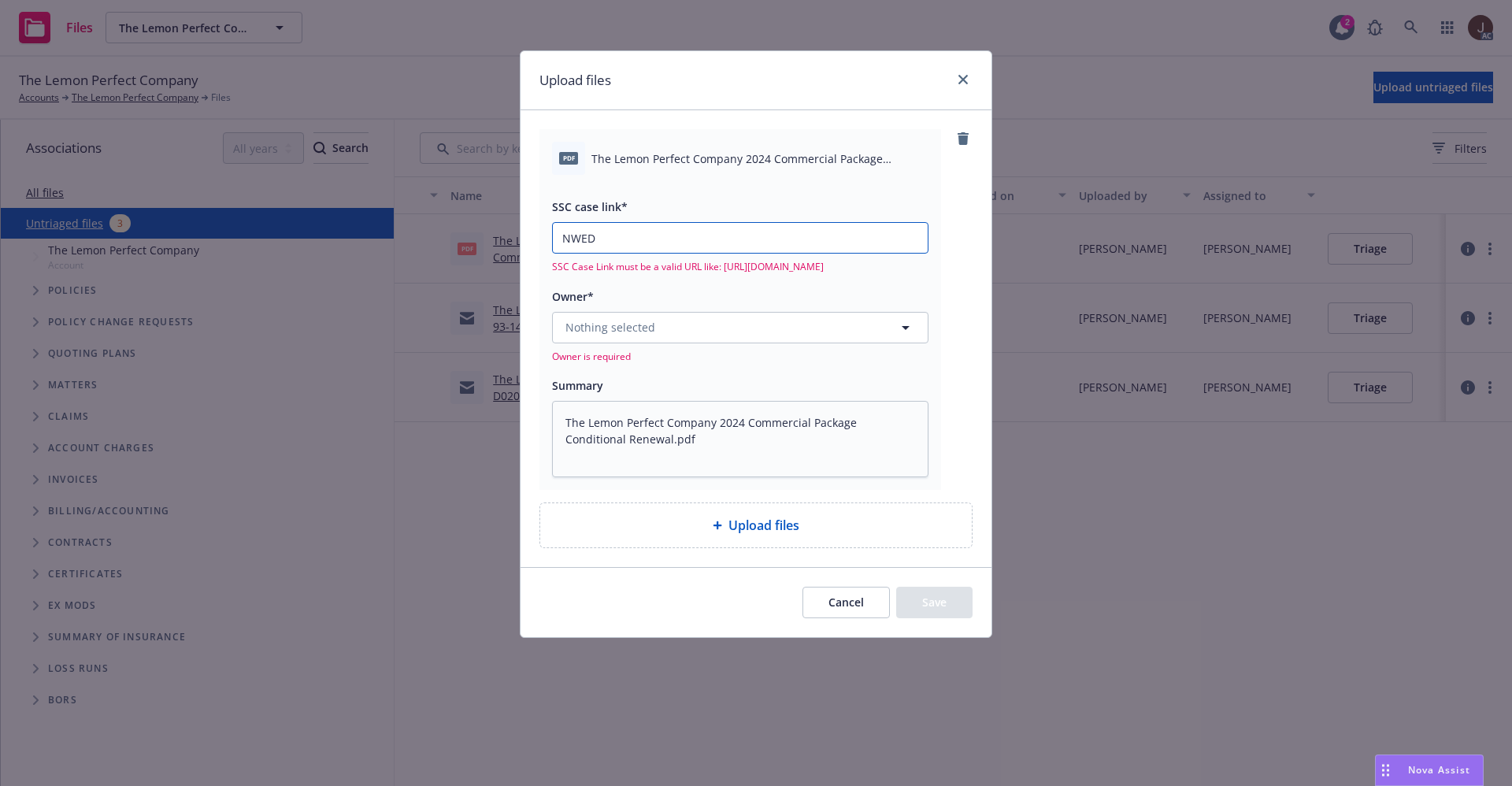
type input "WED"
type textarea "x"
type input "WE"
type textarea "x"
type input "W"
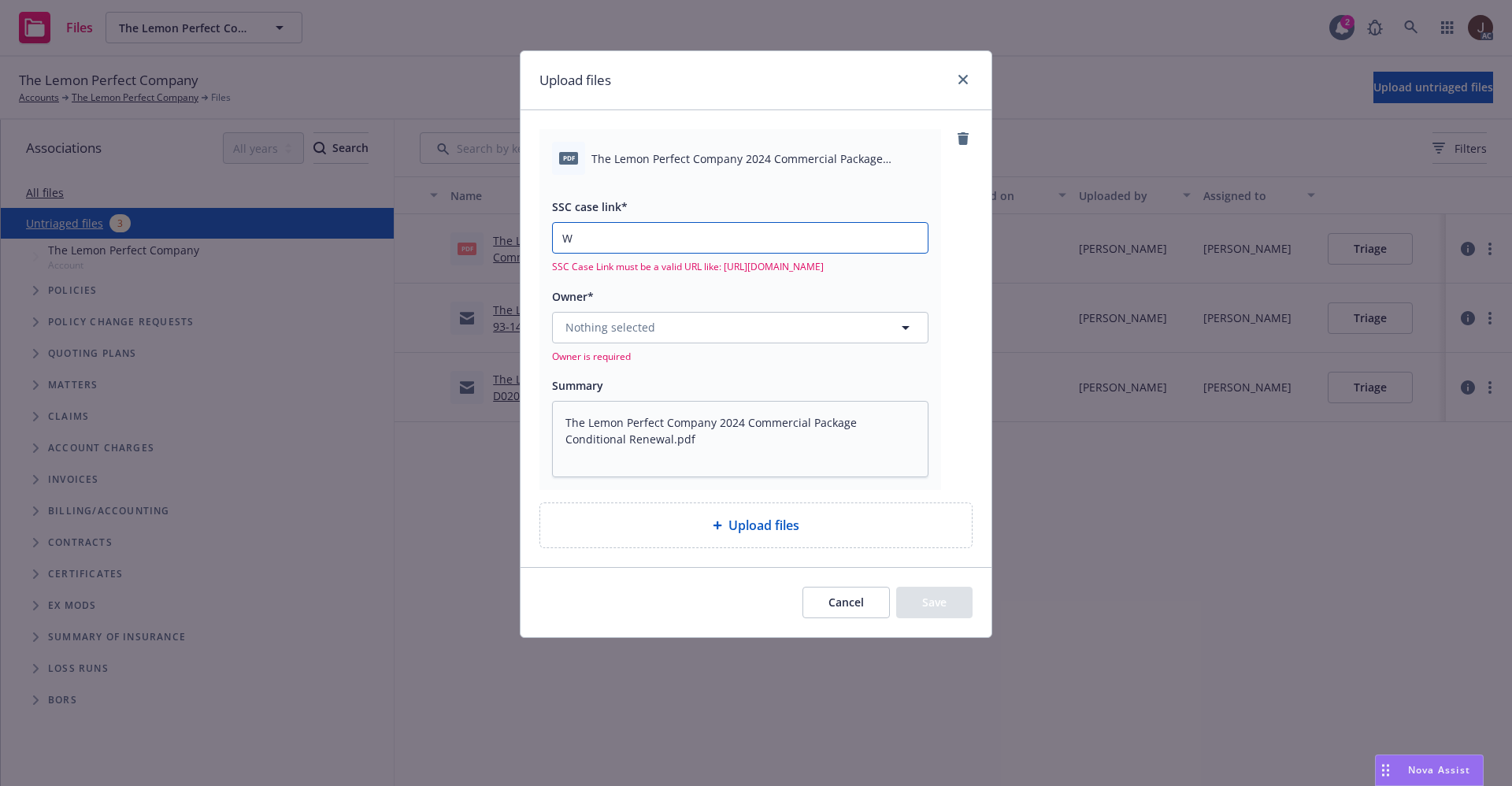
type textarea "x"
paste input "NOT_ALLOWED"
type textarea "x"
type input "NOT_ALLOWED"
drag, startPoint x: 614, startPoint y: 241, endPoint x: 495, endPoint y: 241, distance: 119.0
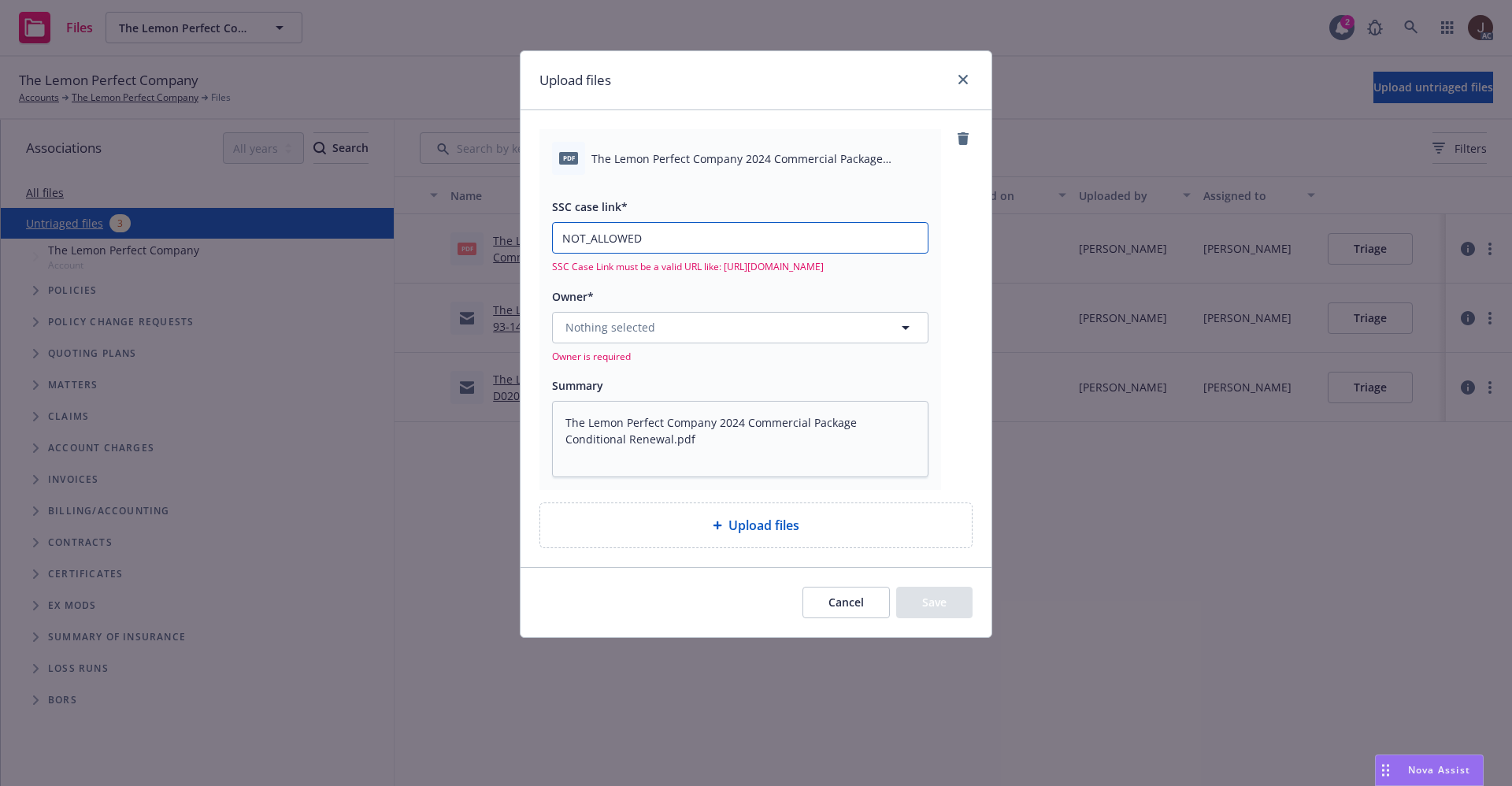
click at [495, 241] on div "Upload files pdf The Lemon Perfect Company 2024 Commercial Package Conditional …" at bounding box center [756, 393] width 1512 height 786
type textarea "x"
click at [959, 74] on link "close" at bounding box center [963, 79] width 19 height 19
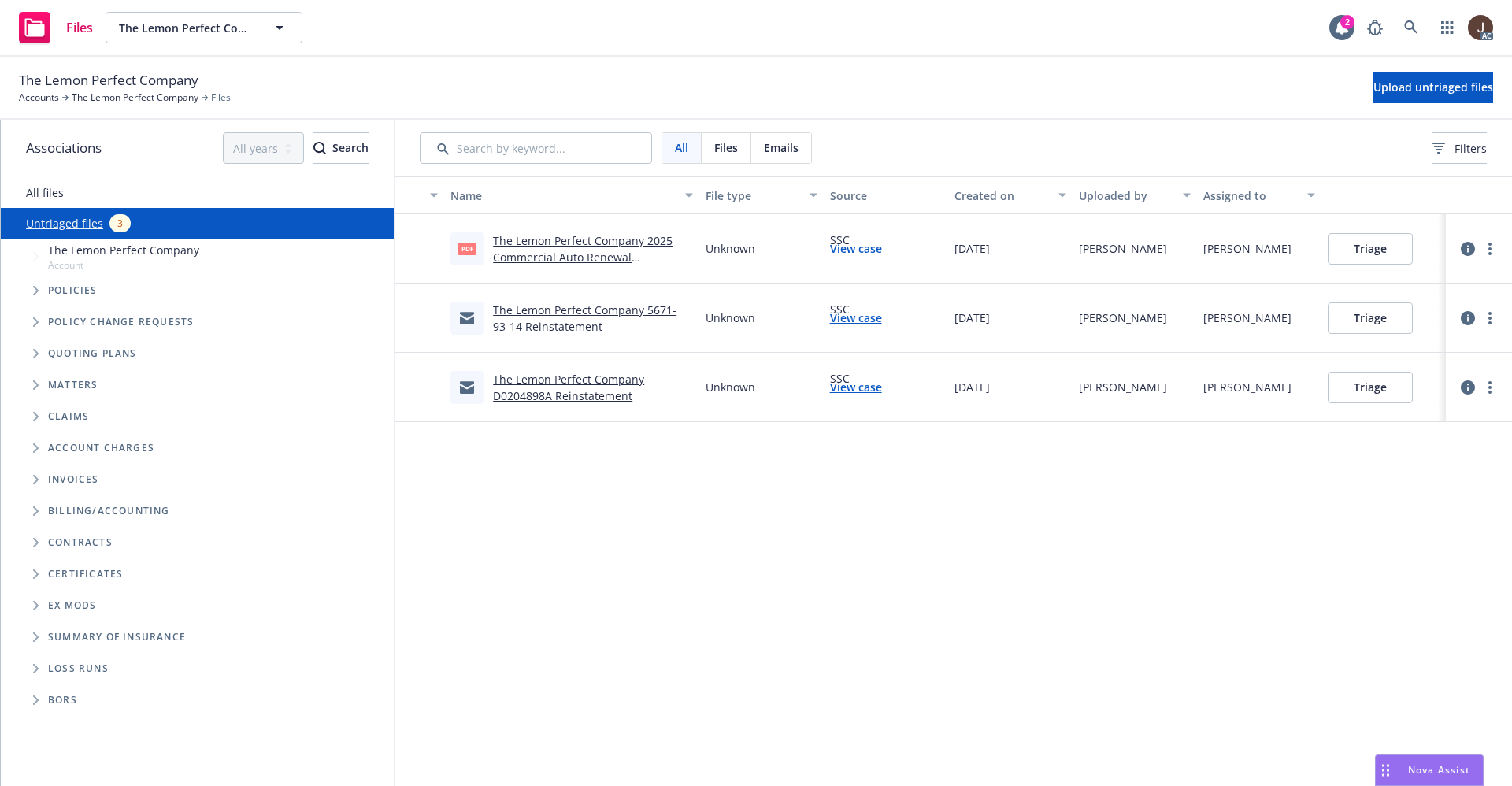
click at [1015, 74] on div "The Lemon Perfect Company Accounts The Lemon Perfect Company Files Upload untri…" at bounding box center [756, 87] width 1474 height 35
click at [1112, 99] on div "The Lemon Perfect Company Accounts The Lemon Perfect Company Files Upload untri…" at bounding box center [756, 87] width 1474 height 35
click at [1408, 85] on span "Upload untriaged files" at bounding box center [1433, 87] width 120 height 15
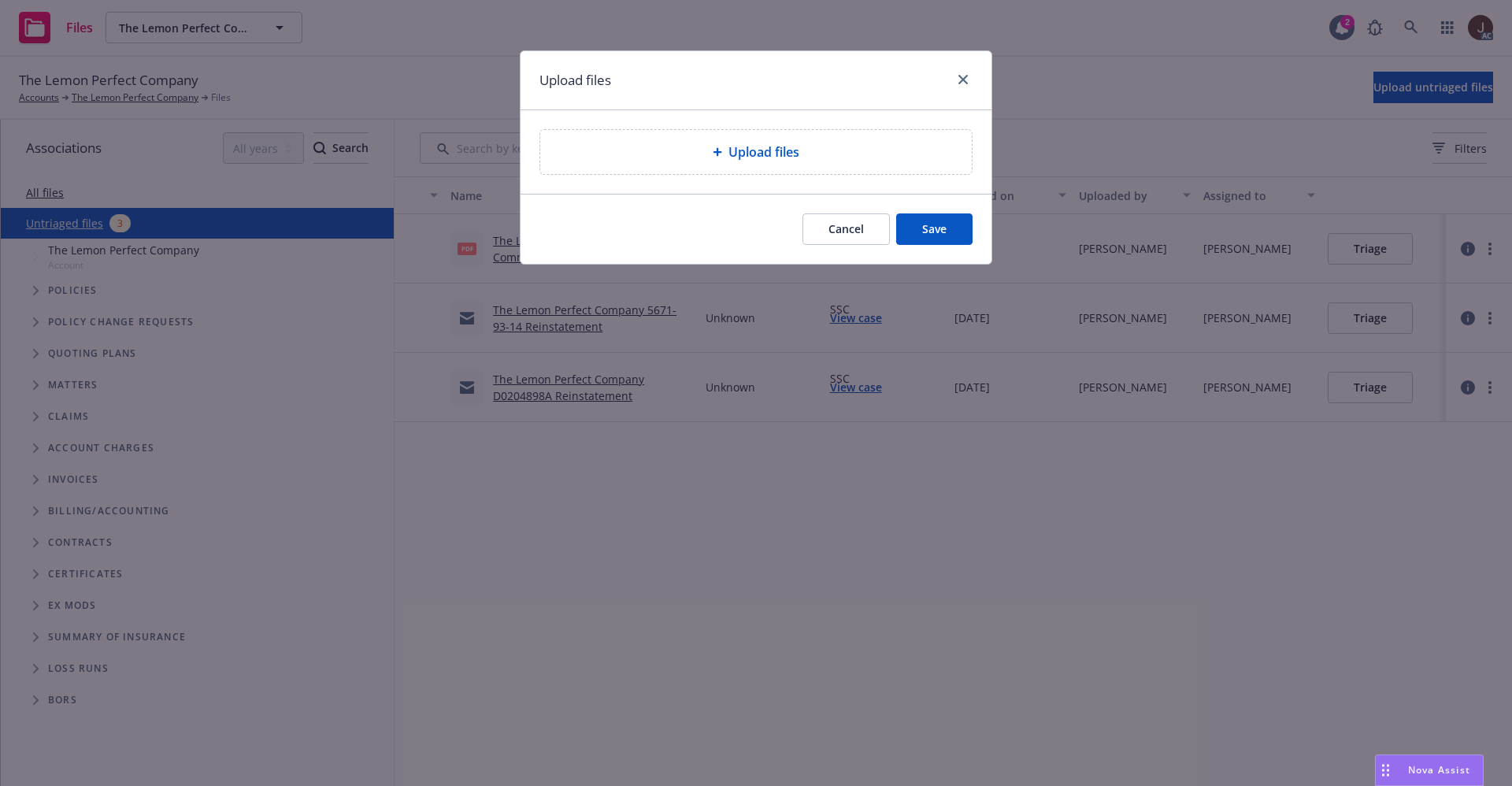
click at [756, 152] on span "Upload files" at bounding box center [763, 152] width 71 height 19
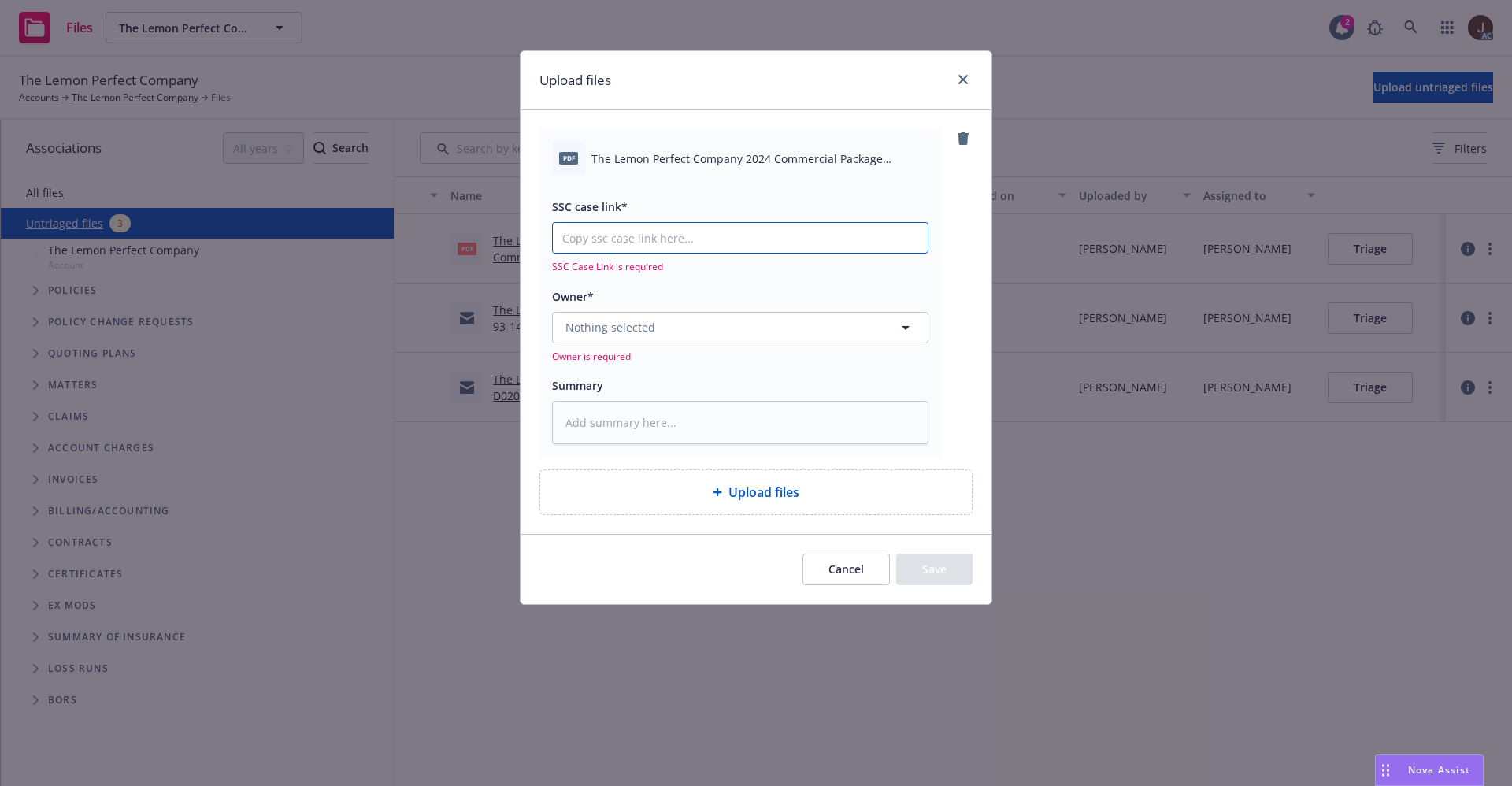
click at [620, 236] on input "SSC case link*" at bounding box center [739, 238] width 375 height 30
paste input "[URL][DOMAIN_NAME]"
type textarea "x"
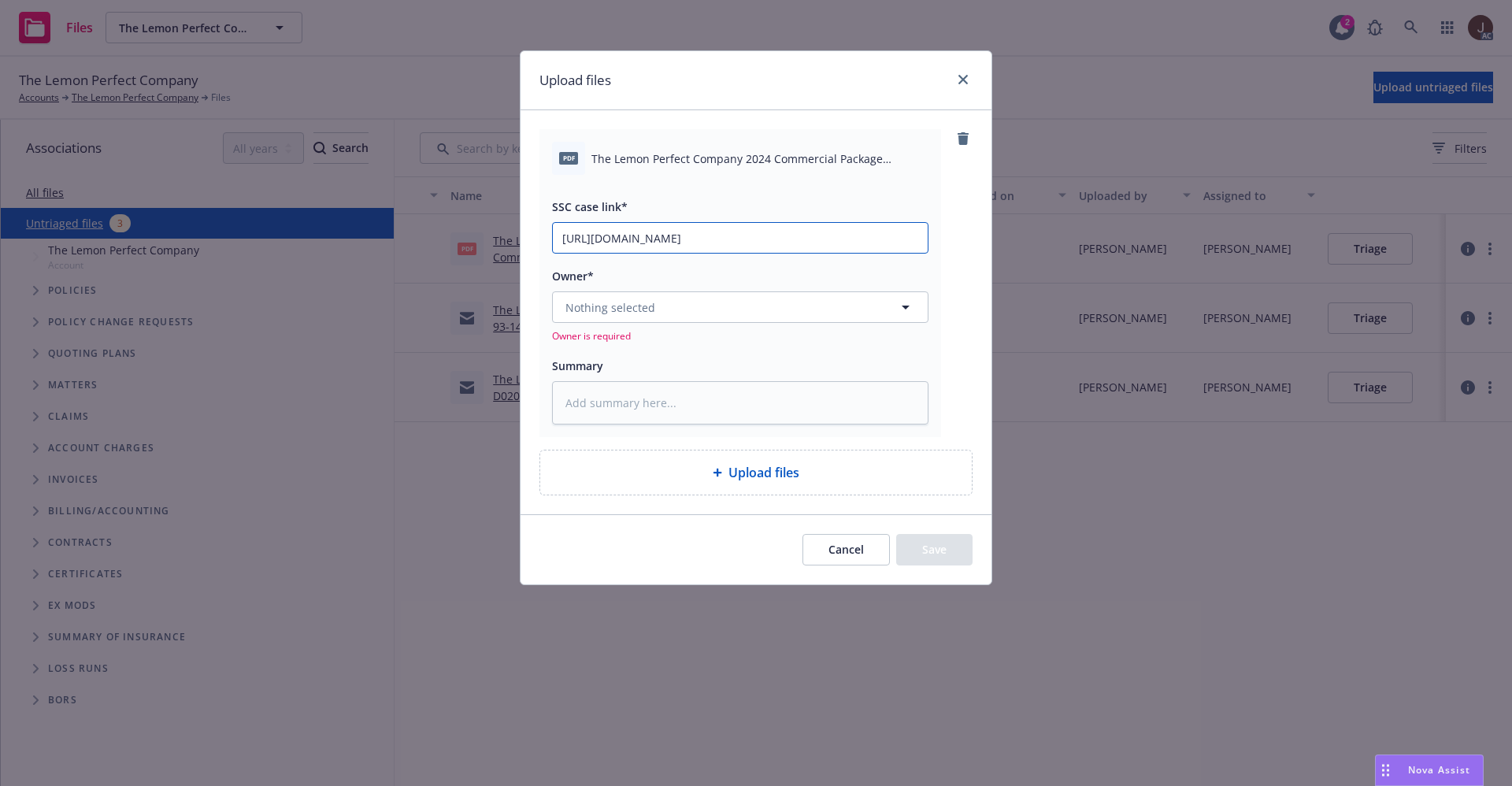
scroll to position [0, 78]
type input "[URL][DOMAIN_NAME]"
click at [945, 219] on div "pdf The Lemon Perfect Company 2024 Commercial Package Conditional Renewal.pdf S…" at bounding box center [756, 282] width 433 height 307
click at [661, 305] on button "Nothing selected" at bounding box center [739, 306] width 377 height 31
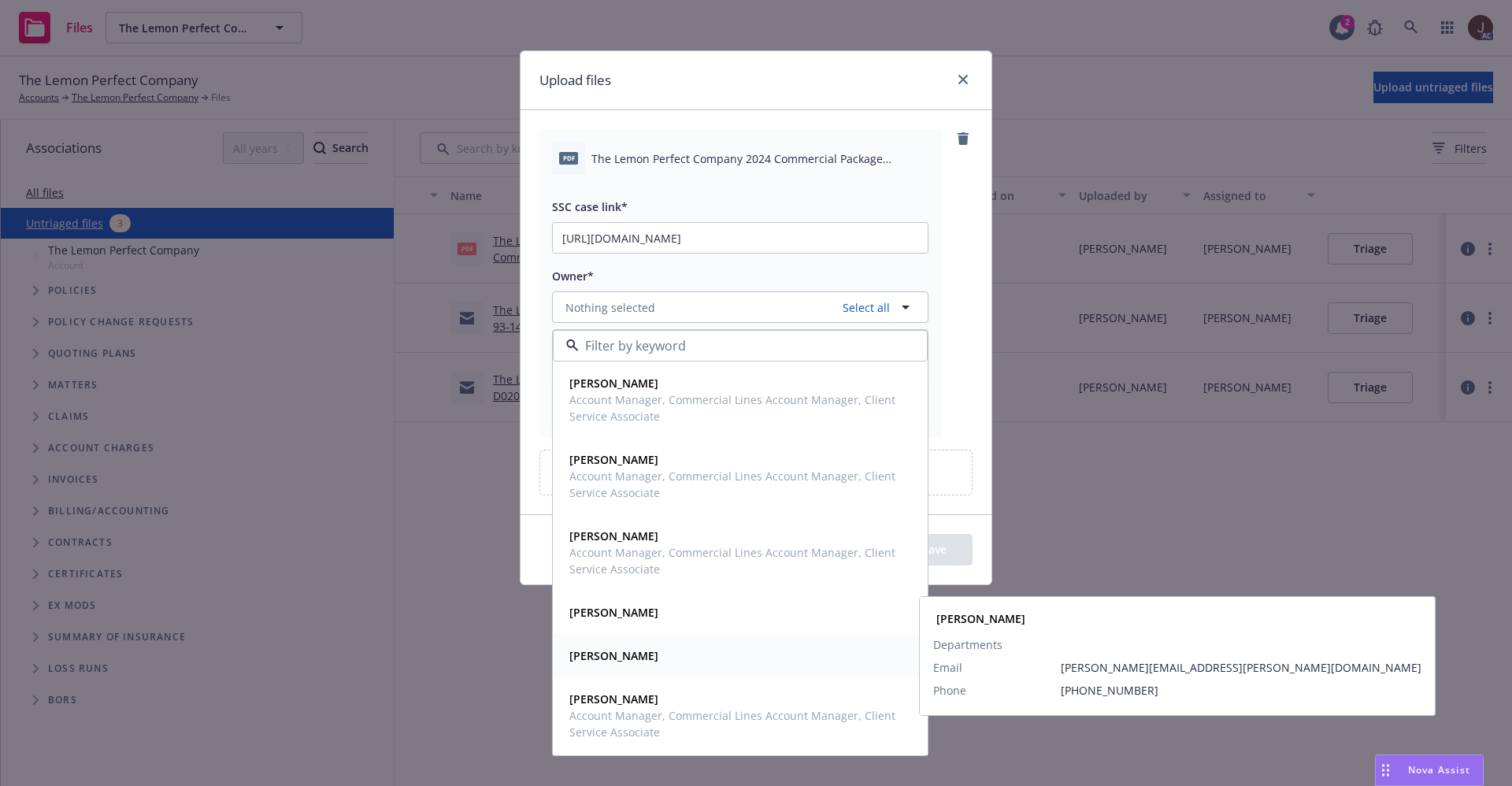
click at [619, 655] on strong "[PERSON_NAME]" at bounding box center [614, 656] width 89 height 15
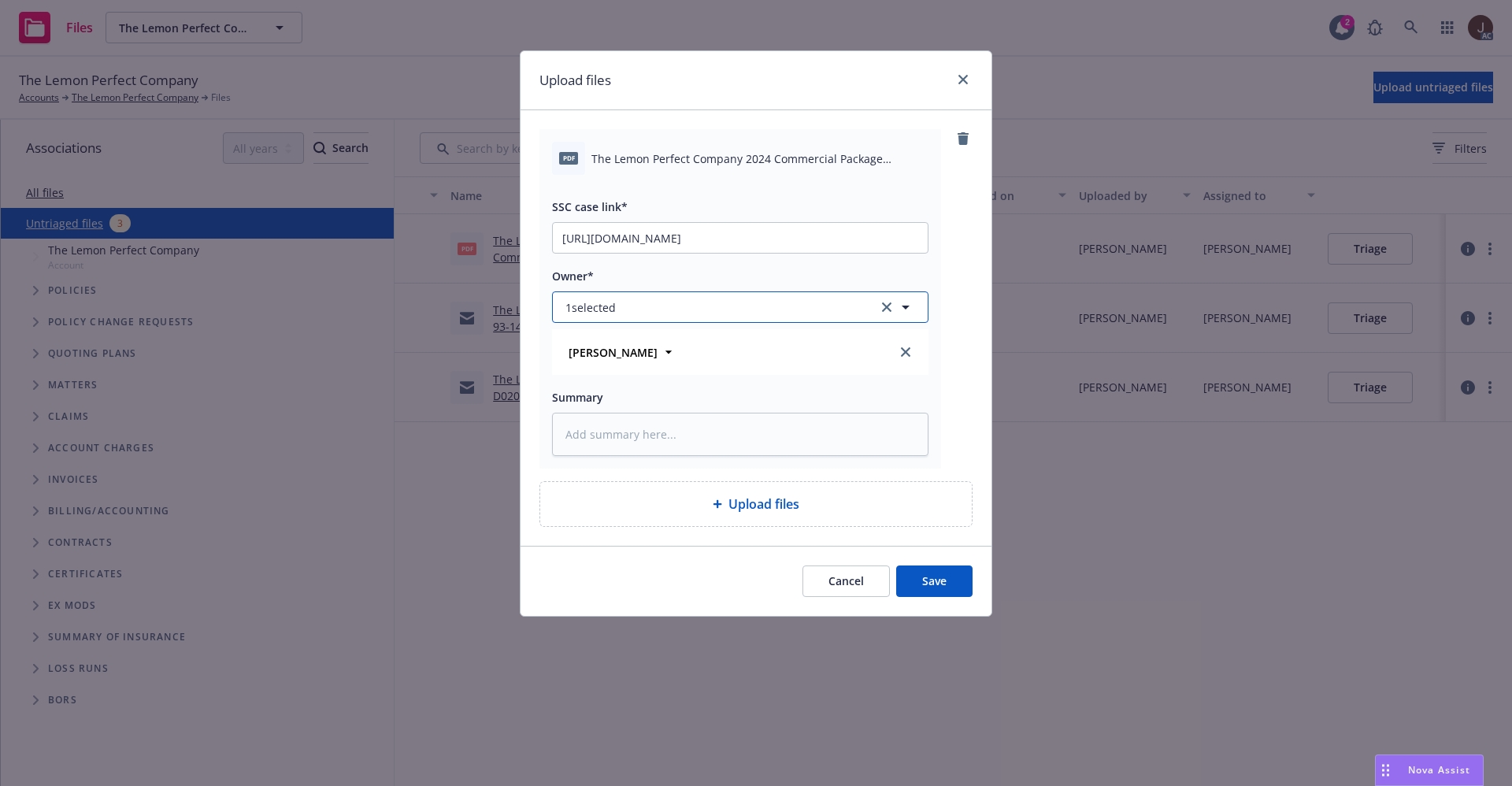
click at [729, 310] on button "1 selected" at bounding box center [739, 306] width 377 height 31
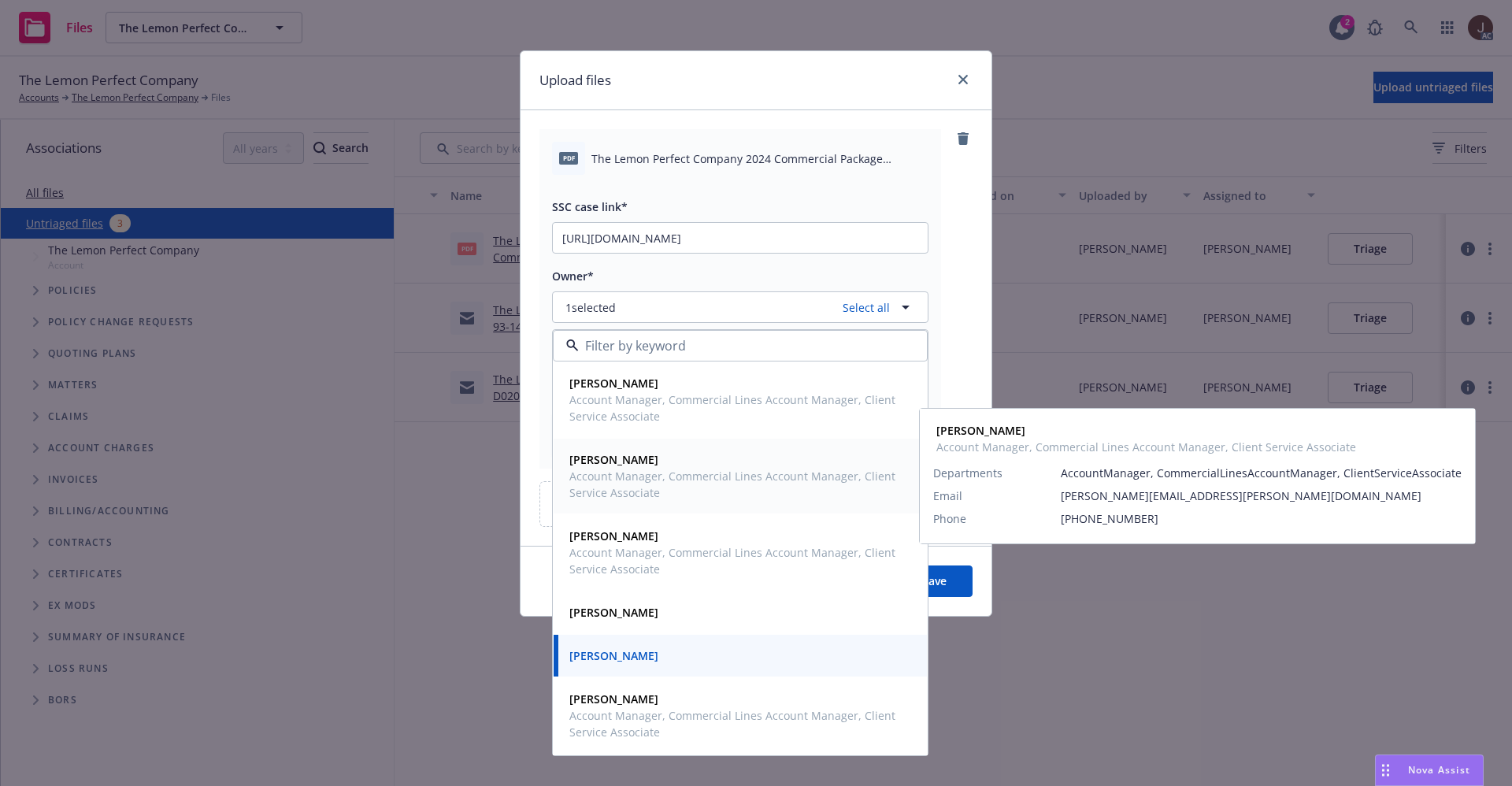
click at [620, 471] on span "Account Manager, Commercial Lines Account Manager, Client Service Associate" at bounding box center [739, 484] width 338 height 33
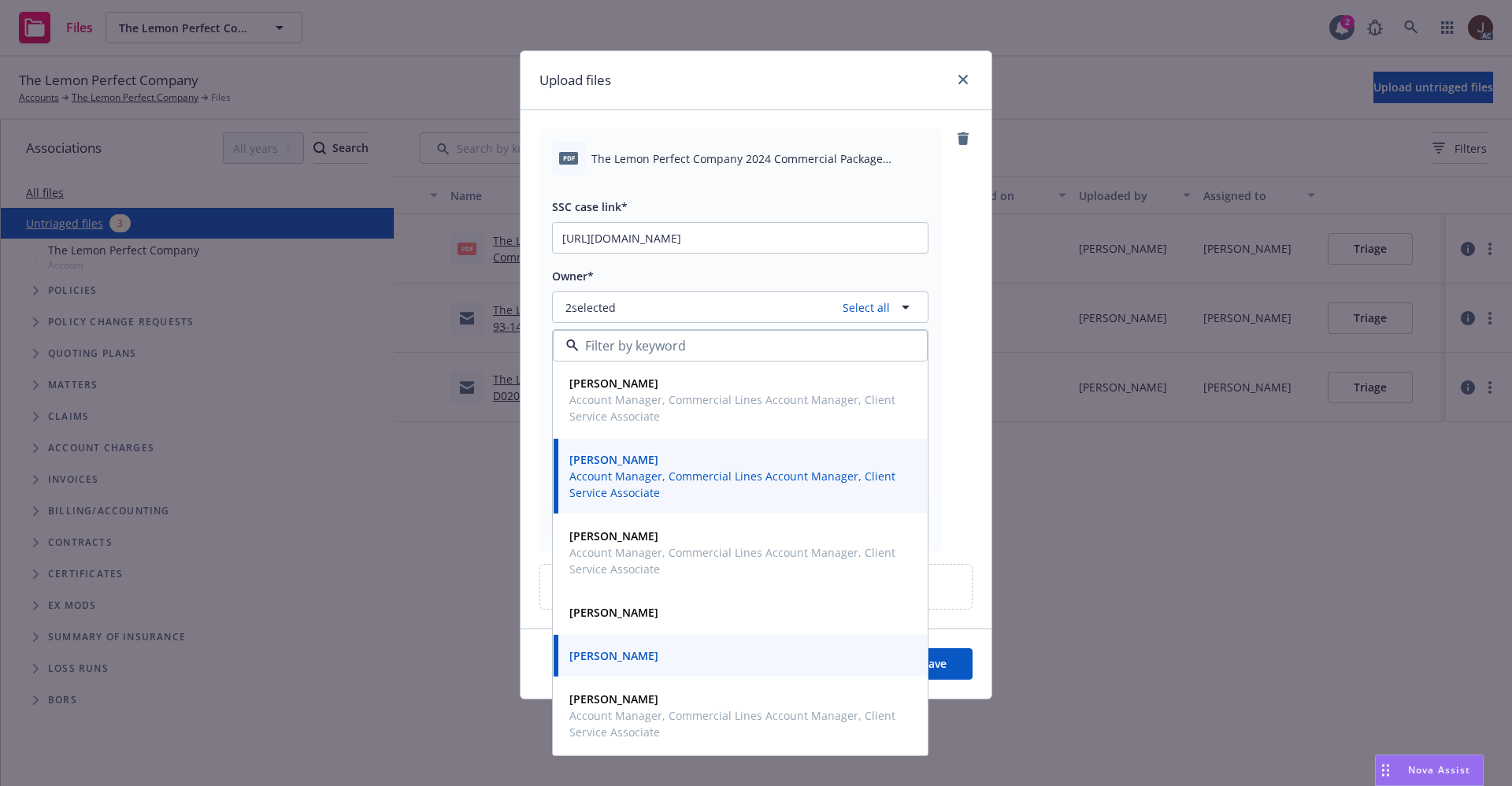
click at [952, 274] on div "pdf The Lemon Perfect Company 2024 Commercial Package Conditional Renewal.pdf S…" at bounding box center [756, 340] width 433 height 422
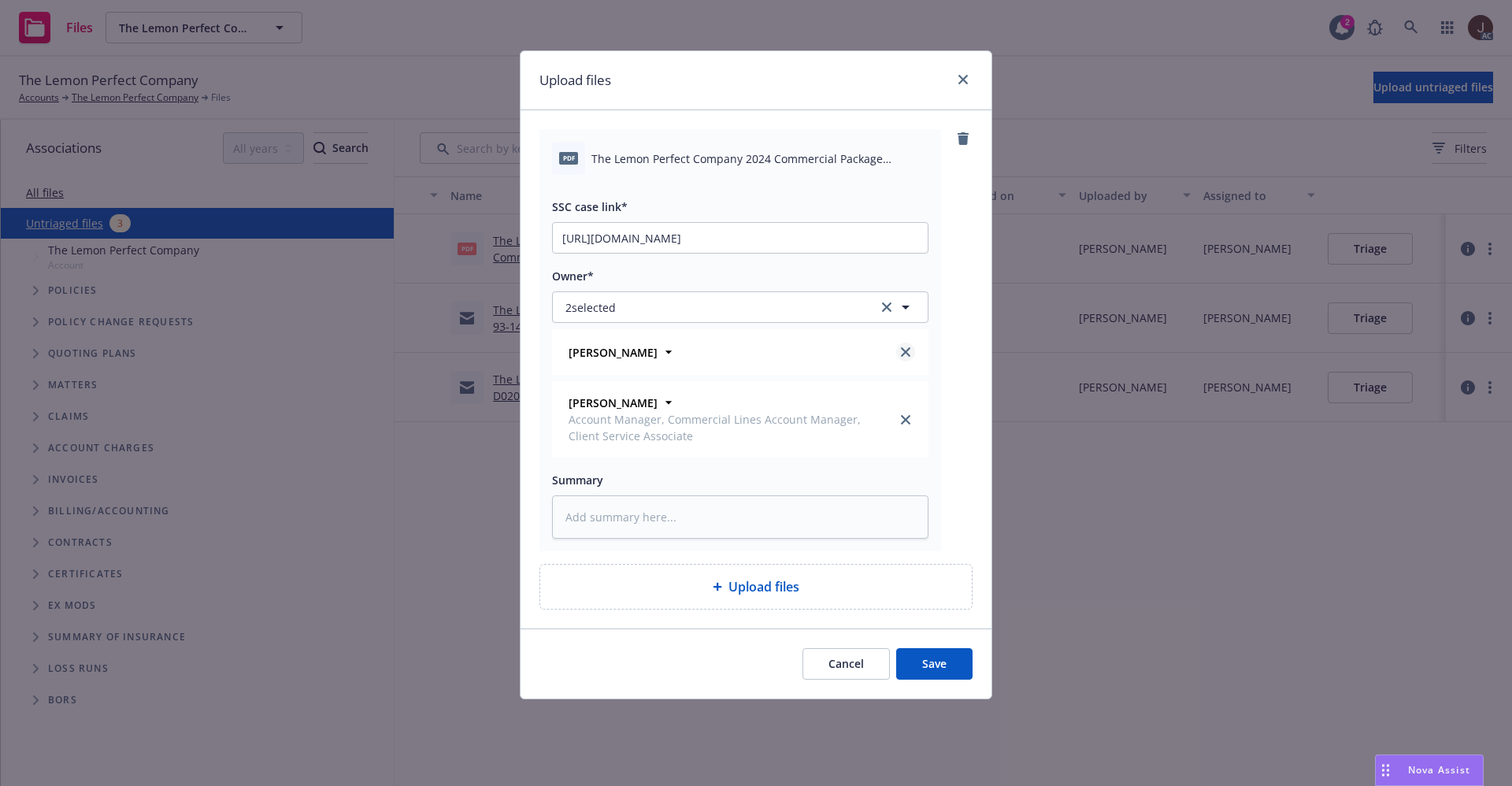
click at [907, 352] on icon "close" at bounding box center [906, 352] width 9 height 9
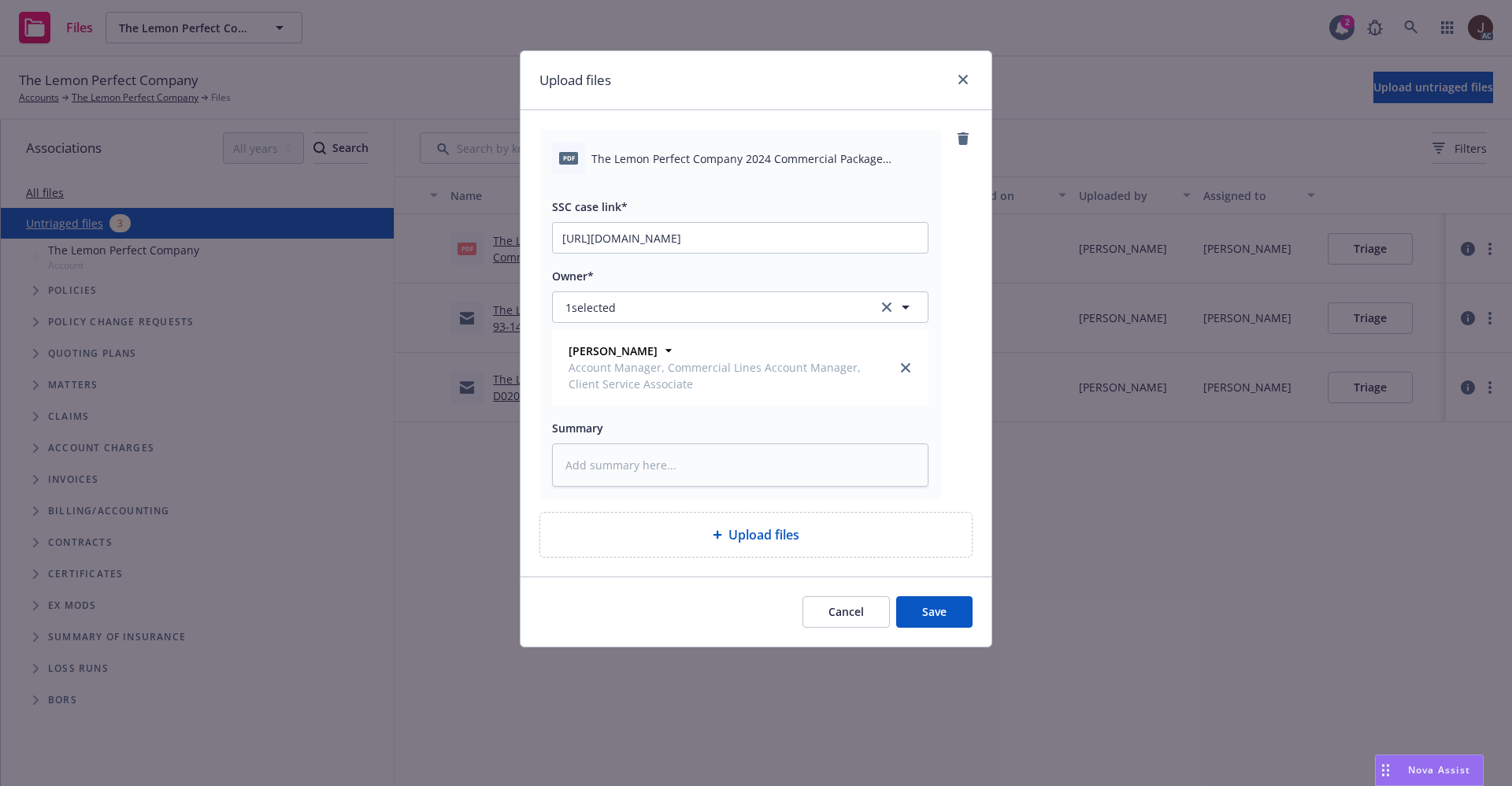
click at [972, 320] on div "pdf The Lemon Perfect Company 2024 Commercial Package Conditional Renewal.pdf S…" at bounding box center [756, 315] width 433 height 370
click at [653, 462] on textarea at bounding box center [739, 465] width 377 height 43
paste textarea "The Lemon Perfect Company 2024 Commercial Package Conditional Renewal"
type textarea "x"
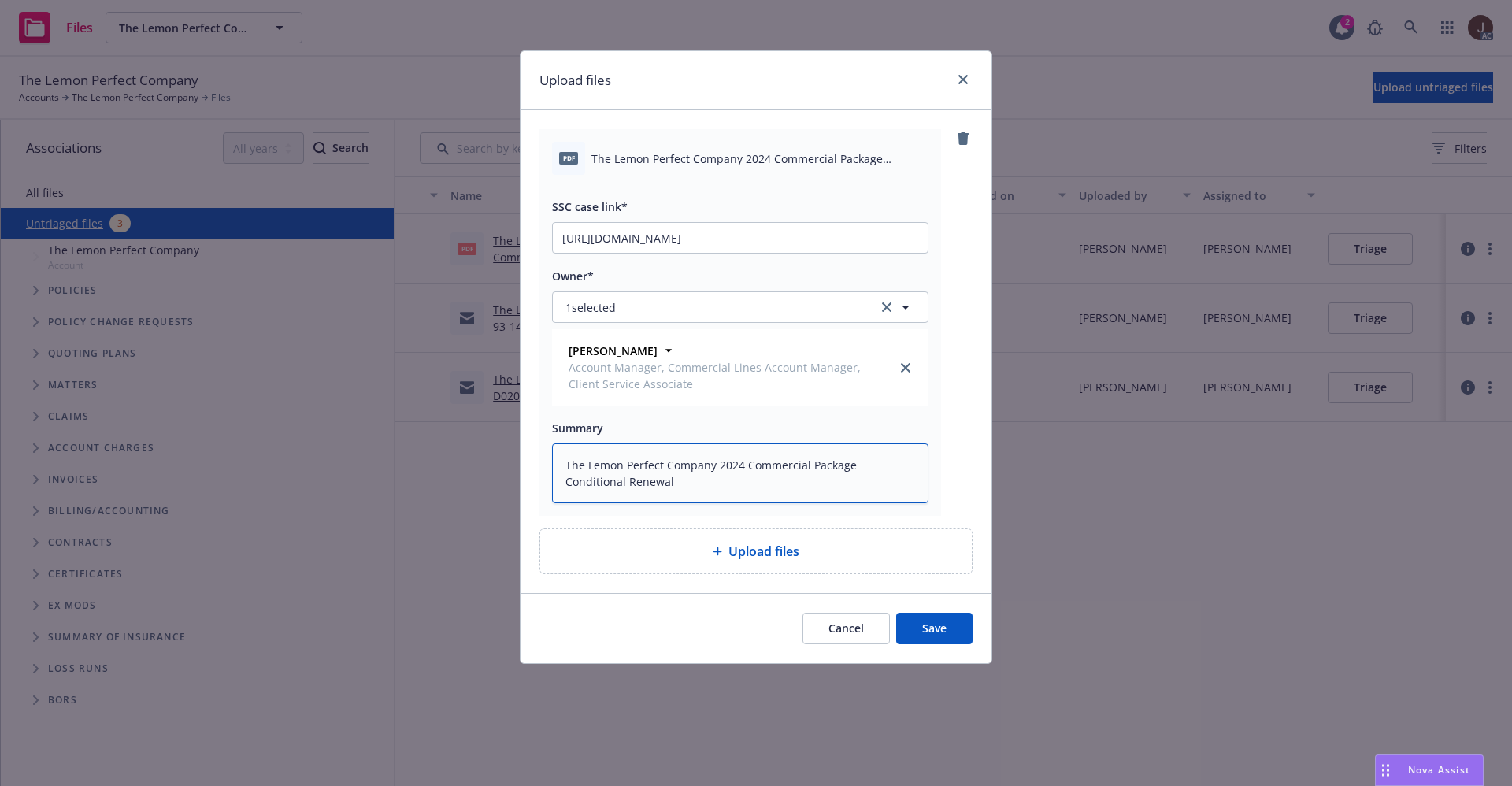
type textarea "The Lemon Perfect Company 2024 Commercial Package Conditional Renewal"
click at [929, 632] on button "Save" at bounding box center [934, 628] width 76 height 31
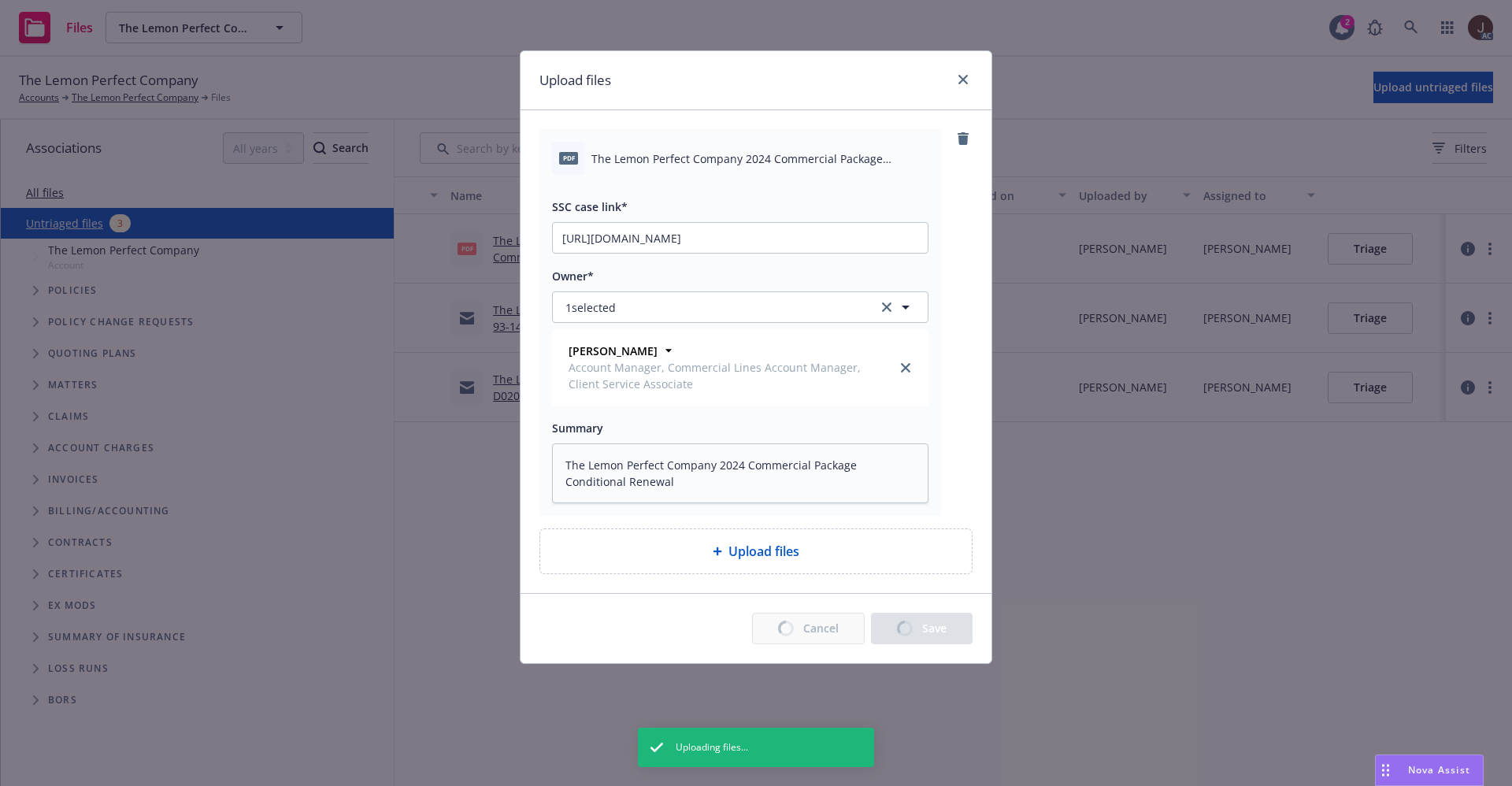
type textarea "x"
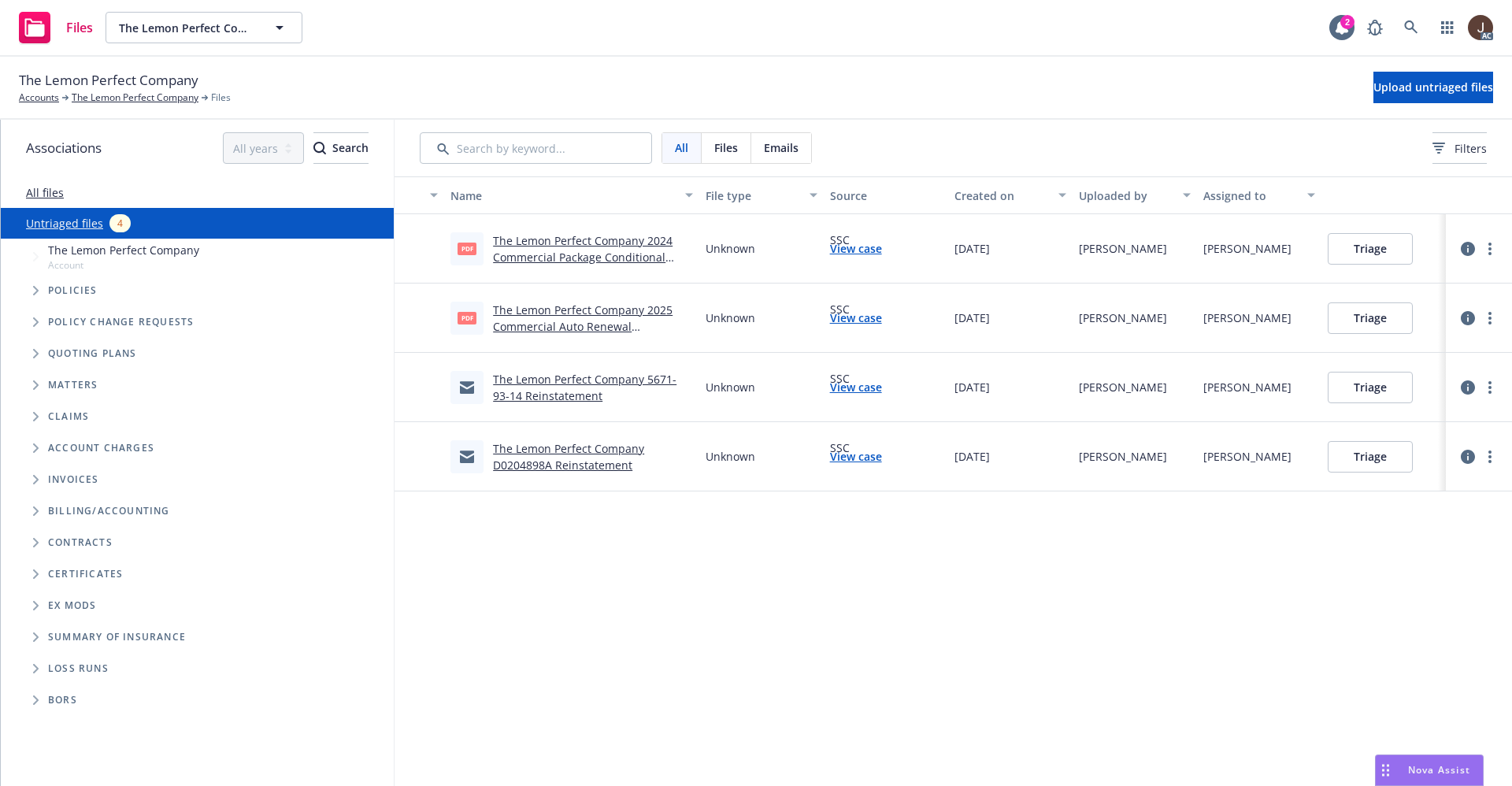
click at [583, 248] on link "The Lemon Perfect Company 2024 Commercial Package Conditional Renewal.pdf" at bounding box center [583, 257] width 179 height 48
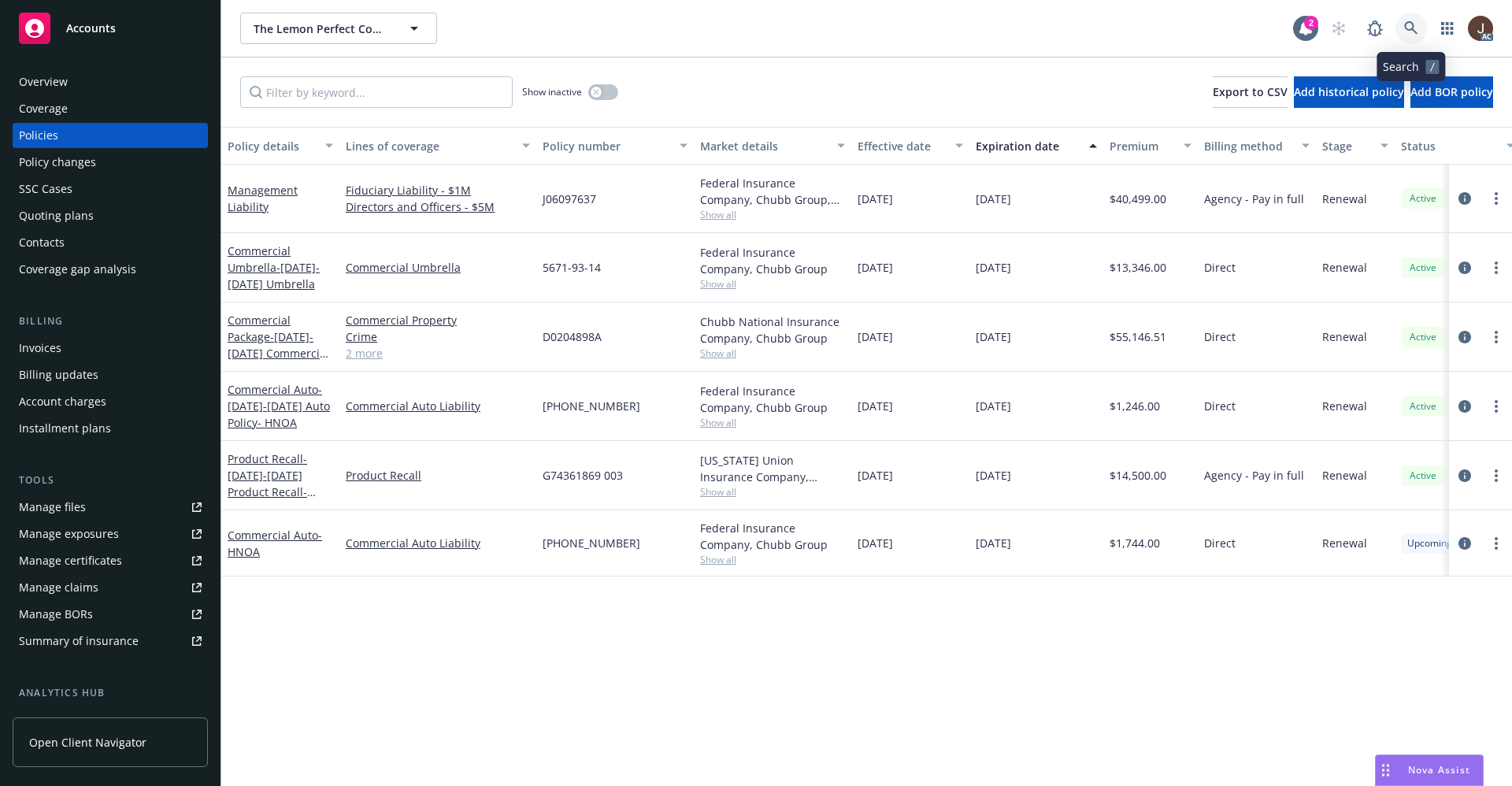
click at [1405, 39] on link at bounding box center [1410, 27] width 31 height 31
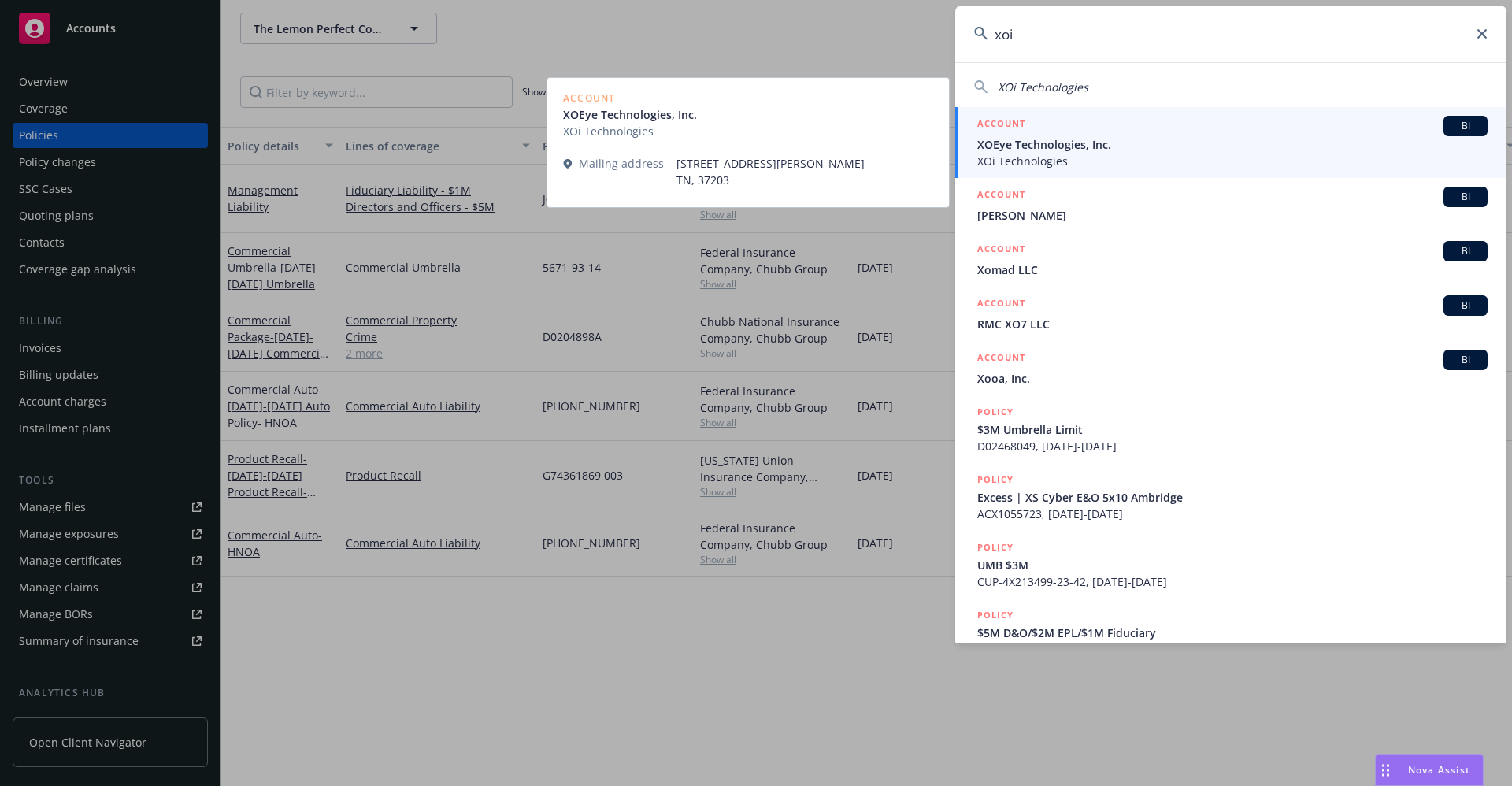
type input "xoi"
click at [1045, 159] on span "XOi Technologies" at bounding box center [1232, 162] width 510 height 17
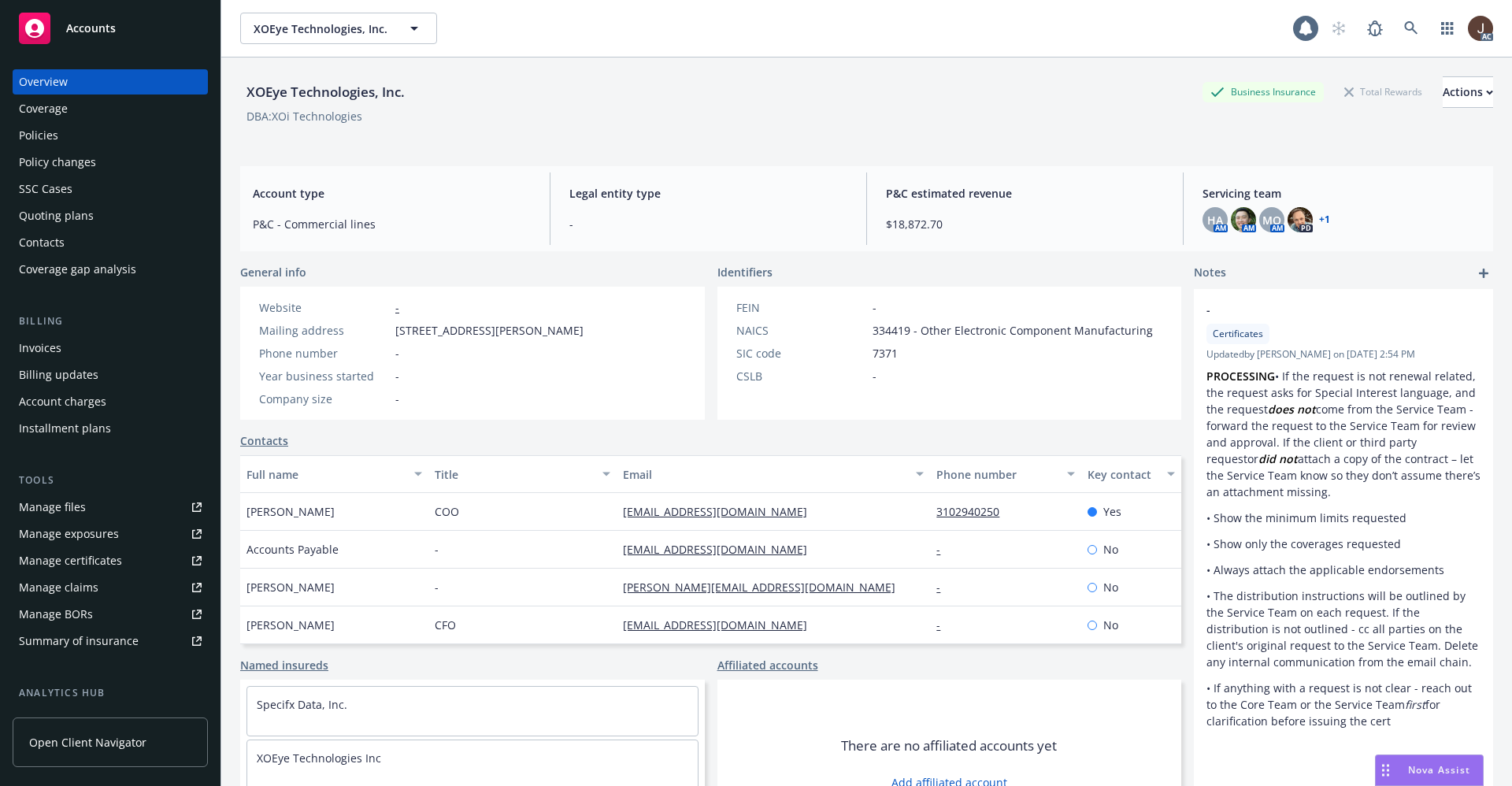
click at [304, 99] on div "XOEye Technologies, Inc." at bounding box center [325, 93] width 171 height 21
copy div "XOEye Technologies, Inc."
click at [55, 504] on div "Manage files" at bounding box center [52, 507] width 67 height 26
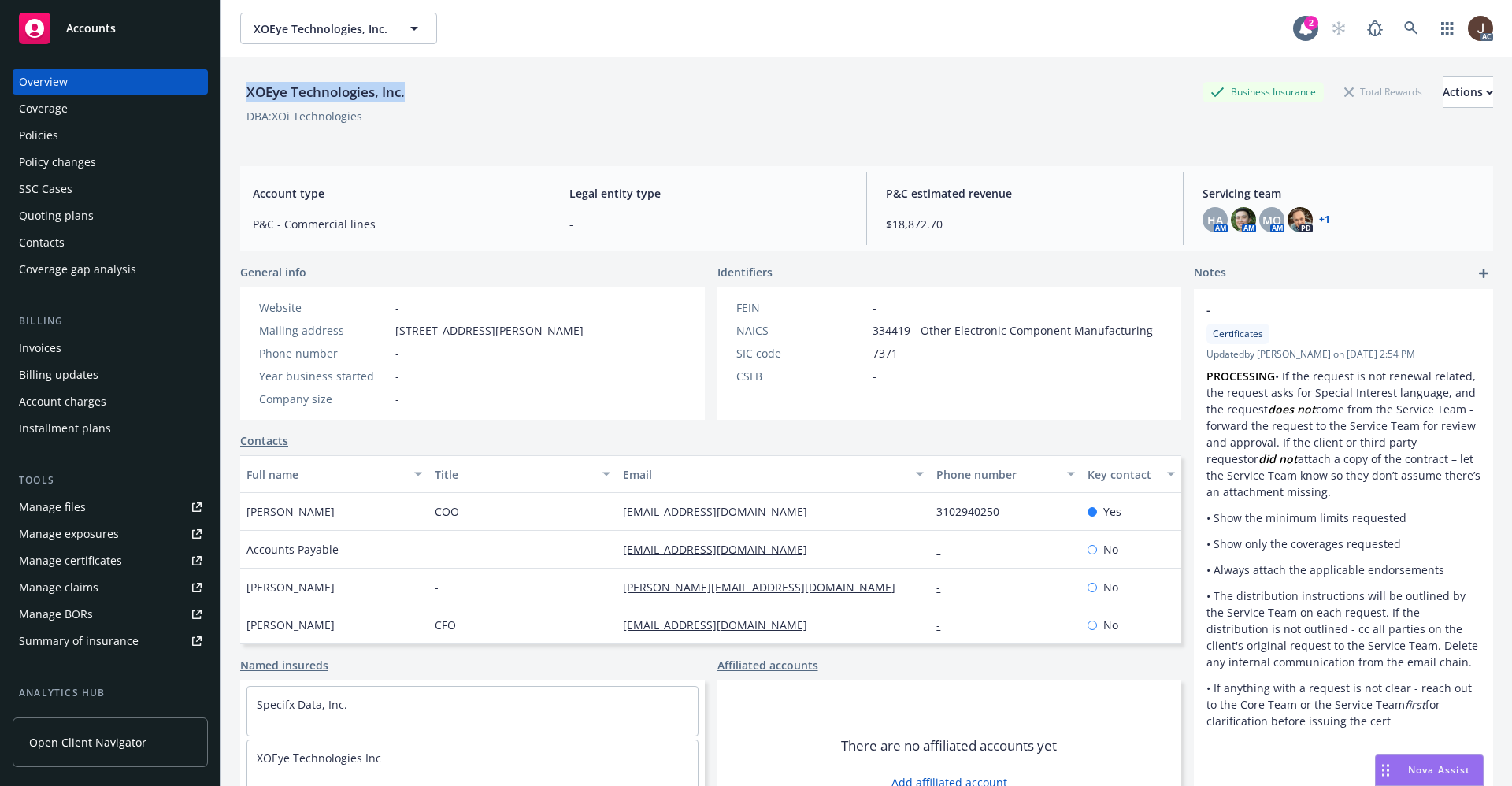
click at [32, 141] on div "Policies" at bounding box center [39, 135] width 40 height 26
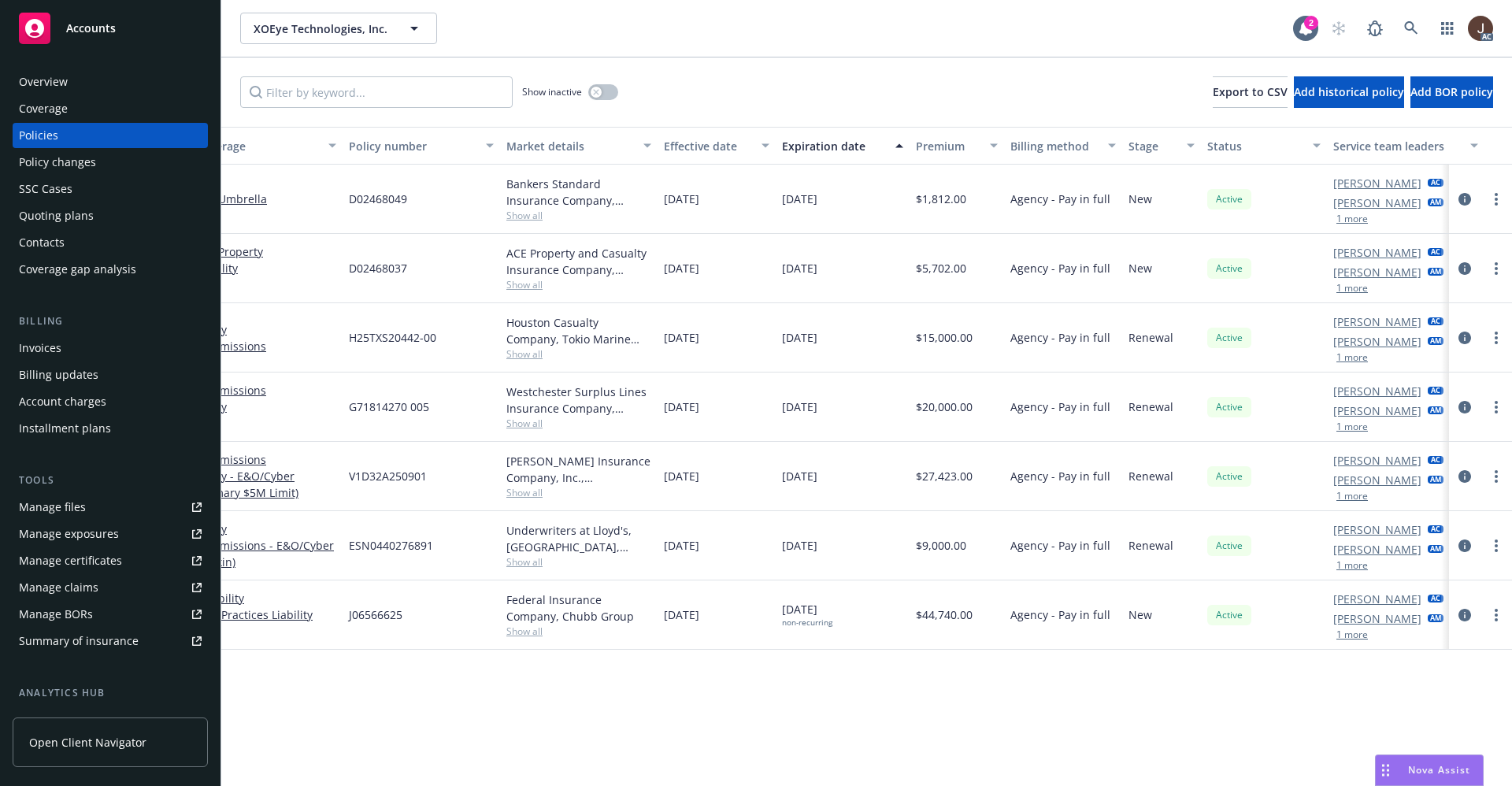
scroll to position [0, 211]
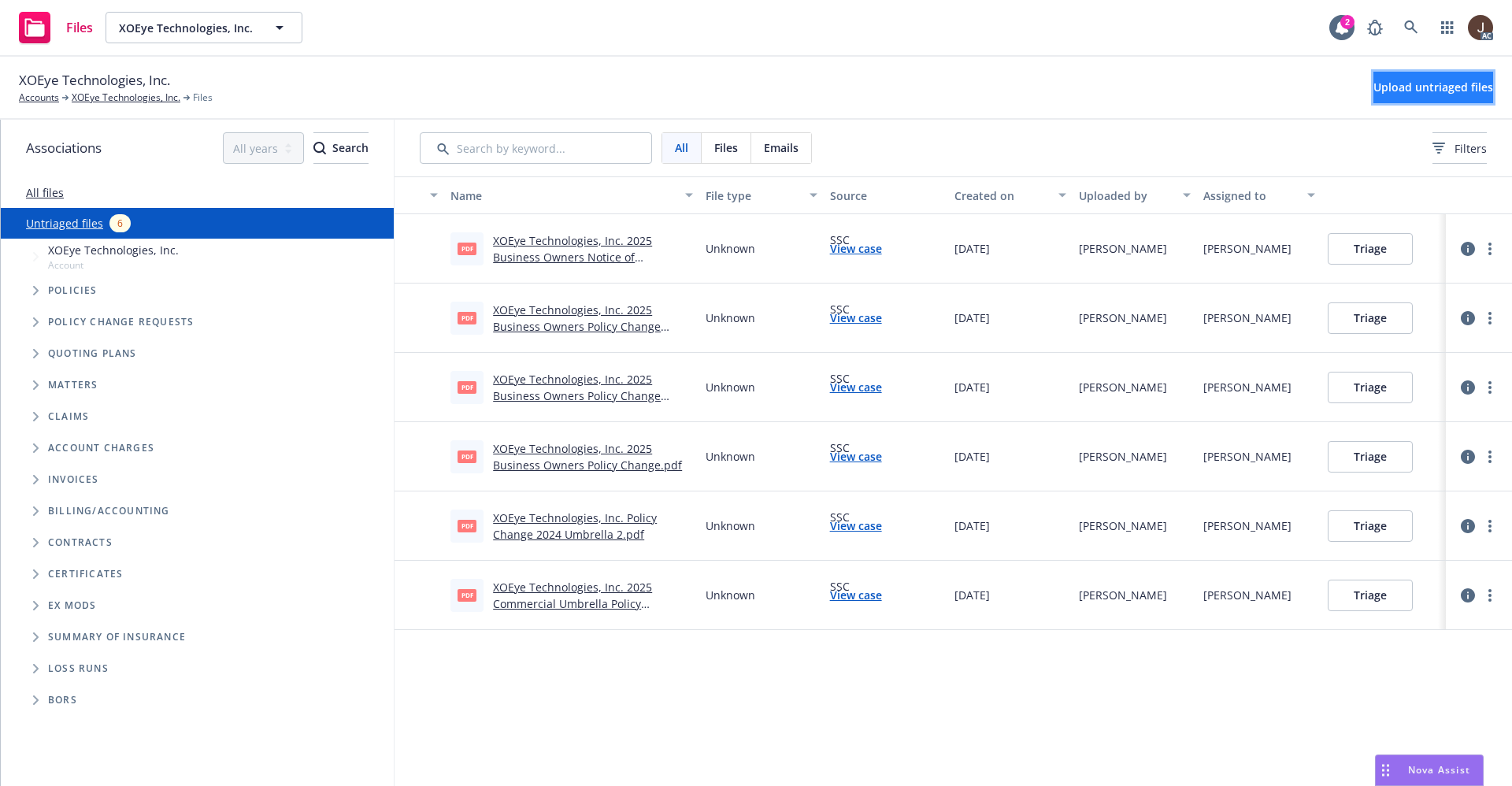
click at [1402, 84] on span "Upload untriaged files" at bounding box center [1433, 87] width 120 height 15
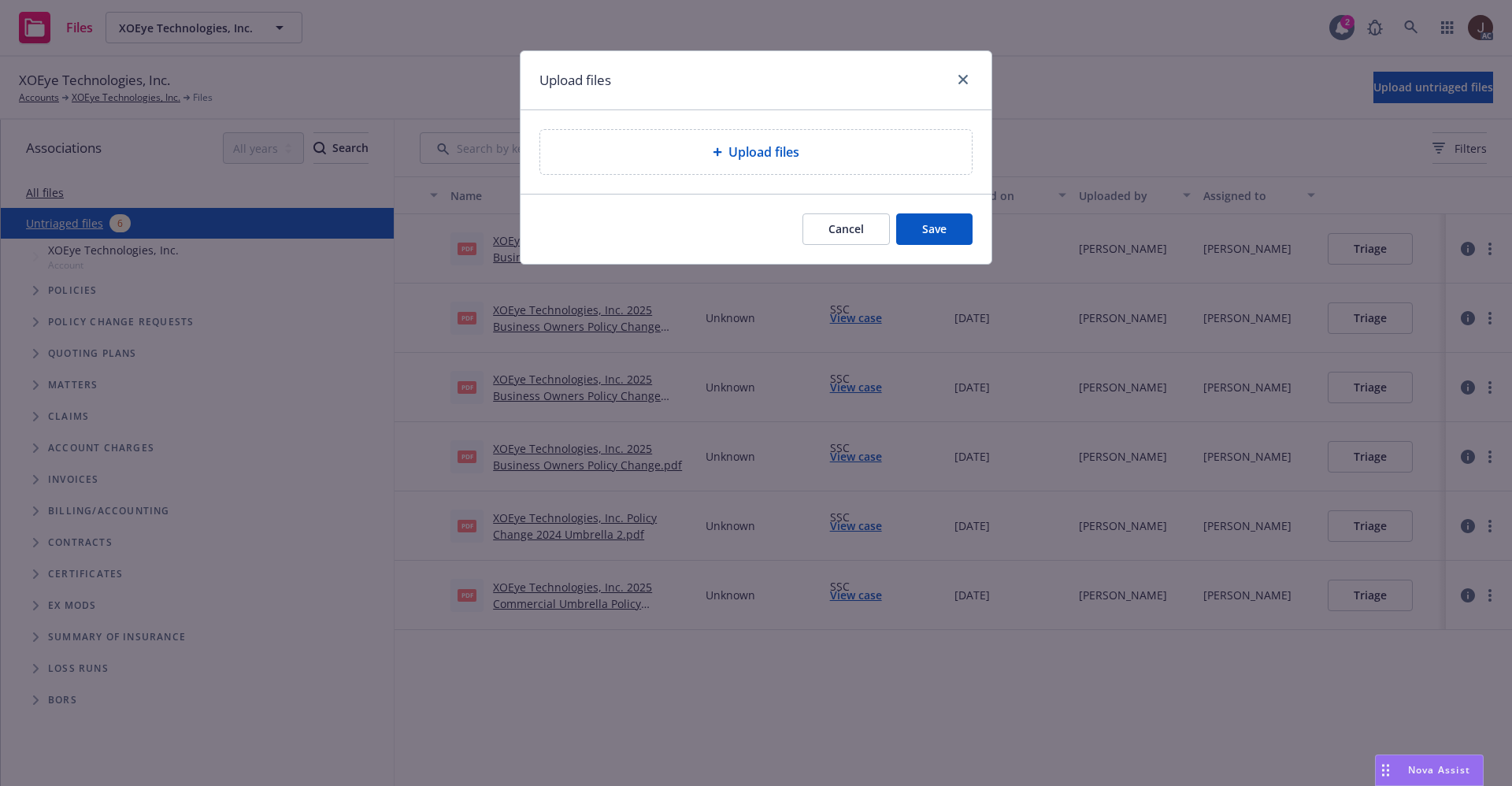
click at [798, 151] on span "Upload files" at bounding box center [763, 152] width 71 height 19
click at [777, 159] on span "Upload files" at bounding box center [763, 152] width 71 height 19
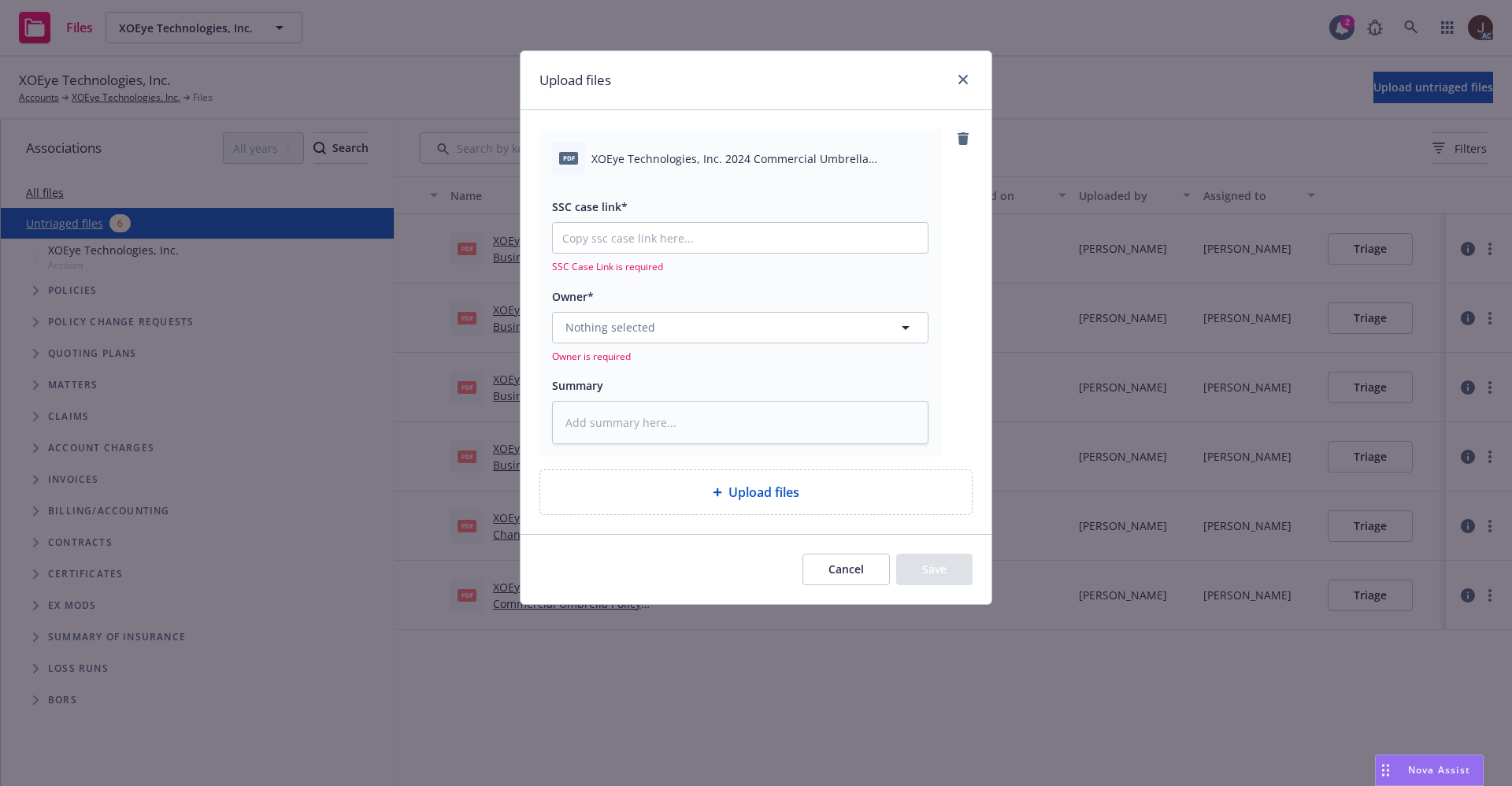
type textarea "x"
click at [613, 239] on input "SSC case link*" at bounding box center [739, 238] width 375 height 30
paste input "[URL][DOMAIN_NAME]"
type input "[URL][DOMAIN_NAME]"
type textarea "x"
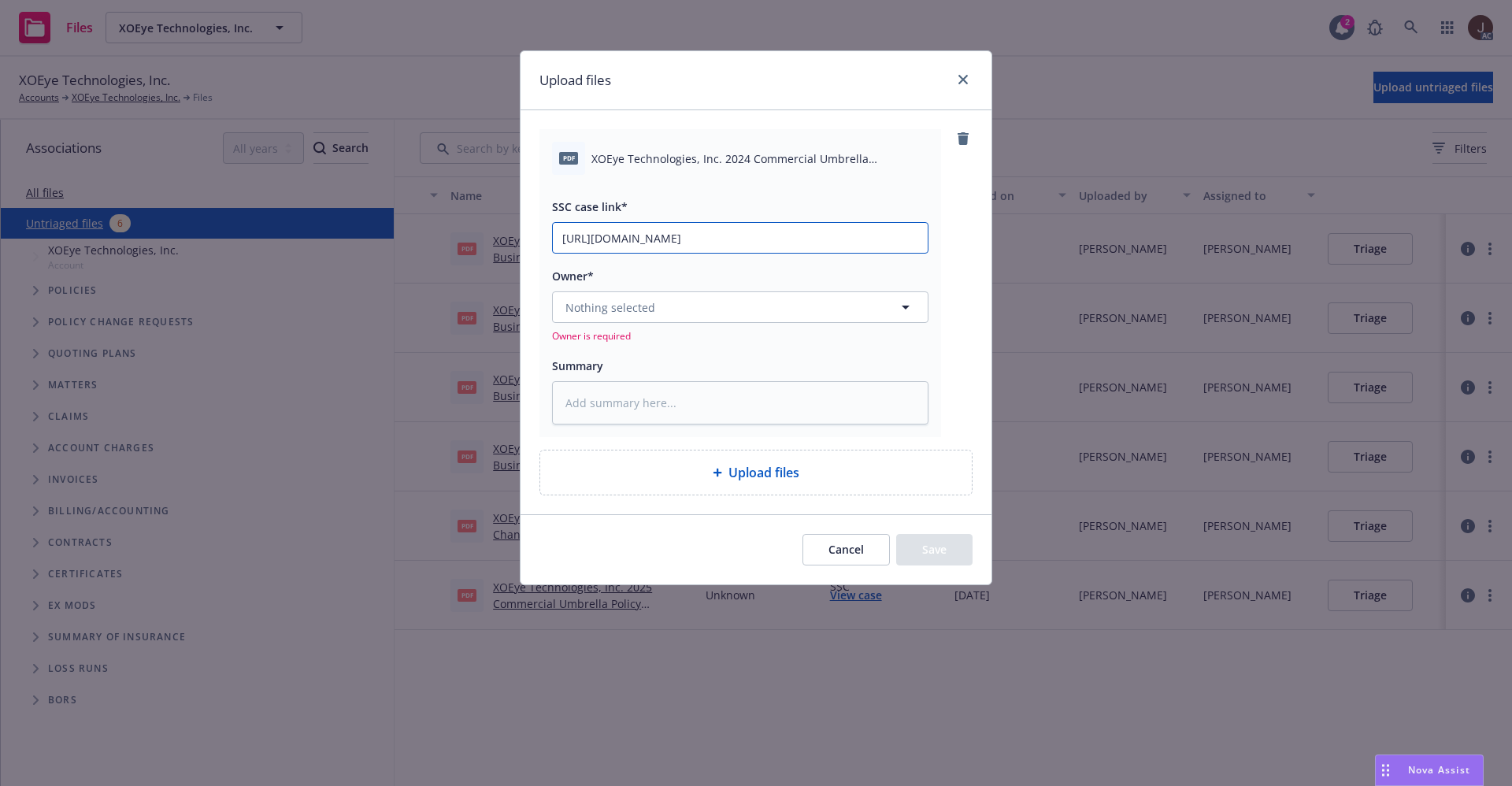
scroll to position [0, 76]
type input "[URL][DOMAIN_NAME]"
click at [950, 233] on div "pdf XOEye Technologies, Inc. 2024 Commercial Umbrella Conditional Renewal.pdf S…" at bounding box center [756, 282] width 433 height 307
click at [658, 299] on button "Nothing selected" at bounding box center [739, 306] width 377 height 31
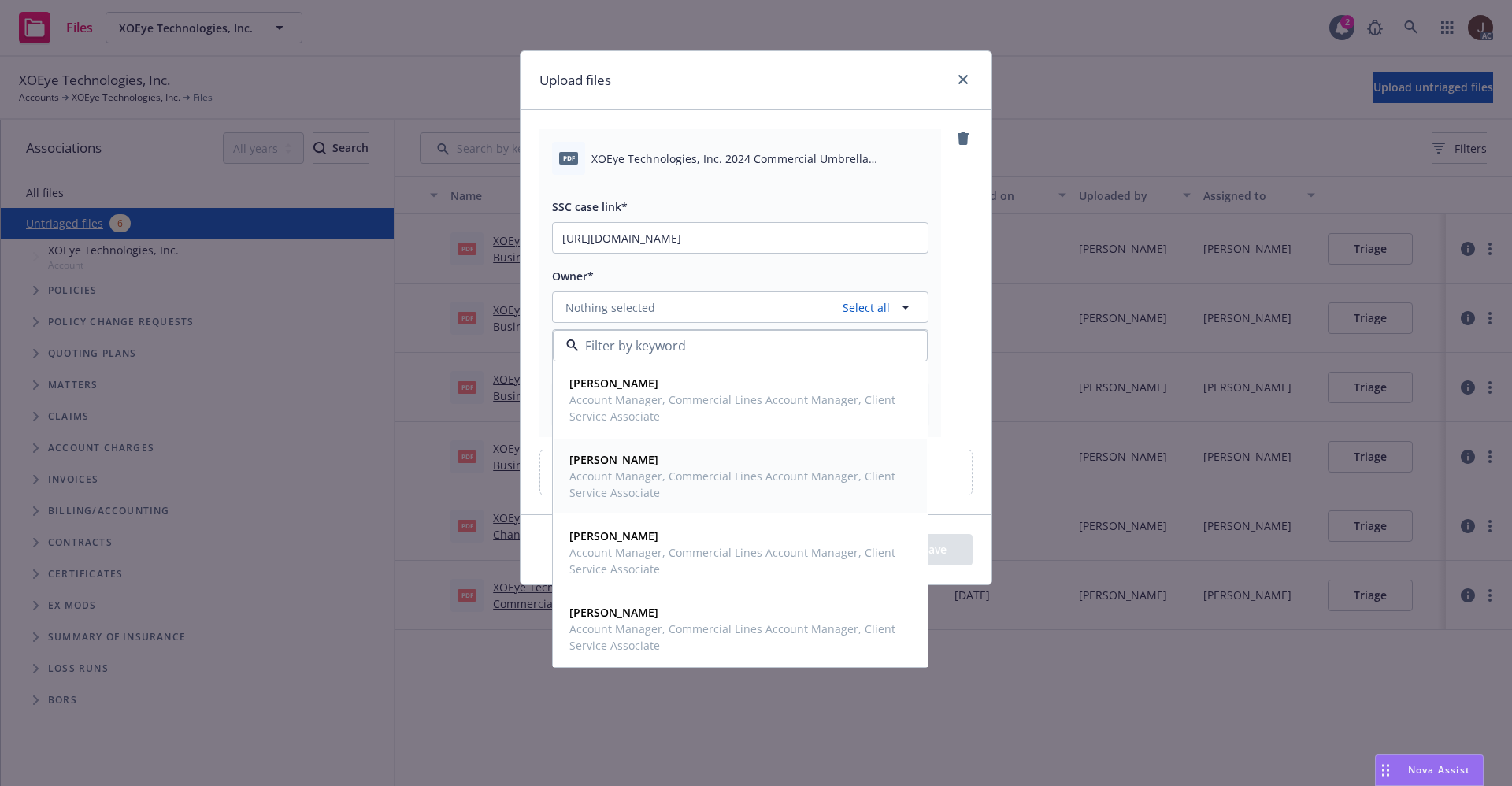
click at [626, 462] on span "[PERSON_NAME]" at bounding box center [739, 460] width 338 height 17
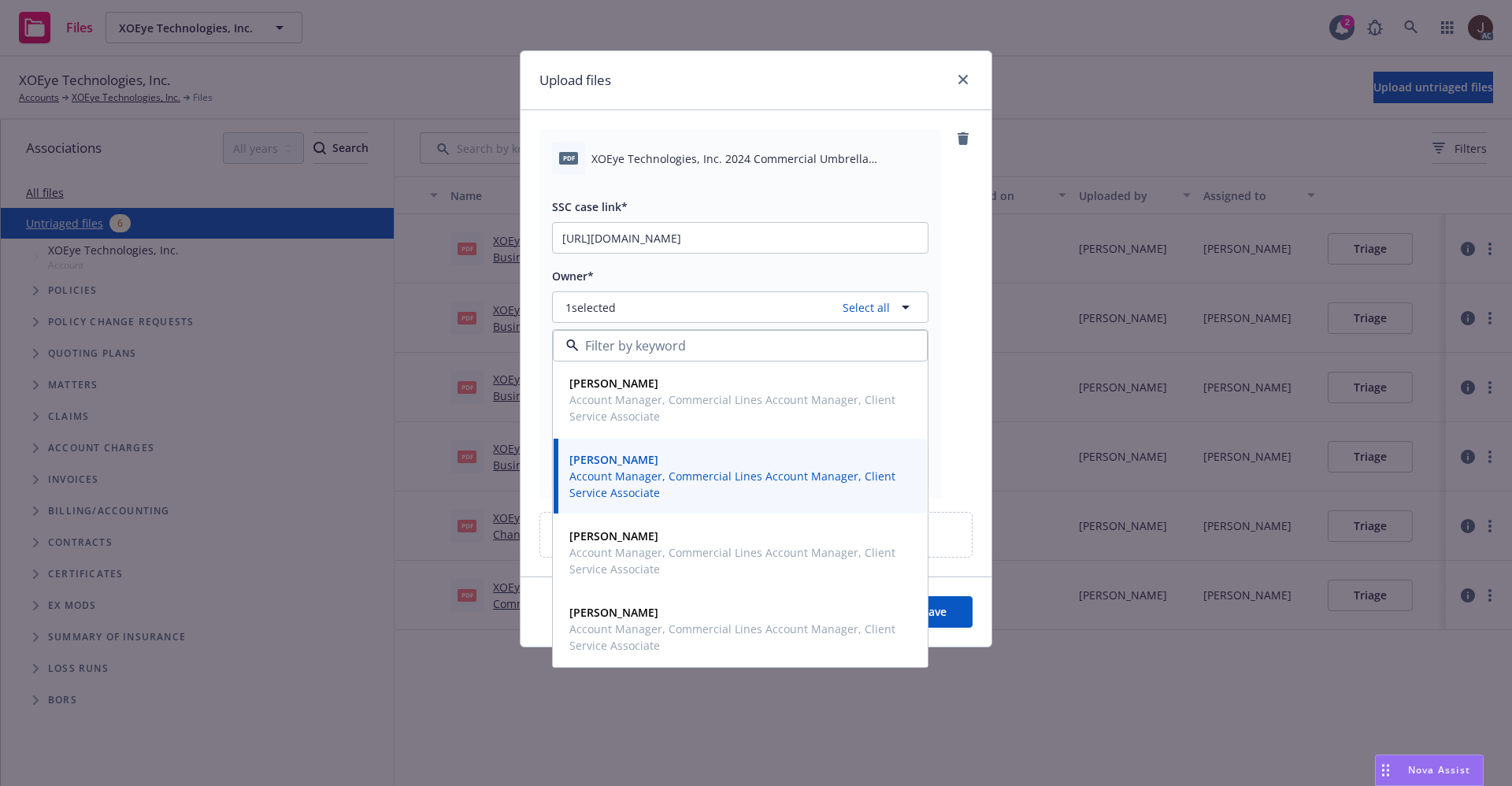
click at [959, 291] on div "pdf XOEye Technologies, Inc. 2024 Commercial Umbrella Conditional Renewal.pdf S…" at bounding box center [756, 315] width 433 height 370
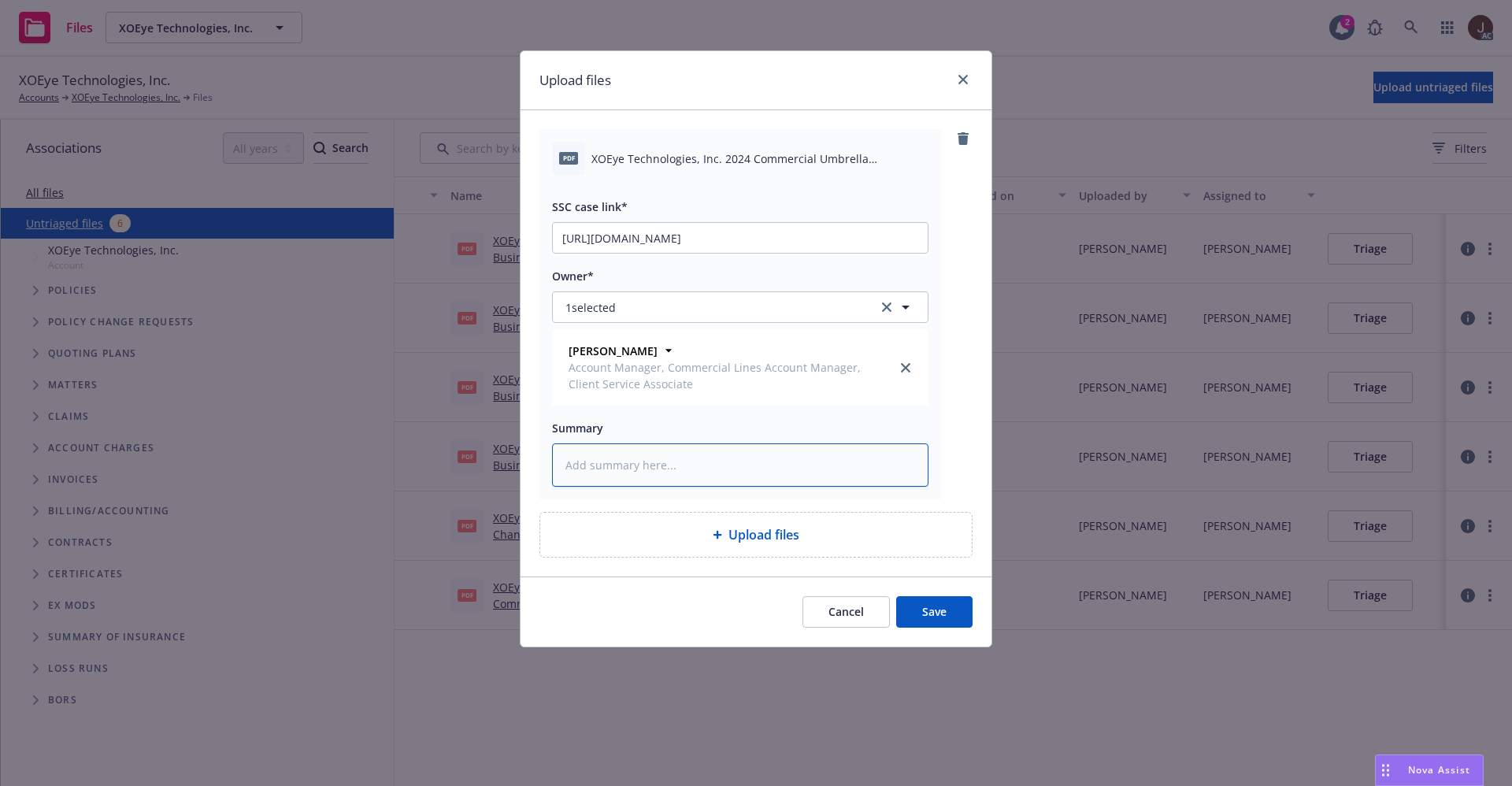
click at [624, 467] on textarea at bounding box center [739, 465] width 377 height 43
paste textarea "XOEye Technologies, Inc. 2024 Commercial Umbrella Conditional Renewal"
type textarea "x"
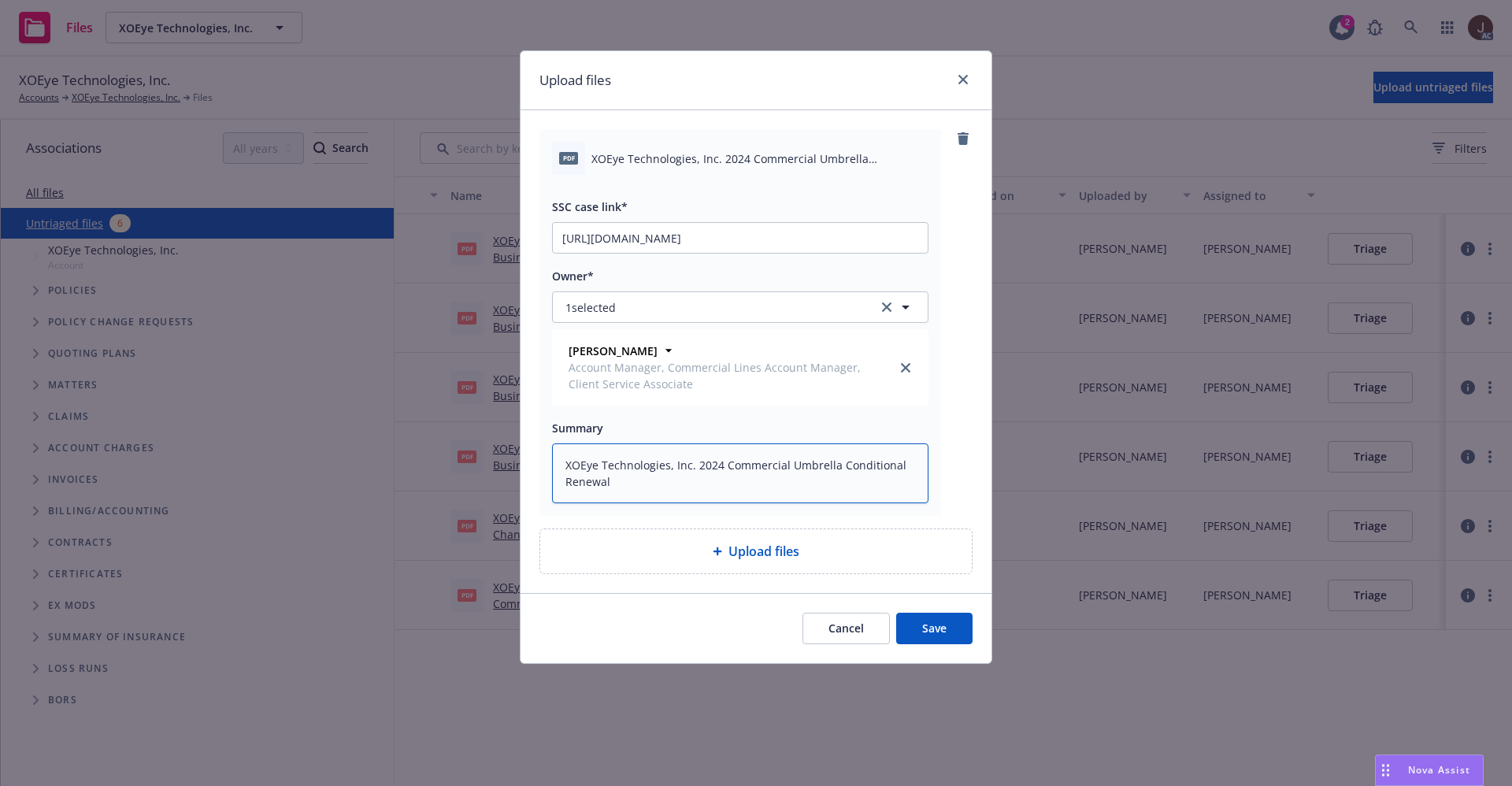
type textarea "XOEye Technologies, Inc. 2024 Commercial Umbrella Conditional Renewal"
click at [940, 624] on button "Save" at bounding box center [934, 628] width 76 height 31
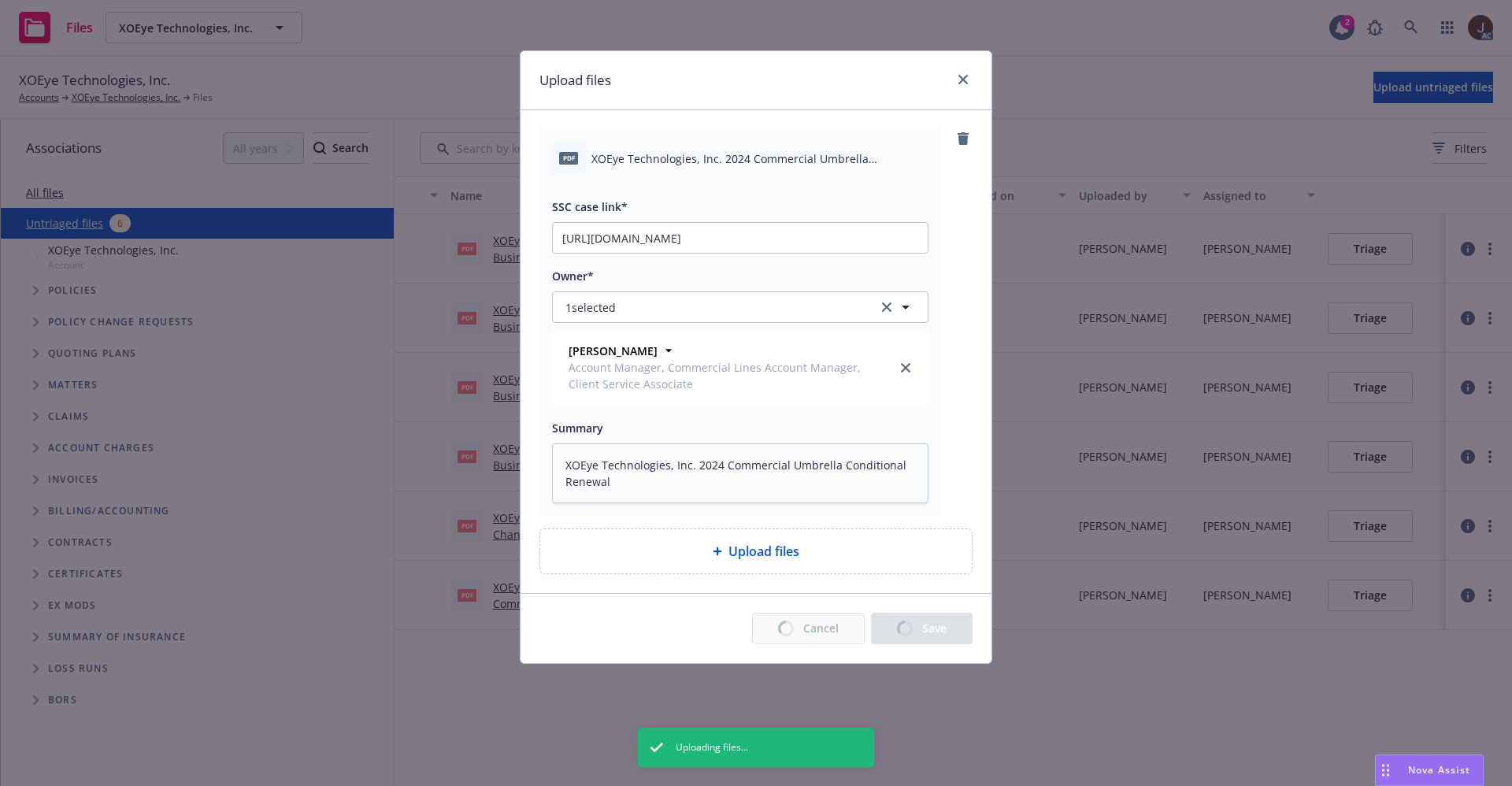
type textarea "x"
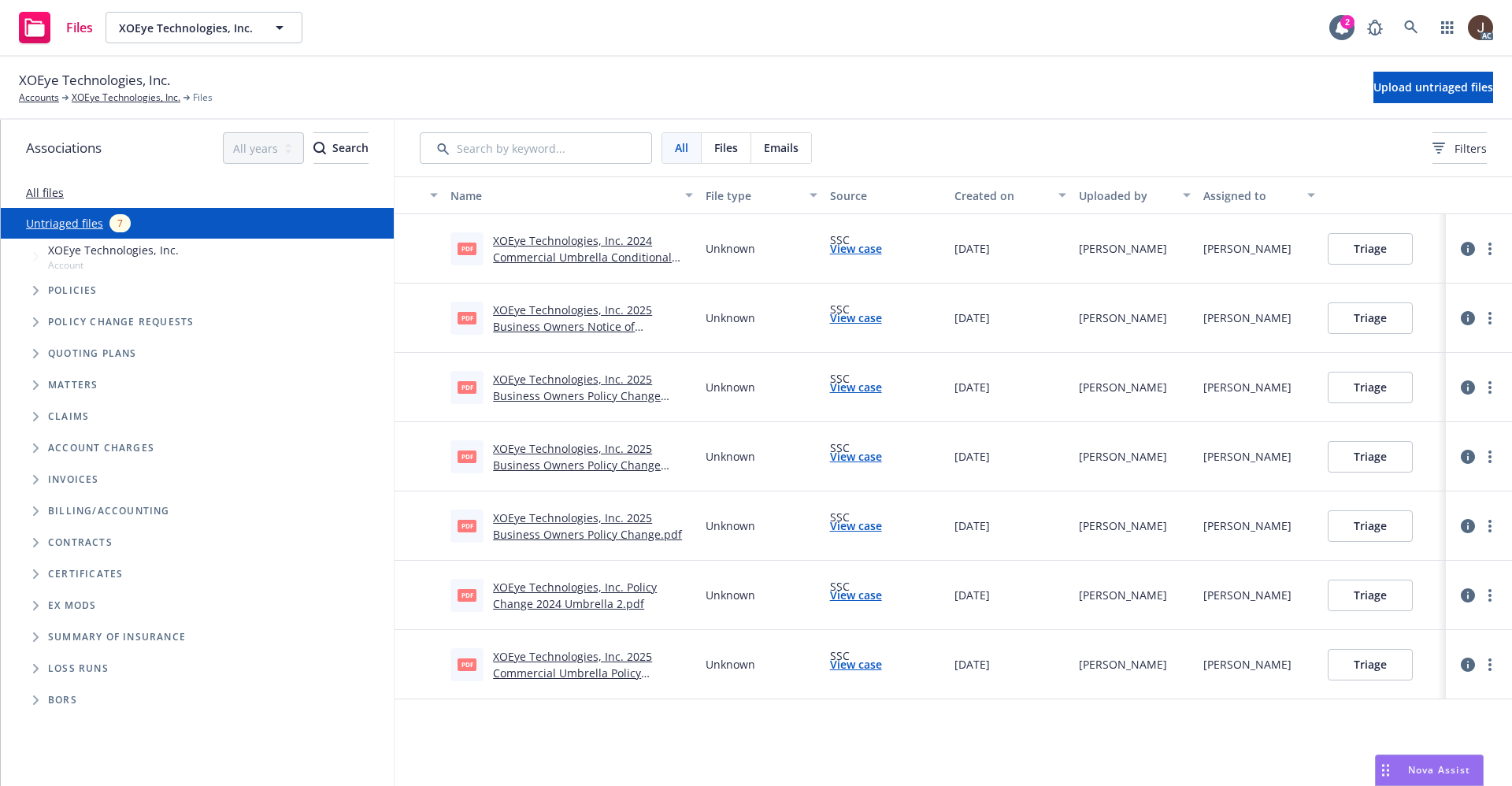
click at [579, 315] on link "XOEye Technologies, Inc. 2025 Business Owners Notice of Conditional Renewal.pdf" at bounding box center [572, 326] width 159 height 48
click at [866, 316] on link "View case" at bounding box center [856, 318] width 52 height 17
